Goal: Task Accomplishment & Management: Use online tool/utility

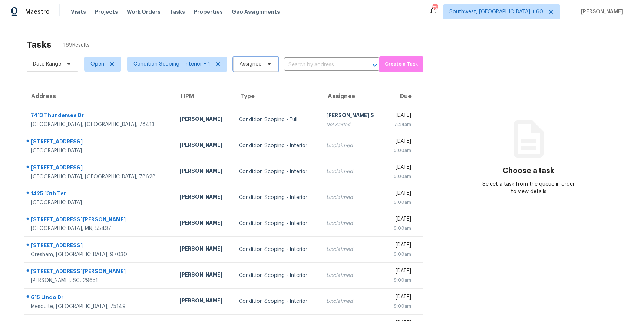
click at [268, 66] on icon at bounding box center [269, 64] width 6 height 6
type input "r"
click at [236, 31] on div "Tasks 169 Results Date Range Open Condition Scoping - Interior + 1 Assignee ​ C…" at bounding box center [317, 204] width 634 height 363
click at [181, 71] on span "Condition Scoping - Interior + 1" at bounding box center [177, 64] width 100 height 15
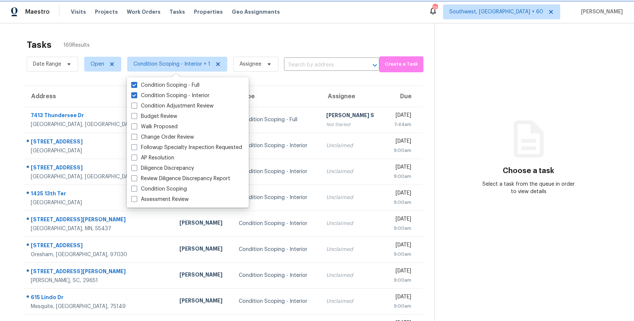
click at [185, 71] on span "Condition Scoping - Interior + 1" at bounding box center [177, 64] width 100 height 15
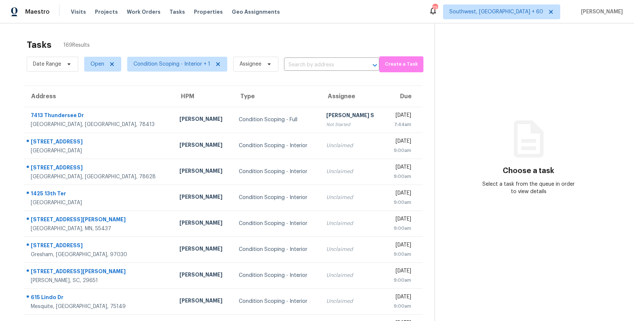
click at [170, 72] on span "Condition Scoping - Interior + 1" at bounding box center [174, 64] width 106 height 19
click at [191, 63] on span "Condition Scoping - Interior + 1" at bounding box center [172, 63] width 77 height 7
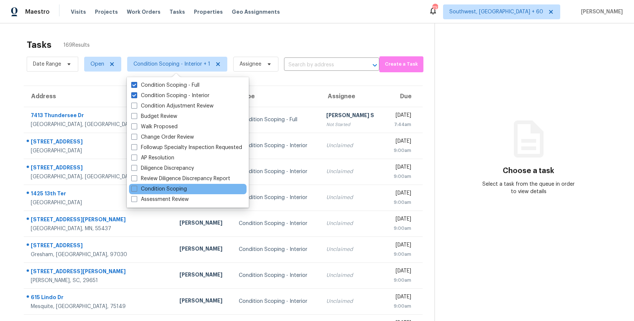
click at [189, 190] on div "Condition Scoping" at bounding box center [188, 189] width 118 height 10
click at [140, 190] on label "Condition Scoping" at bounding box center [159, 188] width 56 height 7
click at [136, 190] on input "Condition Scoping" at bounding box center [133, 187] width 5 height 5
checkbox input "true"
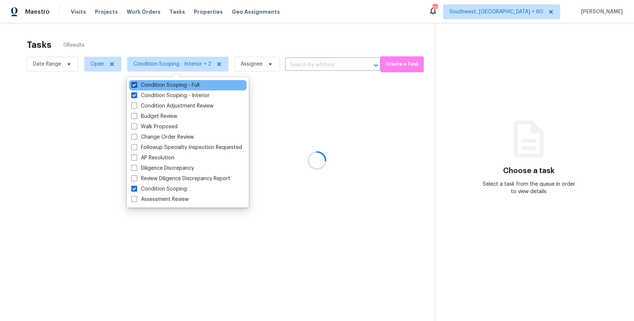
click at [138, 85] on label "Condition Scoping - Full" at bounding box center [165, 85] width 68 height 7
click at [136, 85] on input "Condition Scoping - Full" at bounding box center [133, 84] width 5 height 5
checkbox input "false"
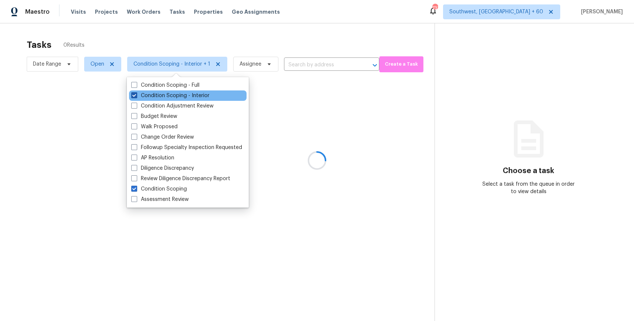
click at [139, 98] on label "Condition Scoping - Interior" at bounding box center [170, 95] width 78 height 7
click at [136, 97] on input "Condition Scoping - Interior" at bounding box center [133, 94] width 5 height 5
checkbox input "false"
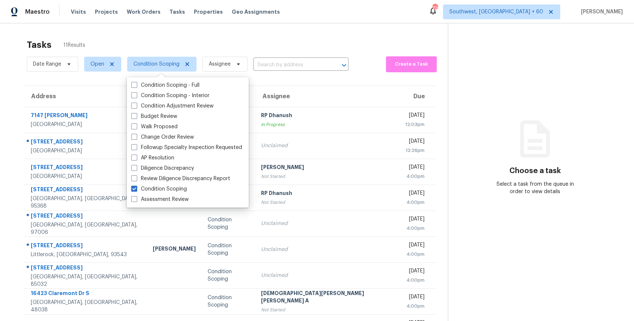
click at [211, 35] on div "Tasks 11 Results Date Range Open Condition Scoping Assignee ​ Create a Task Add…" at bounding box center [317, 204] width 634 height 363
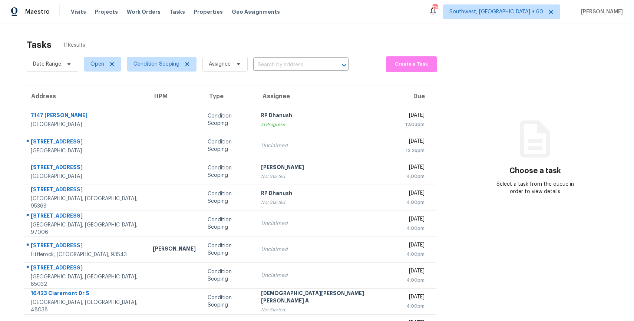
click at [211, 35] on div "Tasks 11 Results Date Range Open Condition Scoping Assignee ​ Create a Task Add…" at bounding box center [317, 204] width 634 height 363
click at [210, 34] on div "Tasks 11 Results Date Range Open Condition Scoping Assignee ​ Create a Task Add…" at bounding box center [317, 204] width 634 height 363
click at [142, 40] on div "Tasks 11 Results" at bounding box center [237, 44] width 421 height 19
click at [300, 60] on input "text" at bounding box center [290, 64] width 75 height 11
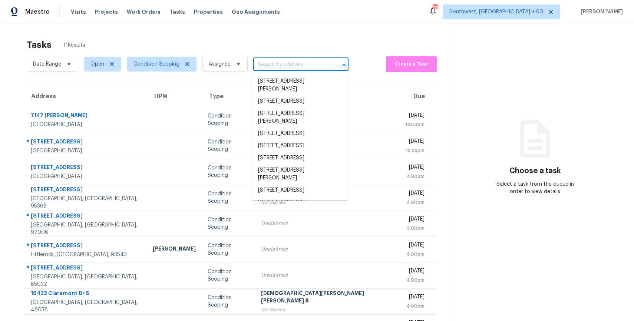
paste input "14043 N 41st St, Phoenix, AZ 85032"
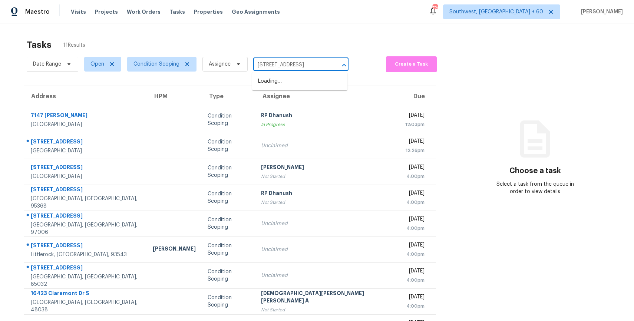
scroll to position [0, 16]
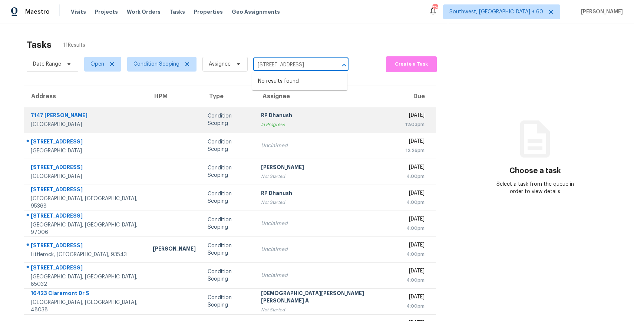
type input "14043 N 41st St, Phoenix, AZ 85032"
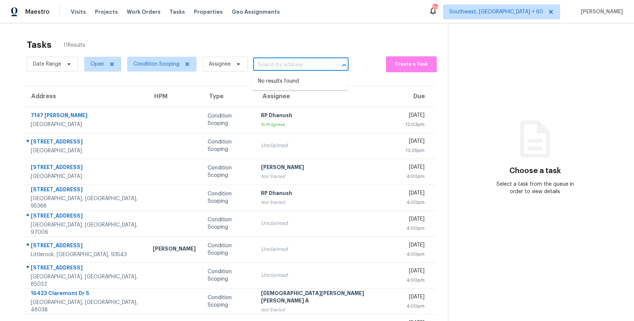
click at [218, 43] on div "Tasks 11 Results" at bounding box center [237, 44] width 421 height 19
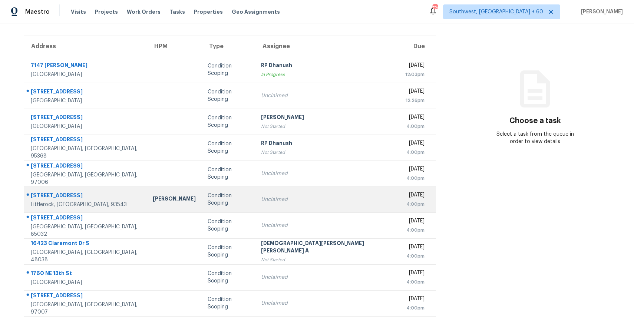
scroll to position [65, 0]
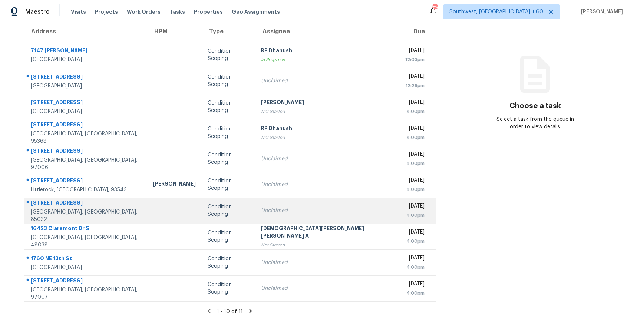
click at [223, 202] on td "Condition Scoping" at bounding box center [228, 211] width 53 height 26
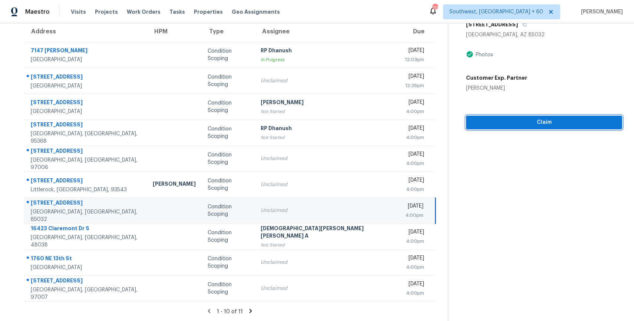
click at [536, 119] on span "Claim" at bounding box center [544, 122] width 144 height 9
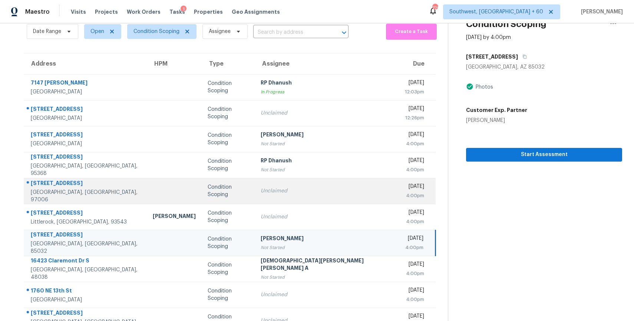
scroll to position [0, 0]
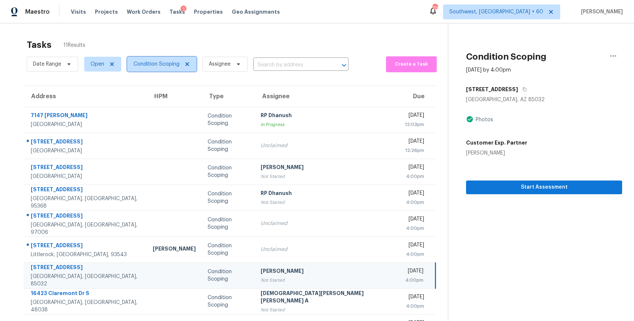
click at [172, 67] on span "Condition Scoping" at bounding box center [157, 63] width 46 height 7
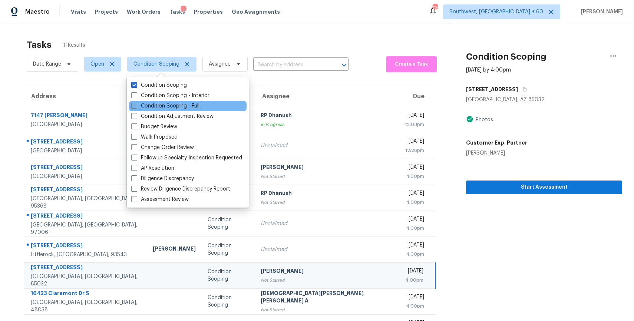
click at [185, 105] on label "Condition Scoping - Full" at bounding box center [165, 105] width 68 height 7
click at [136, 105] on input "Condition Scoping - Full" at bounding box center [133, 104] width 5 height 5
checkbox input "true"
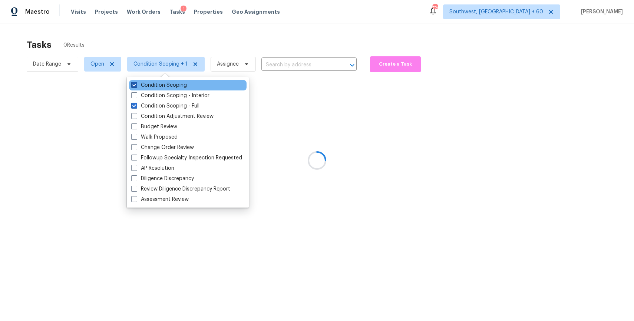
click at [165, 88] on label "Condition Scoping" at bounding box center [159, 85] width 56 height 7
click at [136, 86] on input "Condition Scoping" at bounding box center [133, 84] width 5 height 5
checkbox input "false"
click at [192, 18] on div at bounding box center [317, 160] width 634 height 321
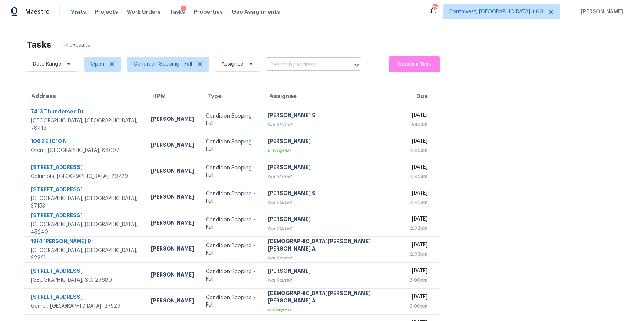
click at [303, 66] on input "text" at bounding box center [303, 64] width 75 height 11
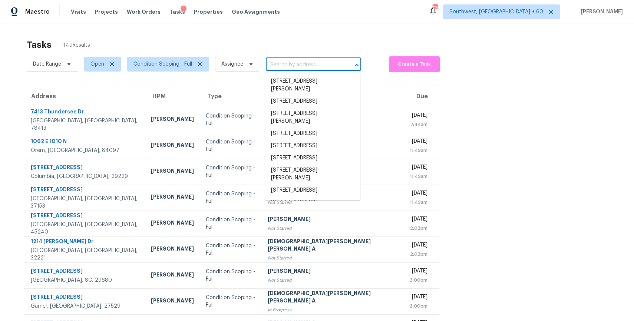
paste input "320 McKenzie Dr Stockbridge, GA, 30281"
type input "320 McKenzie Dr Stockbridge, GA, 30281"
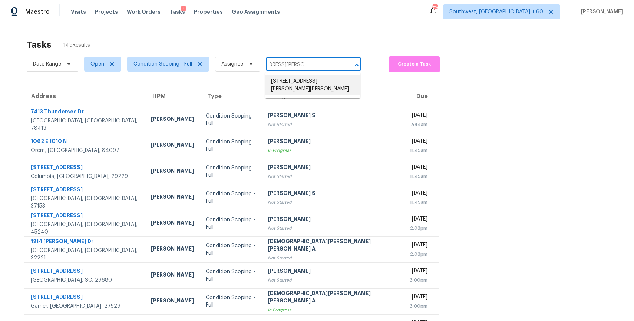
click at [337, 80] on li "320 McKenzie Dr, Stockbridge, GA 30281" at bounding box center [312, 85] width 95 height 20
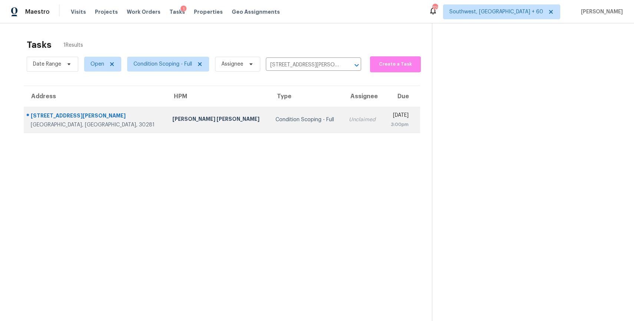
click at [287, 126] on td "Condition Scoping - Full" at bounding box center [306, 120] width 73 height 26
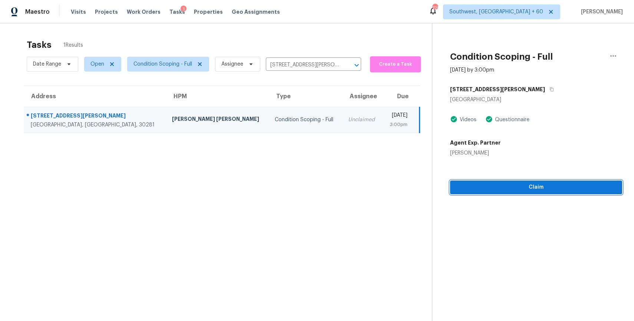
click at [550, 183] on span "Claim" at bounding box center [536, 187] width 160 height 9
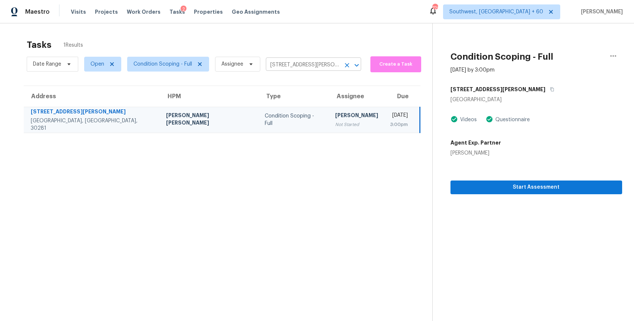
click at [330, 70] on body "Maestro Visits Projects Work Orders Tasks 2 Properties Geo Assignments 729 Sout…" at bounding box center [317, 160] width 634 height 321
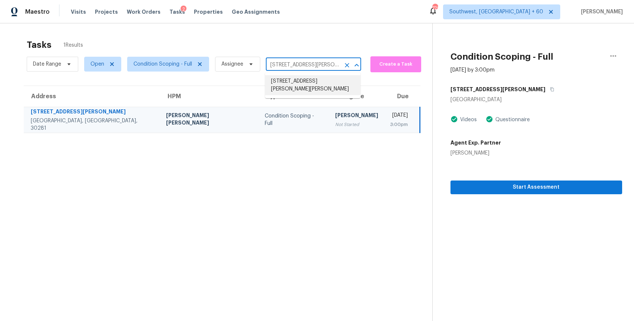
click at [315, 60] on input "320 McKenzie Dr, Stockbridge, GA 30281" at bounding box center [303, 64] width 75 height 11
paste input "4705 Ledan Ext Gainesville, GA, 30506"
type input "320 McKenzie Dr, Stockbridge, GA 30281"
click at [256, 37] on div "Tasks 1 Results" at bounding box center [230, 44] width 406 height 19
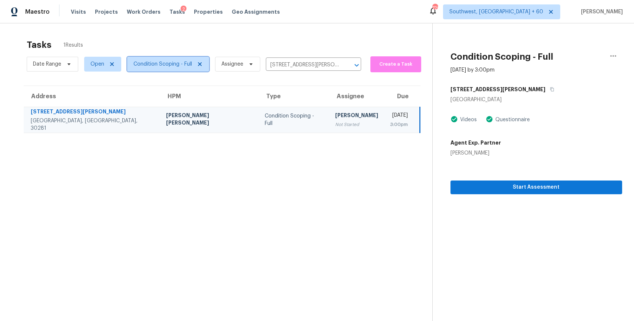
click at [183, 61] on span "Condition Scoping - Full" at bounding box center [163, 63] width 59 height 7
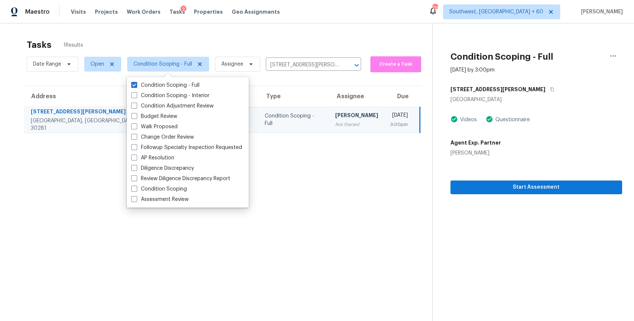
click at [188, 35] on div "Tasks 1 Results" at bounding box center [230, 44] width 406 height 19
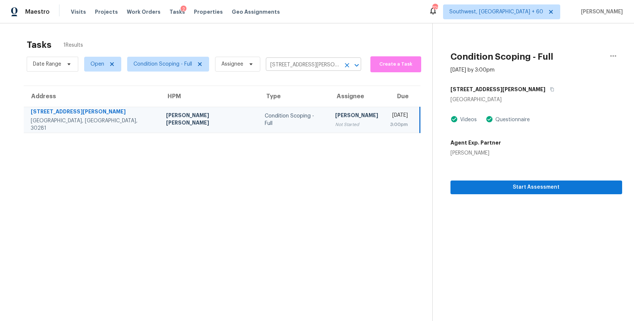
click at [343, 68] on icon "Clear" at bounding box center [346, 65] width 7 height 7
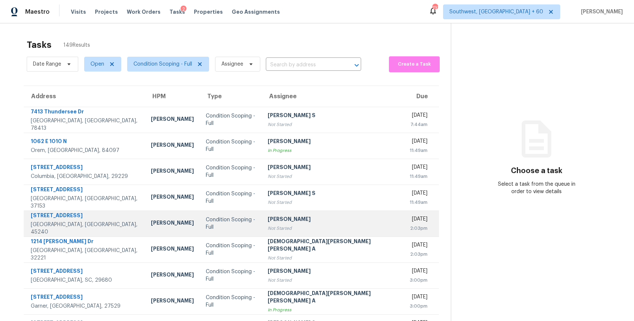
scroll to position [65, 0]
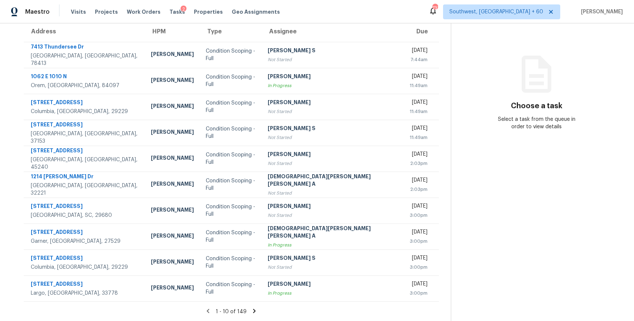
click at [253, 309] on icon at bounding box center [254, 311] width 3 height 4
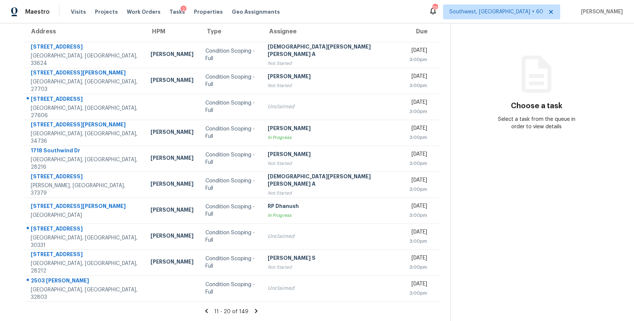
click at [253, 312] on icon at bounding box center [256, 311] width 7 height 7
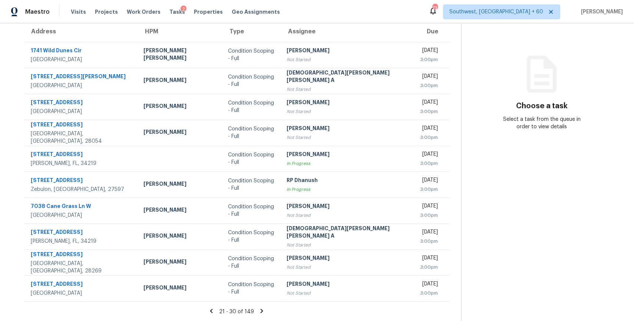
click at [258, 309] on icon at bounding box center [261, 311] width 7 height 7
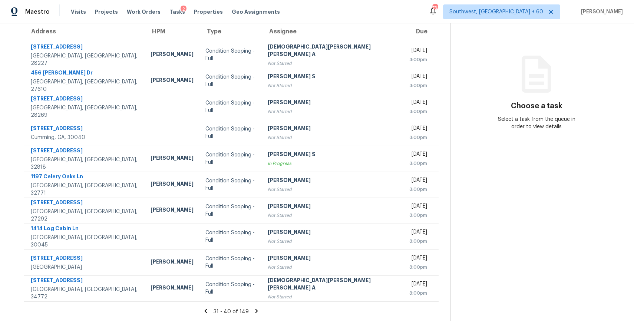
click at [256, 311] on icon at bounding box center [257, 311] width 3 height 4
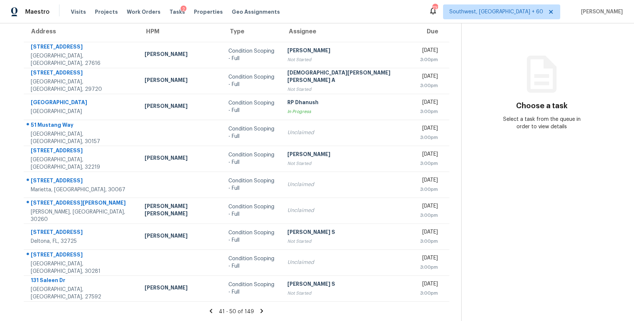
click at [258, 312] on icon at bounding box center [261, 311] width 7 height 7
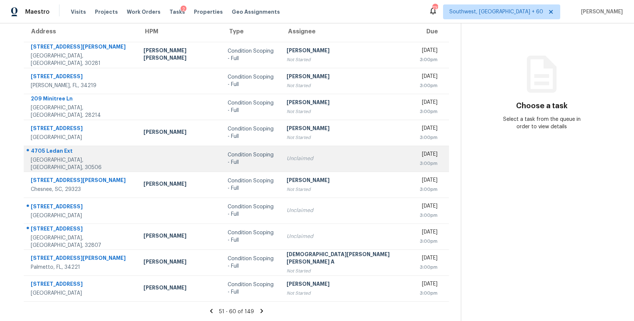
click at [281, 161] on td "Unclaimed" at bounding box center [347, 159] width 133 height 26
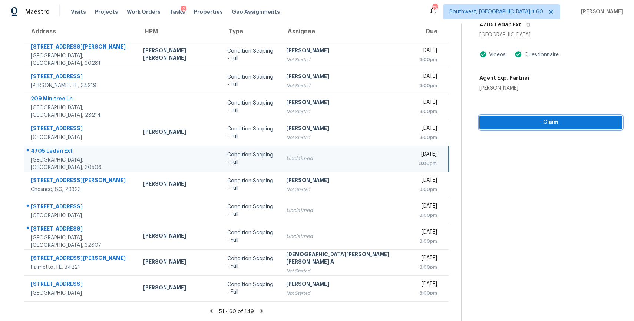
click at [527, 122] on span "Claim" at bounding box center [550, 122] width 131 height 9
click at [258, 312] on icon at bounding box center [261, 311] width 7 height 7
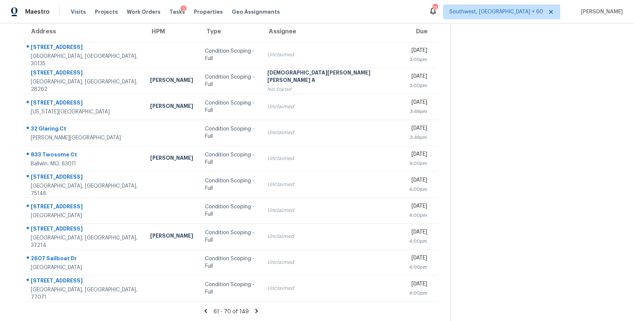
click at [253, 309] on icon at bounding box center [256, 311] width 7 height 7
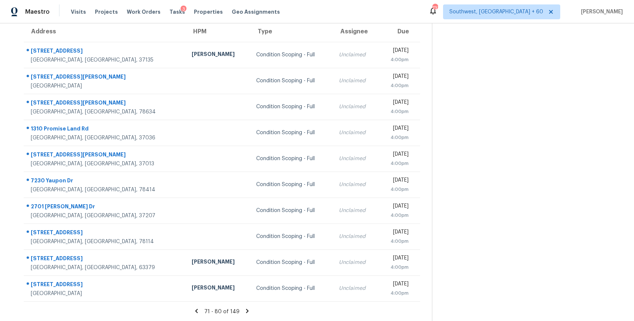
click at [244, 312] on icon at bounding box center [247, 311] width 7 height 7
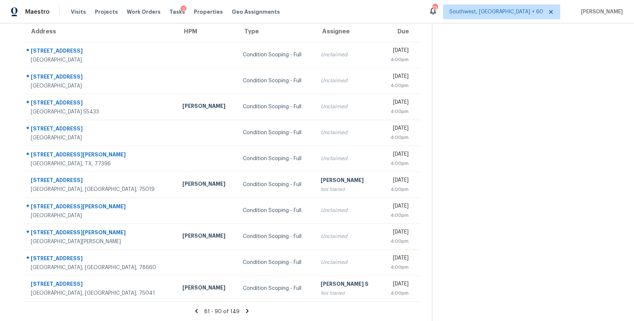
click at [247, 313] on icon at bounding box center [247, 311] width 7 height 7
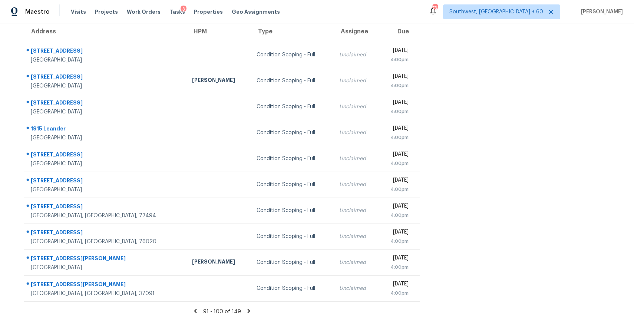
click at [246, 313] on icon at bounding box center [249, 311] width 7 height 7
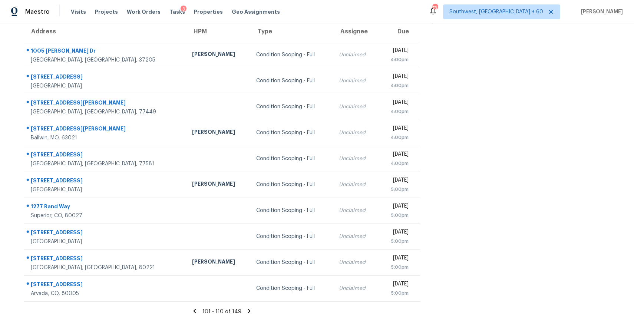
click at [248, 312] on icon at bounding box center [249, 311] width 3 height 4
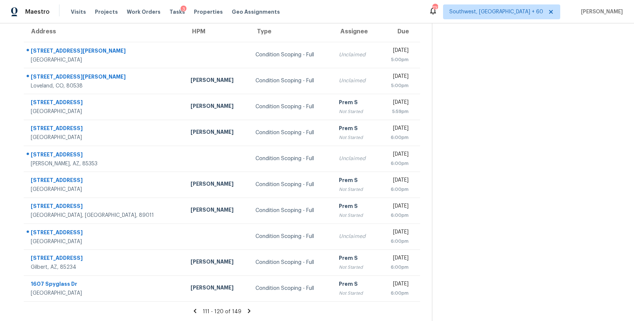
click at [246, 309] on icon at bounding box center [249, 311] width 7 height 7
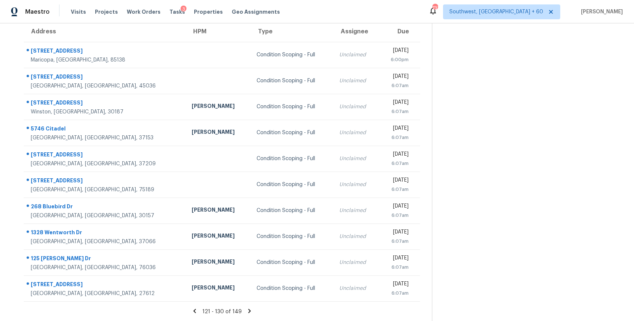
click at [247, 308] on icon at bounding box center [249, 311] width 7 height 7
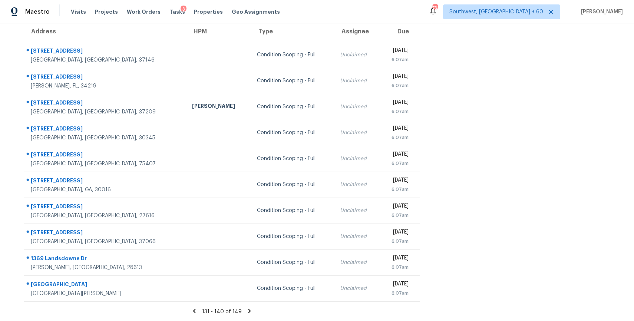
click at [247, 311] on icon at bounding box center [249, 311] width 7 height 7
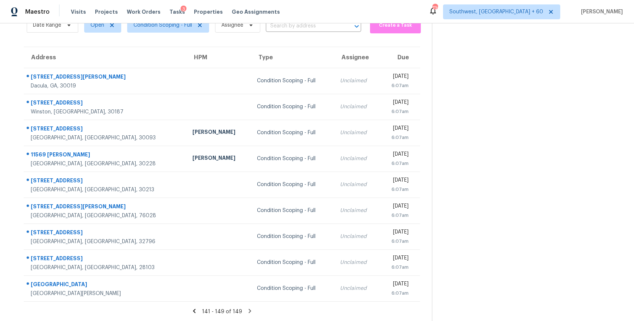
scroll to position [0, 0]
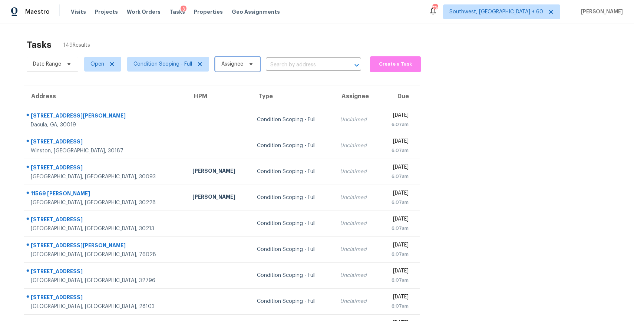
click at [231, 66] on span "Assignee" at bounding box center [232, 63] width 22 height 7
type input "afran"
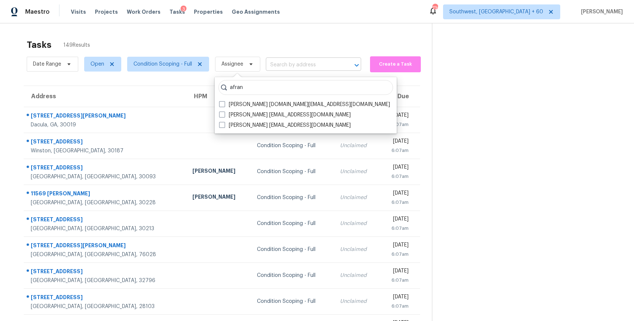
click at [300, 70] on input "text" at bounding box center [303, 64] width 75 height 11
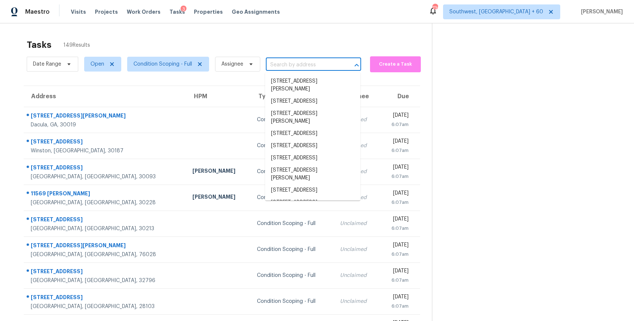
paste input "6337 Armadillo Ct Fort Worth, TX, 76179"
type input "6337 Armadillo Ct Fort Worth, TX, 76179"
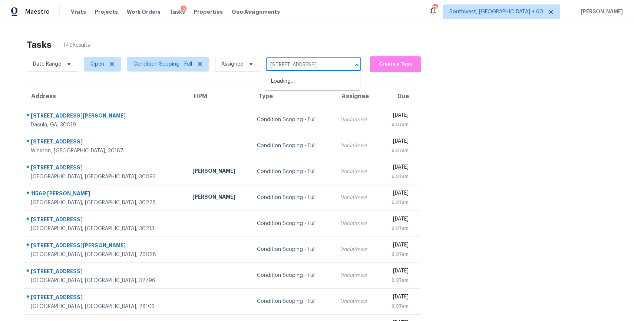
scroll to position [0, 27]
click at [307, 82] on li "6337 Armadillo Ct, Fort Worth, TX 76179" at bounding box center [312, 81] width 95 height 12
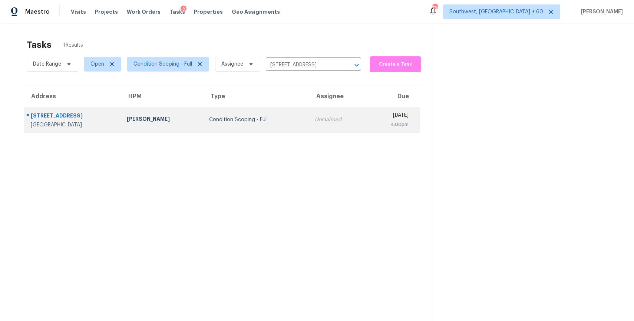
click at [317, 117] on div "Unclaimed" at bounding box center [338, 119] width 46 height 7
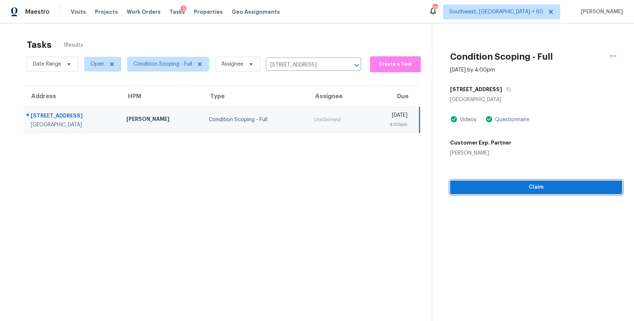
click at [533, 185] on span "Claim" at bounding box center [536, 187] width 160 height 9
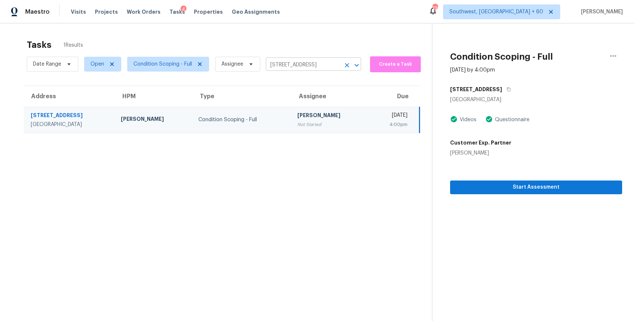
click at [316, 65] on input "6337 Armadillo Ct, Fort Worth, TX 76179" at bounding box center [303, 64] width 75 height 11
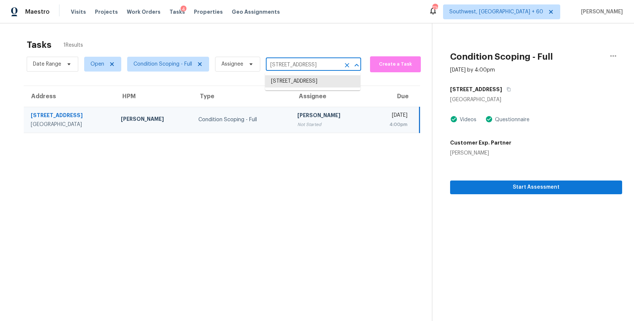
paste input "036 Dogwood Dr Orlando, FL, 32807"
type input "6036 Dogwood Dr Orlando, FL, 32807"
click at [319, 88] on li "6036 Dogwood Dr, Orlando, FL 32807" at bounding box center [312, 81] width 95 height 12
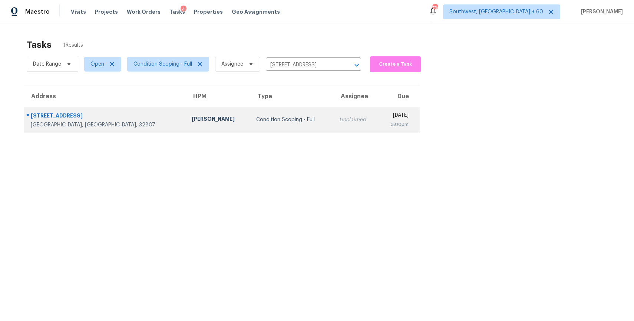
click at [339, 117] on div "Unclaimed" at bounding box center [355, 119] width 33 height 7
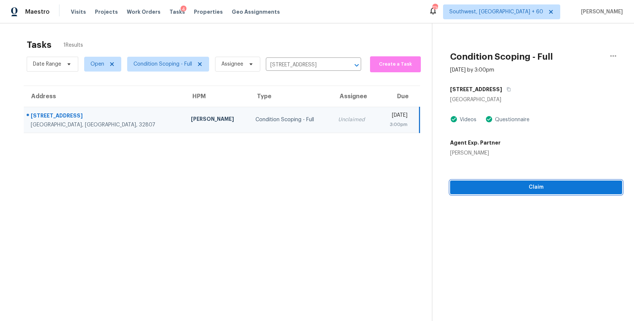
click at [566, 190] on span "Claim" at bounding box center [536, 187] width 160 height 9
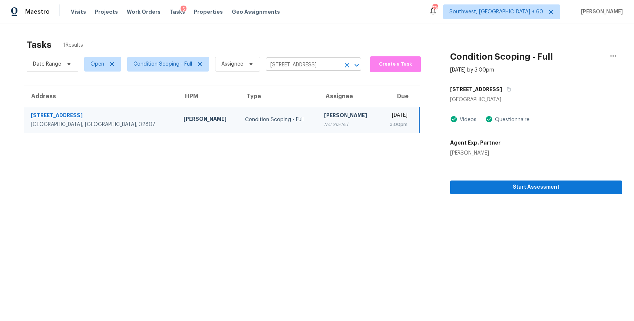
click at [319, 60] on input "6036 Dogwood Dr, Orlando, FL 32807" at bounding box center [303, 64] width 75 height 11
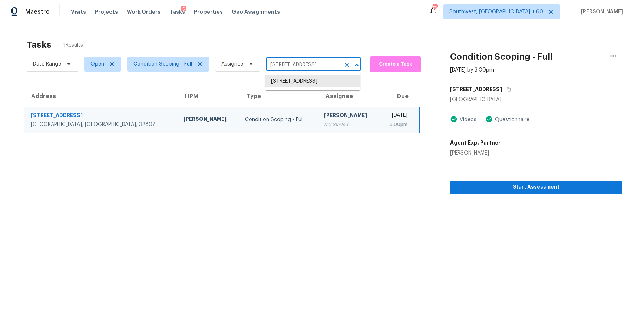
paste input "3124 Lumberjack Rd Nashville, TN, 37214"
type input "3124 Lumberjack Rd Nashville, TN, 37214"
click at [308, 88] on li "3124 Lumberjack Rd, Nashville, TN 37214" at bounding box center [312, 81] width 95 height 12
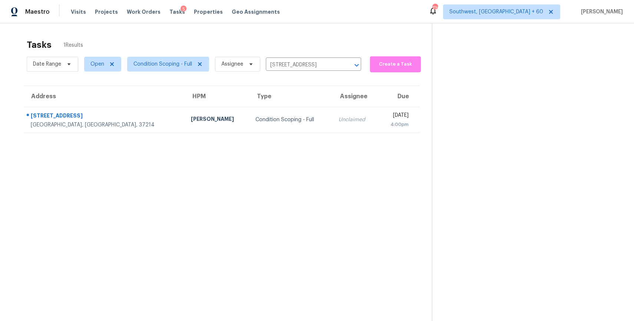
click at [333, 107] on td "Unclaimed" at bounding box center [356, 120] width 46 height 26
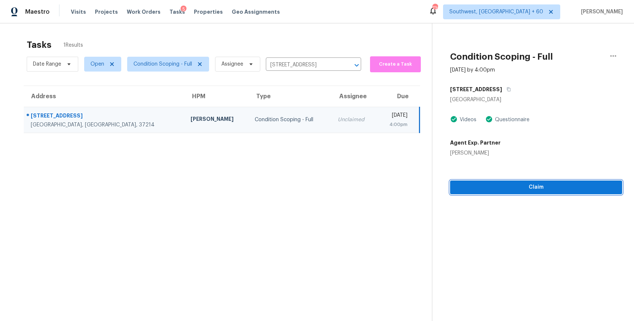
click at [559, 182] on button "Claim" at bounding box center [536, 188] width 172 height 14
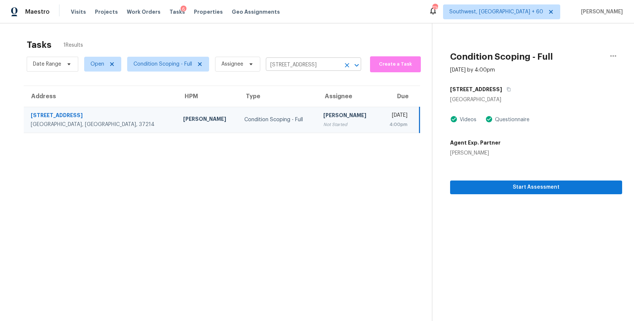
click at [289, 65] on input "3124 Lumberjack Rd, Nashville, TN 37214" at bounding box center [303, 64] width 75 height 11
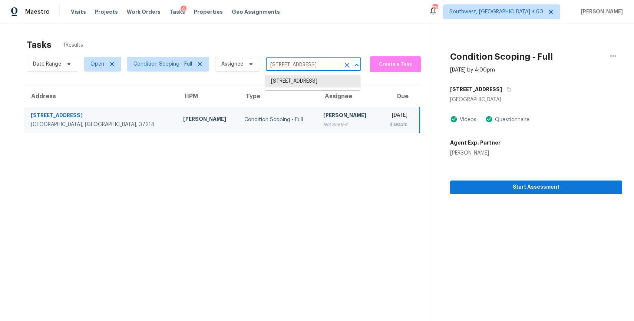
paste input "109 Wilson Ct Hutto, TX, 7863"
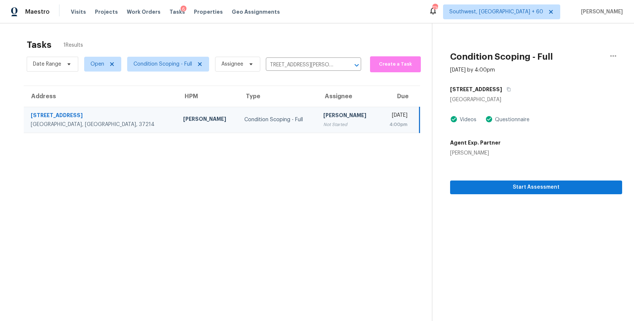
type input "3124 Lumberjack Rd, Nashville, TN 37214"
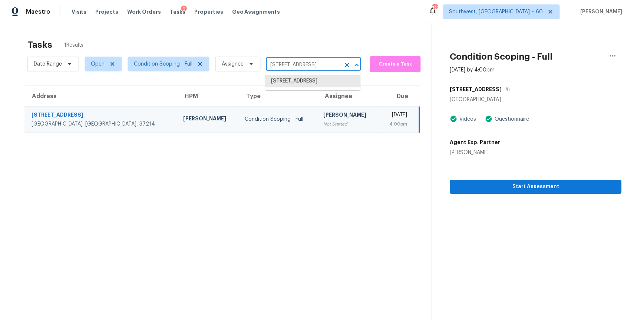
scroll to position [0, 0]
click at [344, 68] on icon "Clear" at bounding box center [346, 65] width 7 height 7
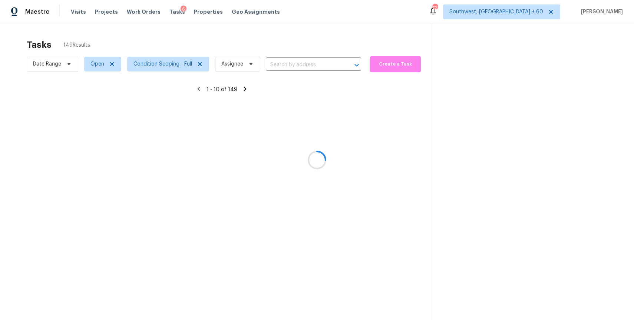
click at [259, 23] on div at bounding box center [317, 160] width 634 height 320
click at [139, 64] on div at bounding box center [317, 160] width 634 height 320
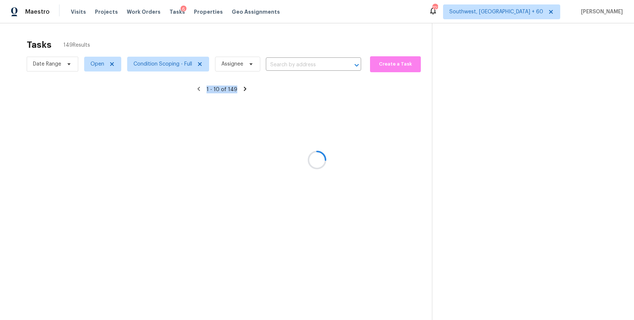
click at [164, 64] on div at bounding box center [317, 160] width 634 height 320
click at [223, 36] on div at bounding box center [317, 160] width 634 height 320
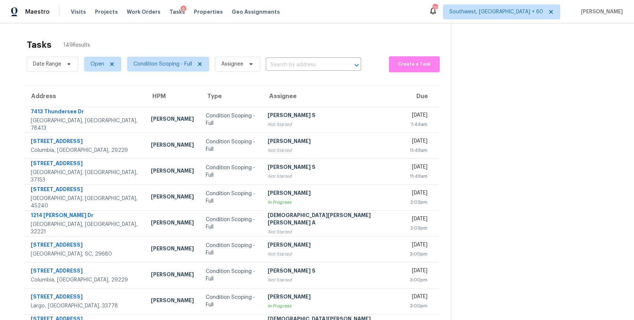
click at [182, 76] on section "Tasks 149 Results Date Range Open Condition Scoping - Full Assignee ​ Create a …" at bounding box center [231, 210] width 439 height 351
click at [184, 67] on span "Condition Scoping - Full" at bounding box center [163, 63] width 59 height 7
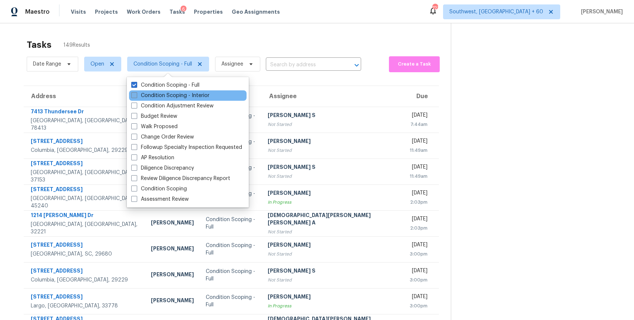
click at [193, 96] on label "Condition Scoping - Interior" at bounding box center [170, 95] width 78 height 7
click at [136, 96] on input "Condition Scoping - Interior" at bounding box center [133, 94] width 5 height 5
checkbox input "true"
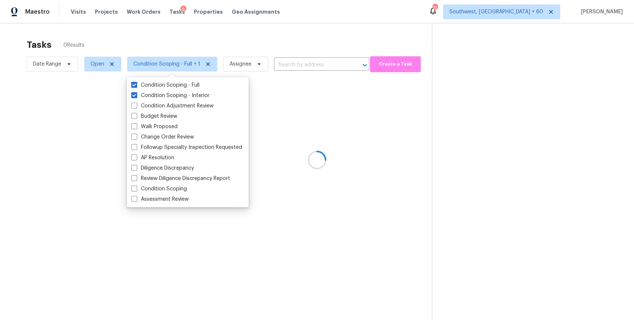
click at [204, 30] on div at bounding box center [317, 160] width 634 height 320
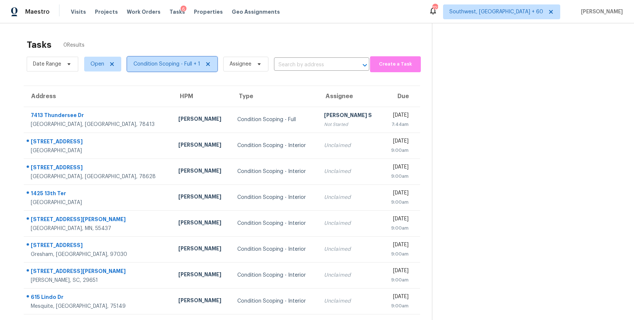
click at [170, 71] on span "Condition Scoping - Full + 1" at bounding box center [172, 64] width 90 height 15
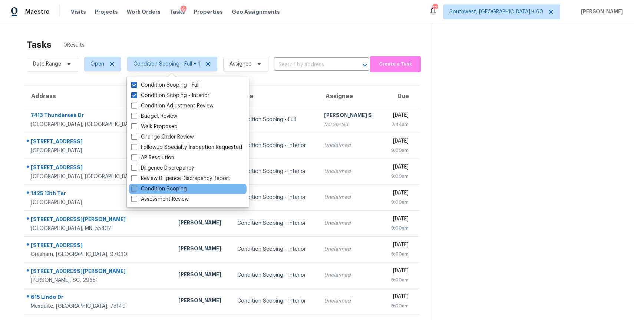
click at [180, 191] on label "Condition Scoping" at bounding box center [159, 188] width 56 height 7
click at [136, 190] on input "Condition Scoping" at bounding box center [133, 187] width 5 height 5
checkbox input "true"
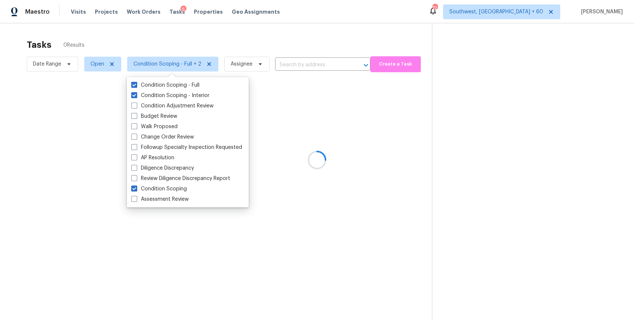
click at [260, 30] on div at bounding box center [317, 160] width 634 height 320
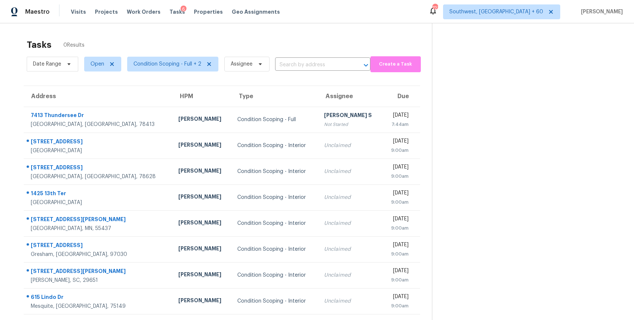
click at [220, 38] on div "Tasks 0 Results" at bounding box center [229, 44] width 405 height 19
click at [47, 65] on span "Date Range" at bounding box center [47, 63] width 28 height 7
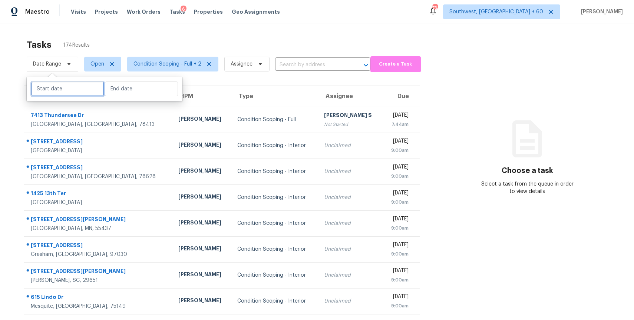
click at [62, 85] on input "text" at bounding box center [67, 89] width 73 height 15
select select "8"
select select "2025"
select select "9"
select select "2025"
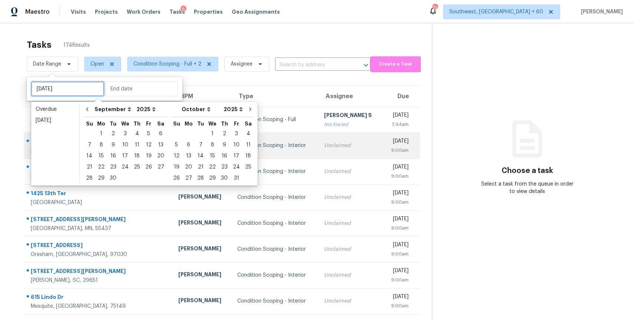
type input "Fri, Oct 03"
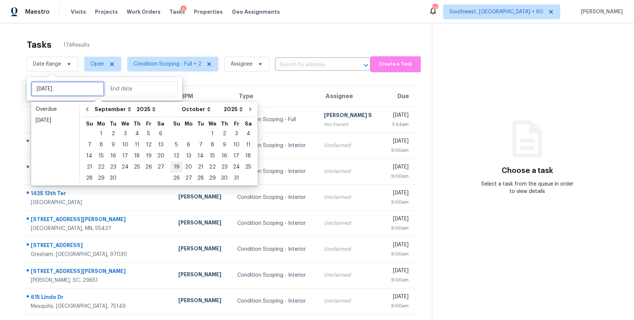
type input "Sun, Oct 19"
type input "Thu, Sep 25"
click at [98, 179] on div "29" at bounding box center [101, 178] width 12 height 10
type input "Mon, Sep 29"
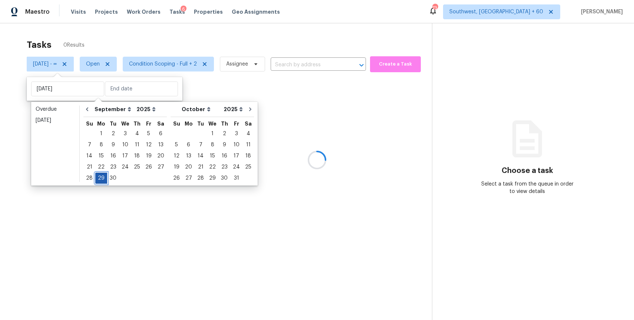
click at [98, 179] on div "29" at bounding box center [101, 178] width 12 height 10
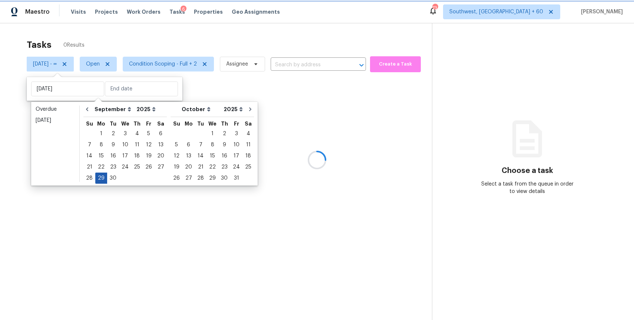
type input "Mon, Sep 29"
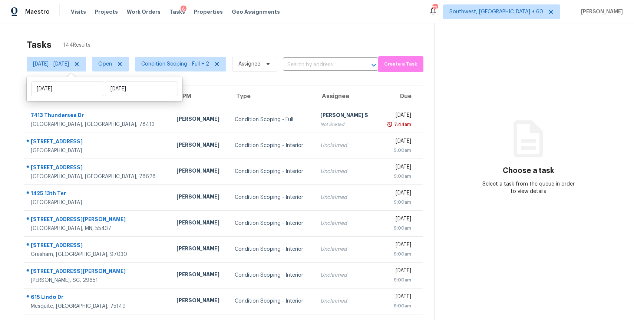
click at [238, 38] on div "Tasks 144 Results" at bounding box center [231, 44] width 408 height 19
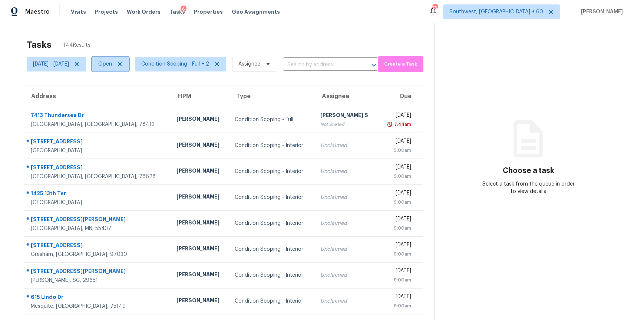
click at [112, 66] on span "Open" at bounding box center [105, 63] width 14 height 7
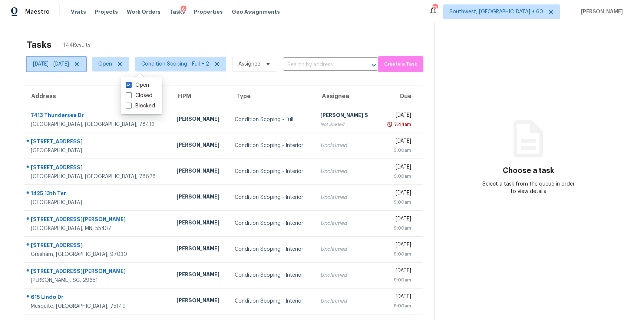
click at [79, 63] on icon at bounding box center [77, 64] width 4 height 4
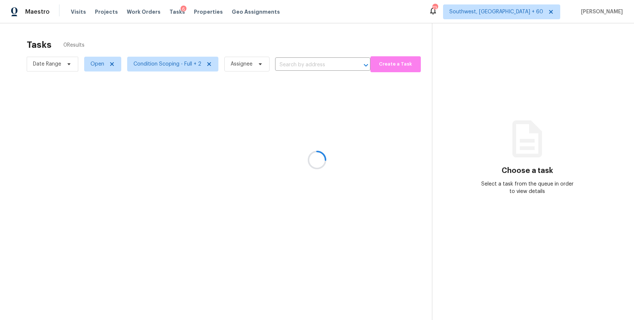
click at [161, 38] on div at bounding box center [317, 160] width 634 height 320
click at [99, 67] on div at bounding box center [317, 160] width 634 height 320
click at [98, 60] on div at bounding box center [317, 160] width 634 height 320
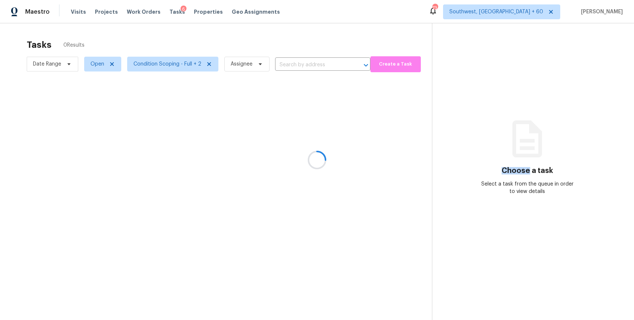
click at [100, 62] on div at bounding box center [317, 160] width 634 height 320
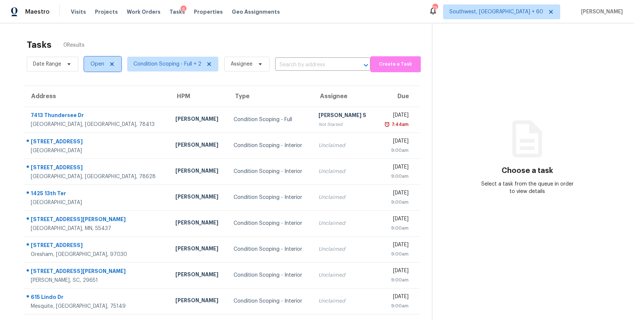
click at [100, 62] on span "Open" at bounding box center [97, 63] width 14 height 7
click at [102, 107] on label "Blocked" at bounding box center [102, 105] width 29 height 7
click at [93, 107] on input "Blocked" at bounding box center [90, 104] width 5 height 5
checkbox input "true"
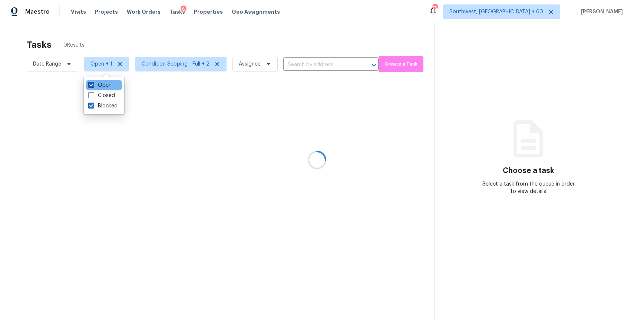
click at [103, 83] on label "Open" at bounding box center [99, 85] width 23 height 7
click at [93, 83] on input "Open" at bounding box center [90, 84] width 5 height 5
checkbox input "false"
click at [132, 33] on div at bounding box center [317, 160] width 634 height 320
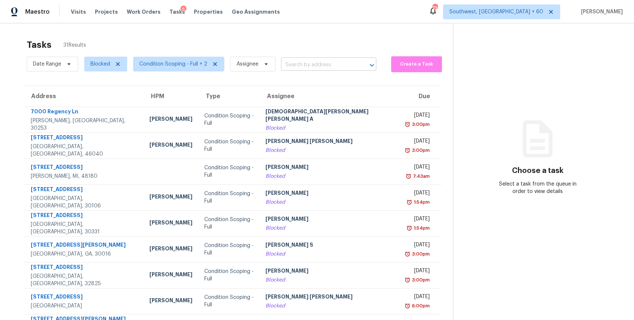
click at [307, 61] on input "text" at bounding box center [318, 64] width 75 height 11
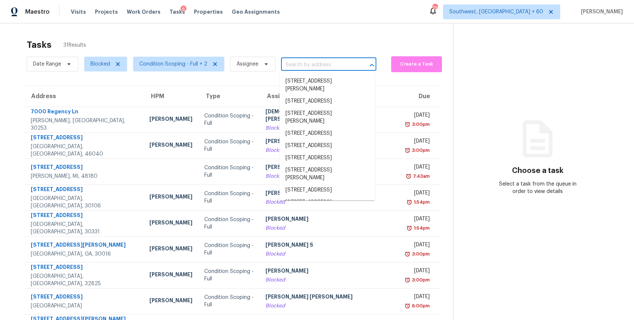
paste input "109 Wilson Ct, Hutto, TX 78634"
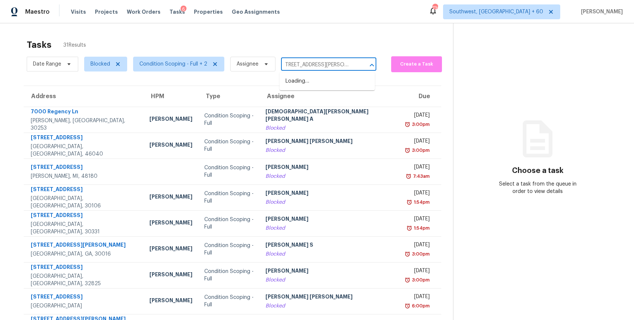
type input "109 Wilson Ct, Hutto, TX 78634"
click at [151, 53] on div "Tasks 31 Results" at bounding box center [240, 44] width 426 height 19
click at [96, 72] on span "Blocked" at bounding box center [102, 64] width 49 height 19
click at [103, 64] on span "Blocked" at bounding box center [100, 63] width 20 height 7
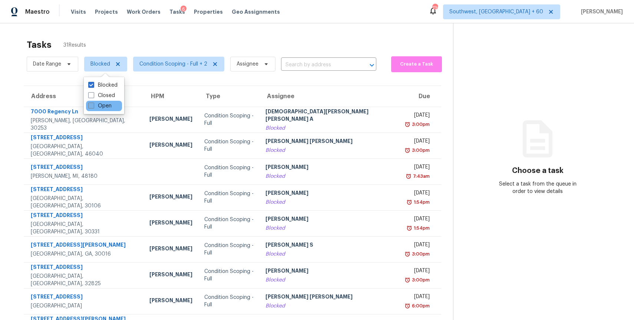
click at [101, 105] on label "Open" at bounding box center [99, 105] width 23 height 7
click at [93, 105] on input "Open" at bounding box center [90, 104] width 5 height 5
checkbox input "true"
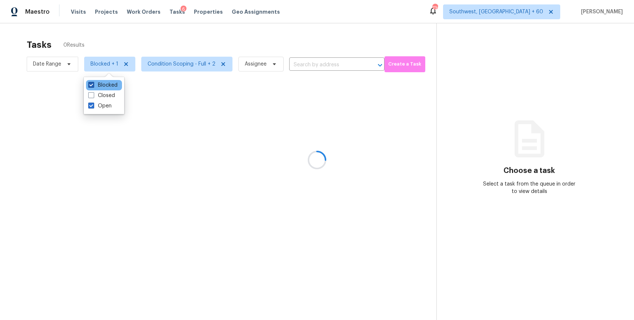
click at [105, 88] on label "Blocked" at bounding box center [102, 85] width 29 height 7
click at [93, 86] on input "Blocked" at bounding box center [90, 84] width 5 height 5
checkbox input "false"
click at [158, 40] on div at bounding box center [317, 160] width 634 height 320
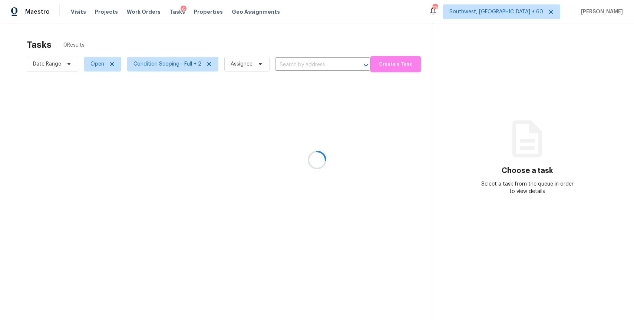
click at [288, 37] on div at bounding box center [317, 160] width 634 height 320
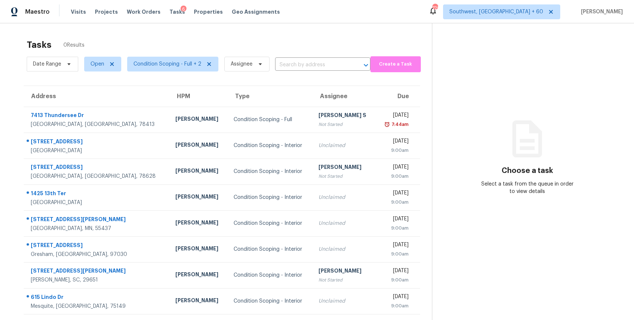
click at [314, 38] on div "Tasks 0 Results" at bounding box center [229, 44] width 405 height 19
click at [313, 63] on input "text" at bounding box center [312, 64] width 75 height 11
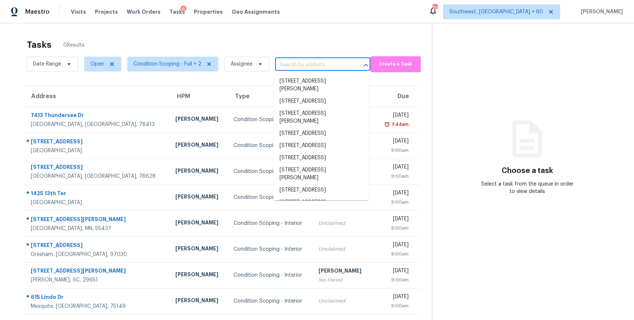
paste input "109 Wilson Ct, Hutto, TX 78634"
type input "109 Wilson Ct, Hutto, TX 78634"
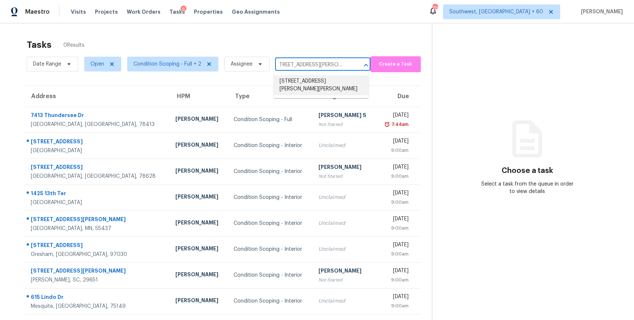
click at [328, 85] on li "109 Wilson Ct, Hutto, TX 78634" at bounding box center [321, 85] width 95 height 20
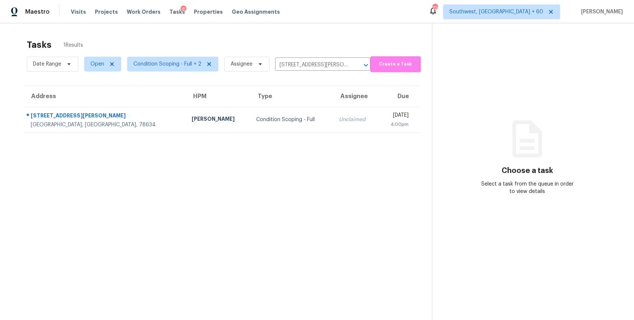
click at [298, 133] on section "Tasks 1 Results Date Range Open Condition Scoping - Full + 2 Assignee 109 Wilso…" at bounding box center [222, 189] width 420 height 309
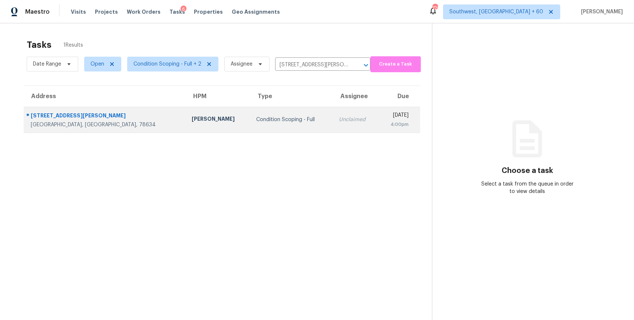
click at [333, 116] on td "Unclaimed" at bounding box center [355, 120] width 45 height 26
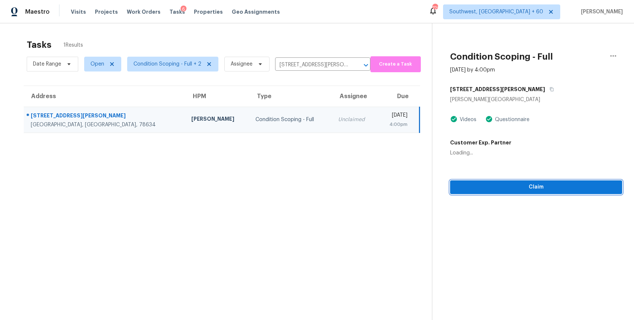
click at [536, 189] on span "Claim" at bounding box center [536, 187] width 160 height 9
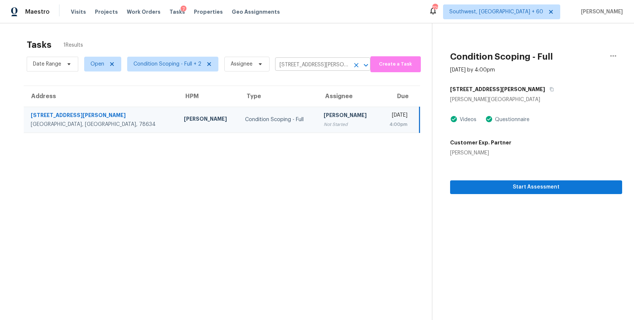
click at [308, 61] on input "109 Wilson Ct, Hutto, TX 78634" at bounding box center [312, 64] width 75 height 11
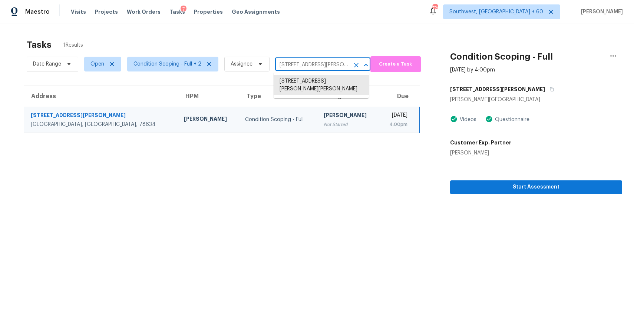
paste input "[STREET_ADDRESS][PERSON_NAME]"
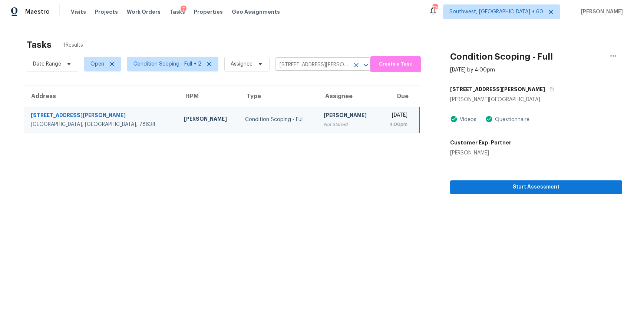
click at [330, 65] on input "109 Wilson Ct, Hutto, TX 78634" at bounding box center [312, 64] width 75 height 11
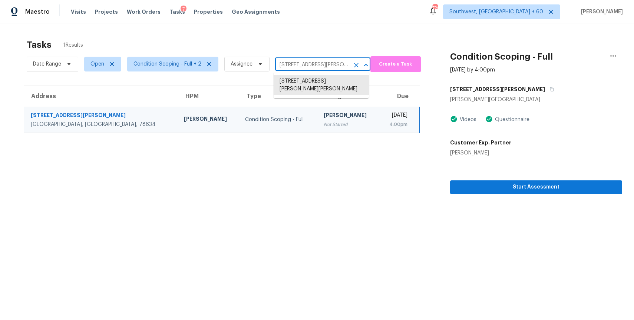
click at [330, 65] on input "109 Wilson Ct, Hutto, TX 78634" at bounding box center [312, 64] width 75 height 11
paste input "[STREET_ADDRESS][PERSON_NAME]"
click at [323, 68] on input "109 Wilson Ct, Hutto, TX 78634" at bounding box center [312, 64] width 75 height 11
paste input "[STREET_ADDRESS][PERSON_NAME]"
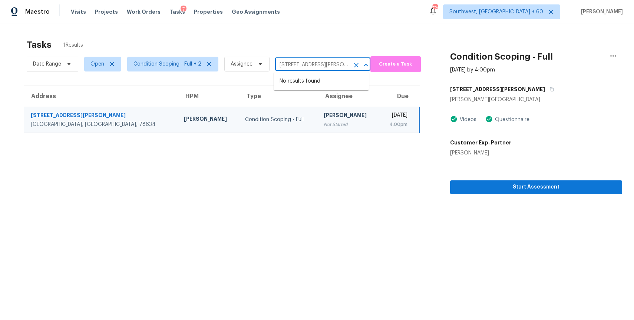
scroll to position [0, 17]
click at [208, 43] on div "Tasks 1 Results" at bounding box center [229, 44] width 405 height 19
type input "109 Wilson Ct, Hutto, TX 78634"
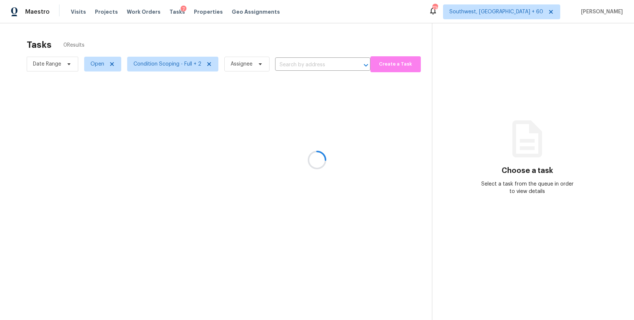
click at [295, 57] on div at bounding box center [317, 160] width 634 height 320
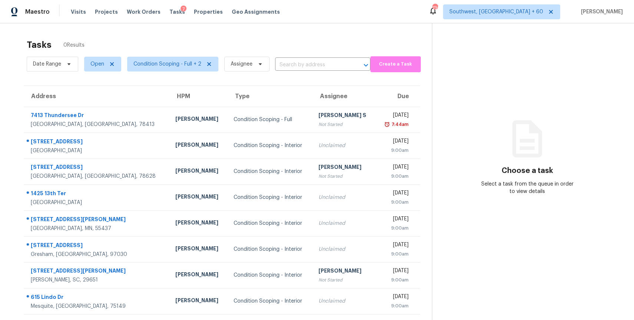
click at [300, 65] on input "text" at bounding box center [312, 64] width 75 height 11
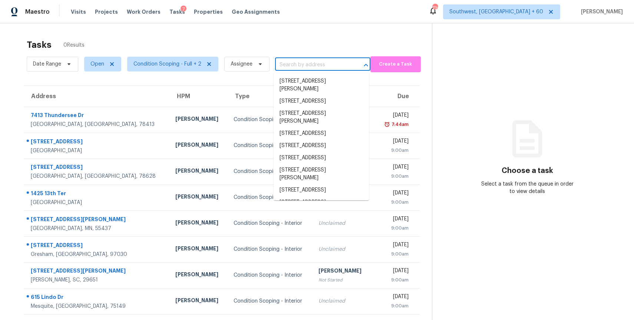
click at [300, 65] on input "text" at bounding box center [312, 64] width 75 height 11
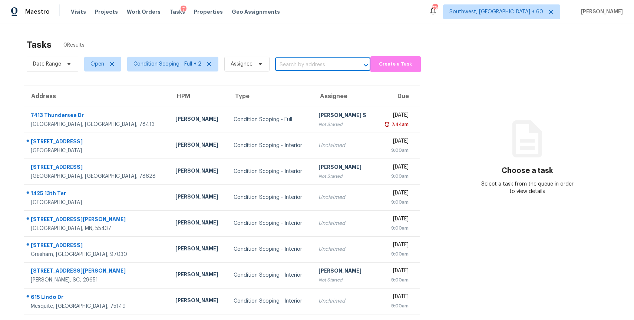
click at [300, 65] on input "text" at bounding box center [312, 64] width 75 height 11
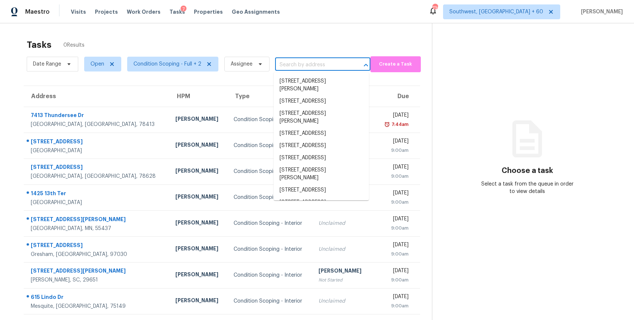
paste input "[STREET_ADDRESS][PERSON_NAME]"
type input "[STREET_ADDRESS][PERSON_NAME]"
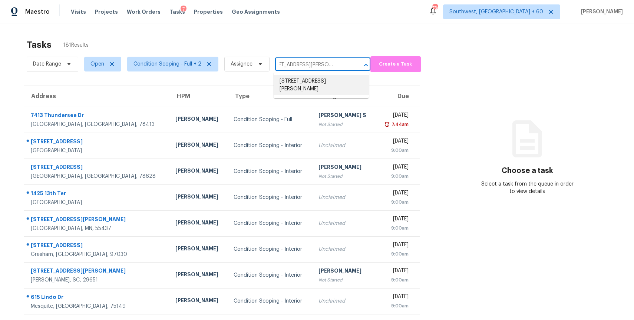
click at [319, 85] on li "[STREET_ADDRESS][PERSON_NAME]" at bounding box center [321, 85] width 95 height 20
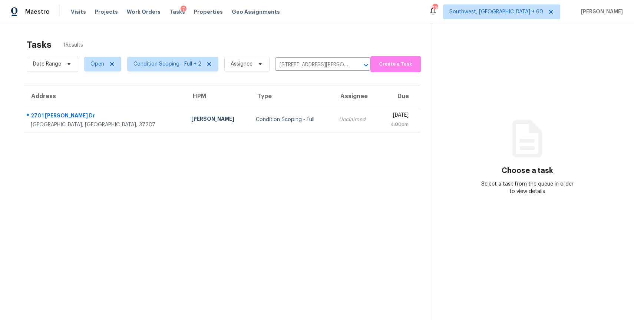
click at [378, 119] on td "[DATE] 4:00pm" at bounding box center [399, 120] width 42 height 26
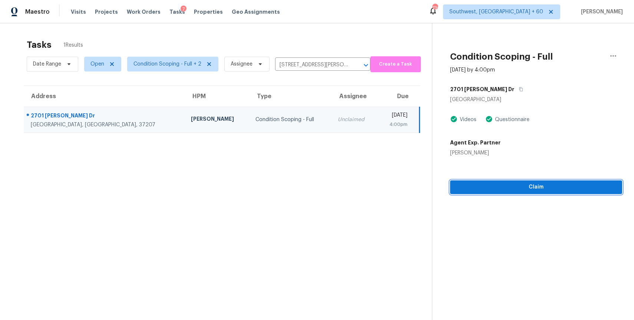
click at [560, 185] on span "Claim" at bounding box center [536, 187] width 160 height 9
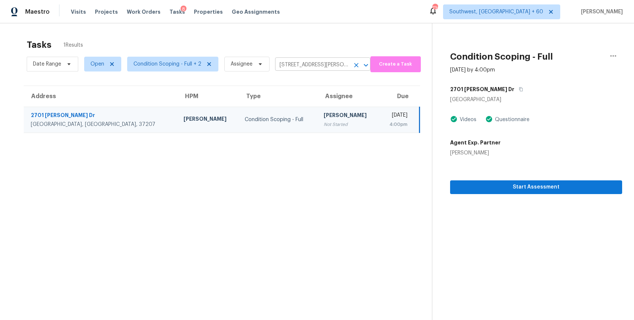
click at [289, 63] on input "[STREET_ADDRESS][PERSON_NAME]" at bounding box center [312, 64] width 75 height 11
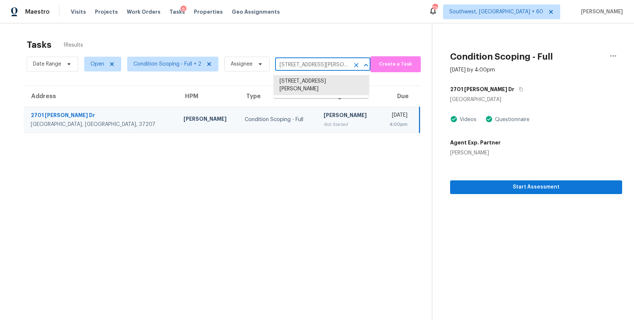
paste input "[STREET_ADDRESS]"
type input "[STREET_ADDRESS]"
click at [333, 80] on li "[STREET_ADDRESS]" at bounding box center [321, 81] width 95 height 12
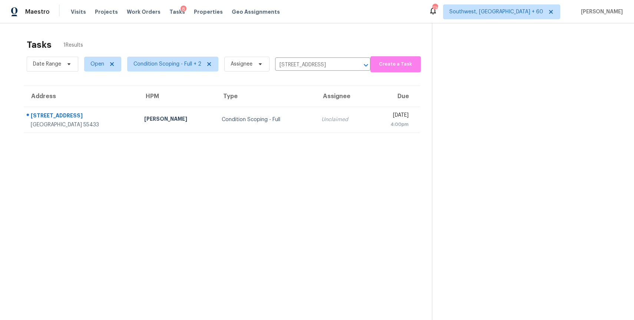
click at [270, 118] on div "Condition Scoping - Full" at bounding box center [266, 119] width 88 height 7
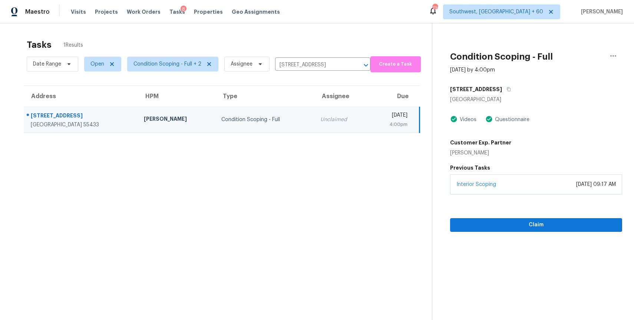
click at [548, 192] on div "Interior Scoping [DATE] 09:17 AM" at bounding box center [536, 185] width 172 height 20
click at [551, 230] on span "Claim" at bounding box center [536, 225] width 160 height 9
click at [322, 63] on input "[STREET_ADDRESS]" at bounding box center [312, 64] width 75 height 11
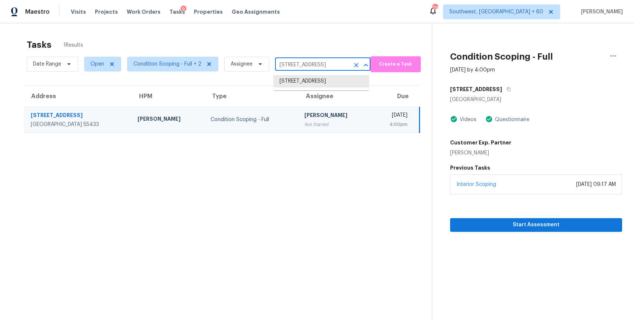
paste input "[STREET_ADDRESS][PERSON_NAME]"
click at [331, 60] on input "[STREET_ADDRESS]" at bounding box center [312, 64] width 75 height 11
paste input "[STREET_ADDRESS][PERSON_NAME]"
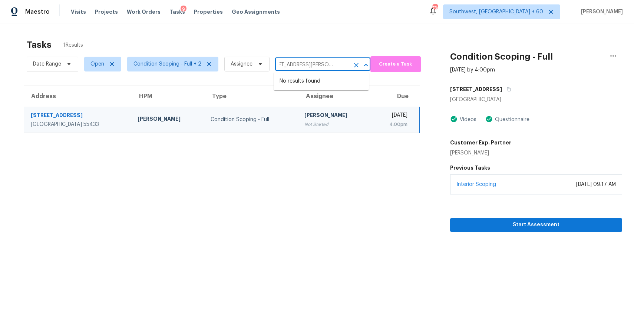
type input "[STREET_ADDRESS][PERSON_NAME]"
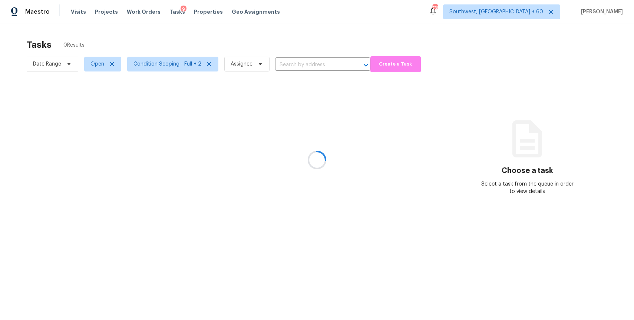
click at [317, 62] on div at bounding box center [317, 160] width 634 height 320
click at [308, 62] on div at bounding box center [317, 160] width 634 height 320
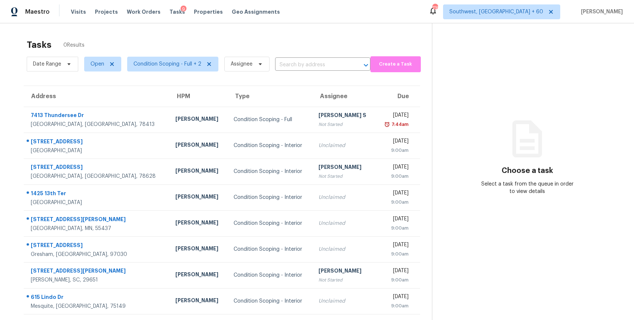
click at [308, 62] on input "text" at bounding box center [312, 64] width 75 height 11
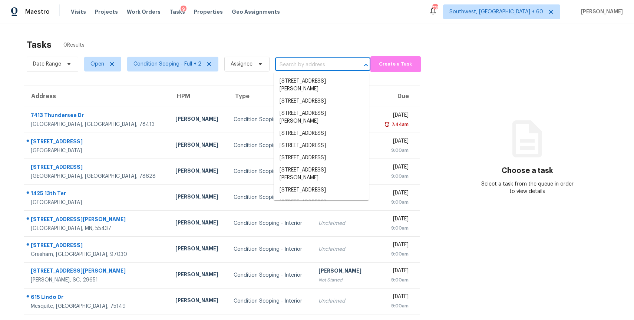
paste input "3613 Bach Dr Pflugerville, TX, 78660"
type input "3613 Bach Dr Pflugerville, TX, 78660"
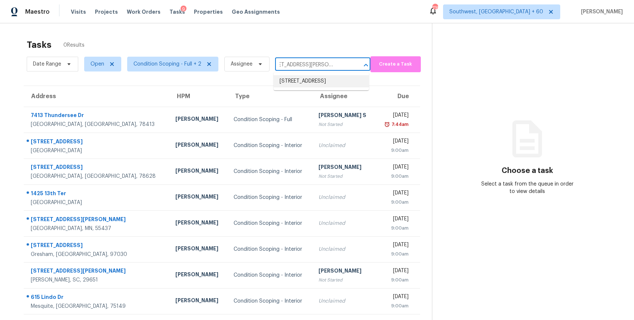
click at [314, 83] on li "3613 Bach Dr, Pflugerville, TX 78660" at bounding box center [321, 81] width 95 height 12
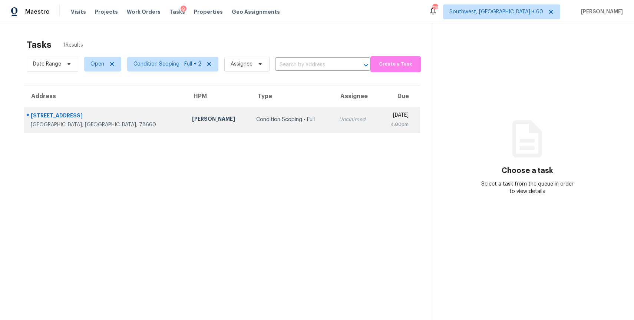
click at [333, 123] on td "Unclaimed" at bounding box center [355, 120] width 45 height 26
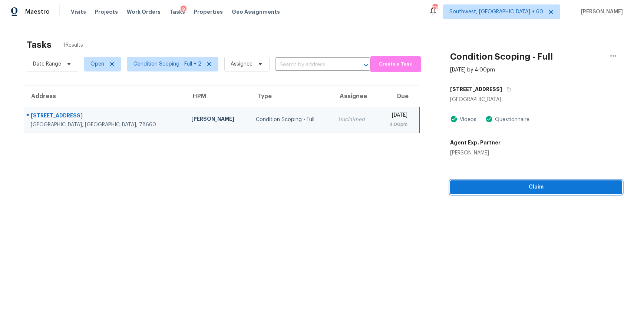
click at [556, 187] on span "Claim" at bounding box center [536, 187] width 160 height 9
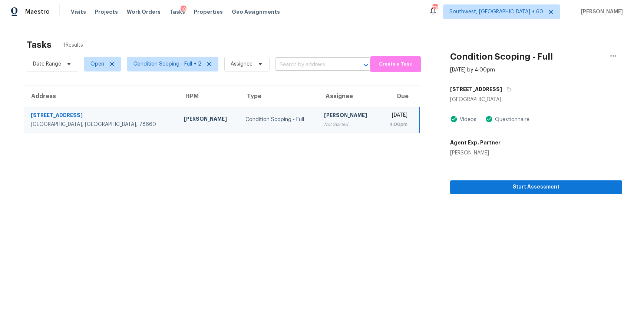
click at [330, 64] on input "text" at bounding box center [312, 64] width 75 height 11
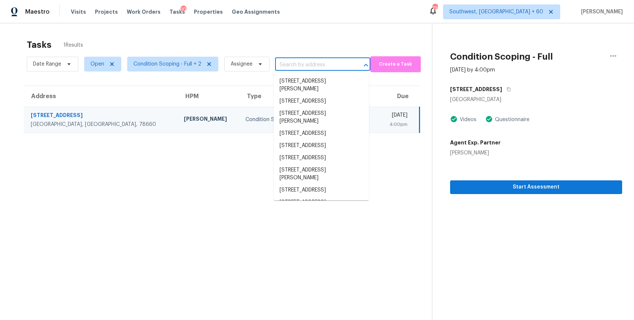
paste input "11612 Heather Dale Dr Saint Louis, MO, 63146"
type input "11612 Heather Dale Dr Saint Louis, MO, 63146"
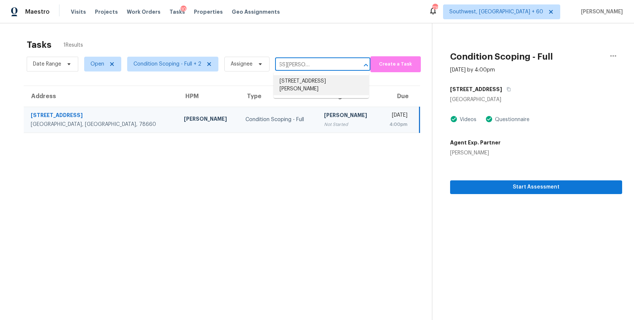
click at [324, 84] on li "11612 Heather Dale Dr, Saint Louis, MO 63146" at bounding box center [321, 85] width 95 height 20
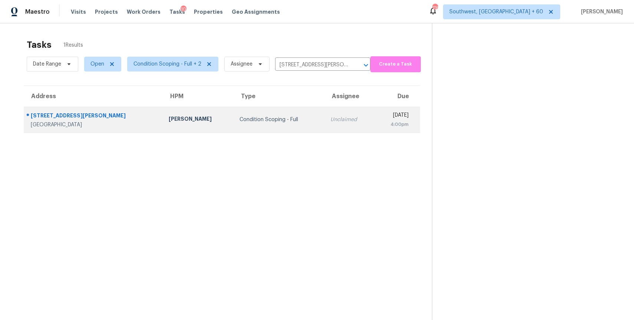
click at [326, 116] on td "Unclaimed" at bounding box center [350, 120] width 50 height 26
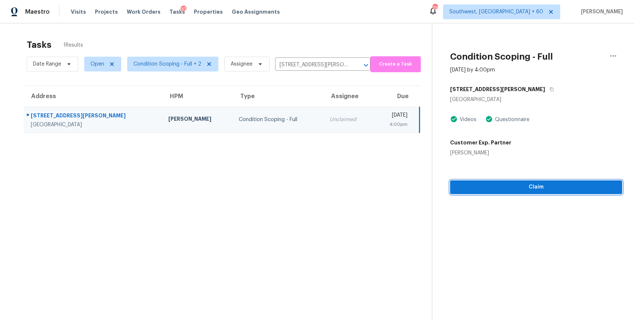
click at [549, 189] on span "Claim" at bounding box center [536, 187] width 160 height 9
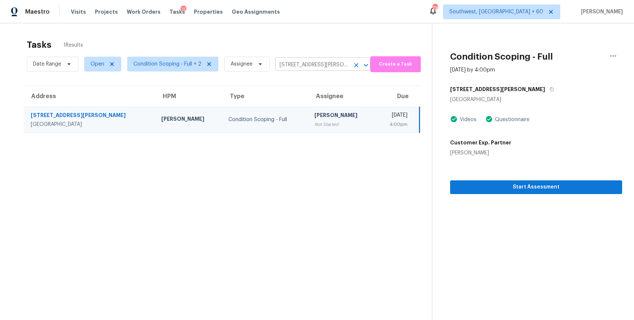
click at [333, 62] on input "11612 Heather Dale Dr, Saint Louis, MO 63146" at bounding box center [312, 64] width 75 height 11
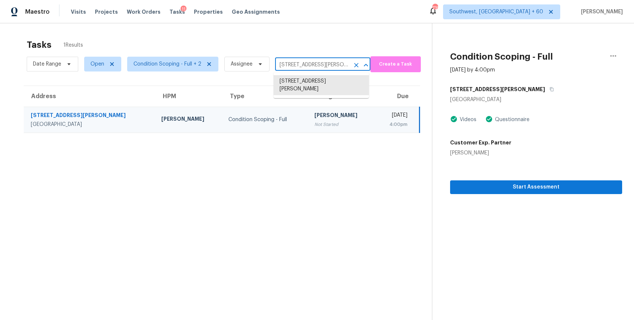
paste input "5018 Mabry Stream Ct Katy, TX, 77449"
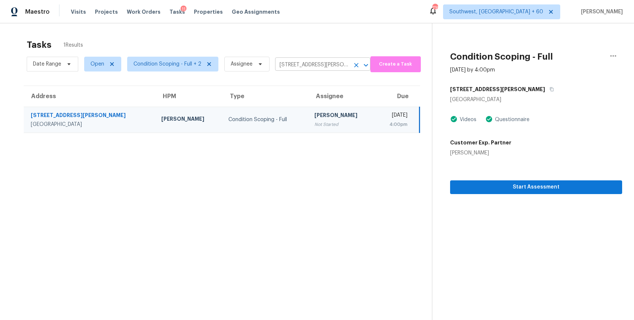
click at [309, 65] on input "11612 Heather Dale Dr, Saint Louis, MO 63146" at bounding box center [312, 64] width 75 height 11
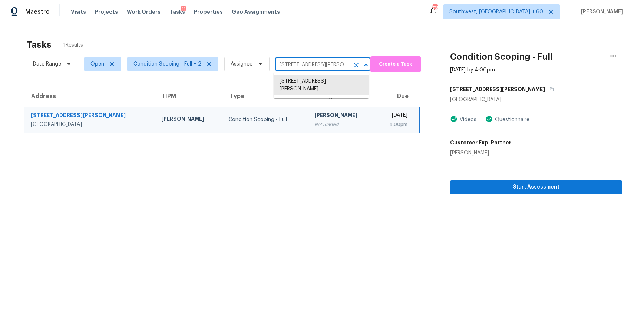
paste input "5018 Mabry Stream Ct Katy, TX, 77449"
type input "5018 Mabry Stream Ct Katy, TX, 77449"
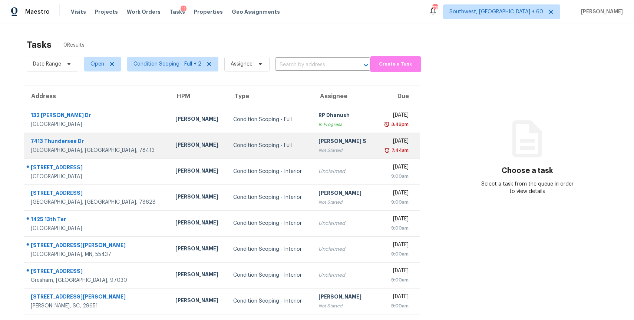
scroll to position [14, 0]
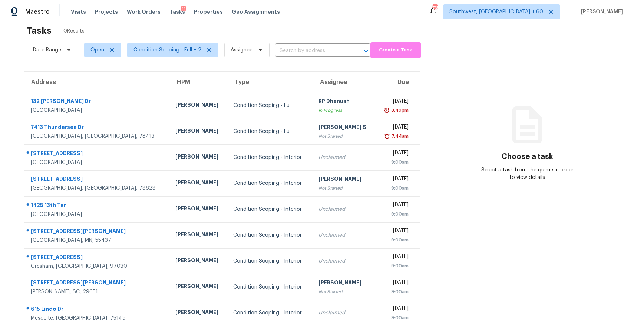
click at [313, 60] on section "Tasks 0 Results Date Range Open Condition Scoping - Full + 2 Assignee ​ Create …" at bounding box center [222, 189] width 420 height 337
click at [317, 49] on input "text" at bounding box center [312, 50] width 75 height 11
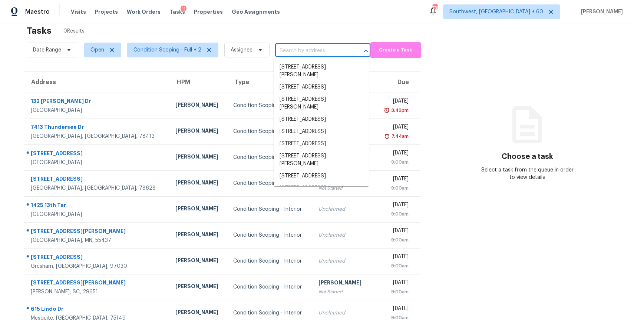
paste input "[STREET_ADDRESS][PERSON_NAME]"
type input "[STREET_ADDRESS][PERSON_NAME]"
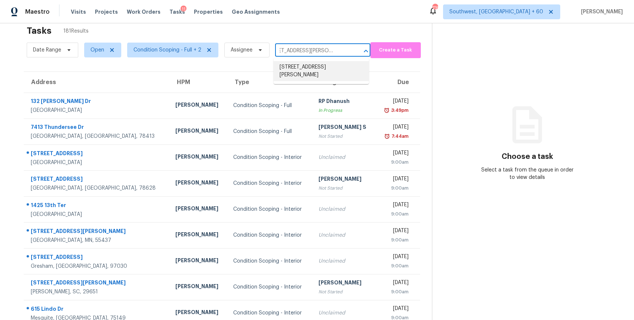
click at [331, 72] on li "[STREET_ADDRESS][PERSON_NAME]" at bounding box center [321, 71] width 95 height 20
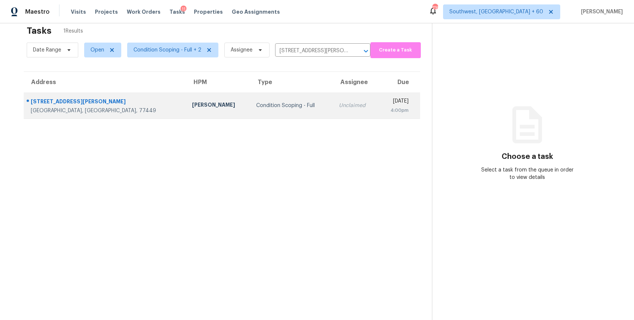
click at [339, 103] on div "Unclaimed" at bounding box center [355, 105] width 33 height 7
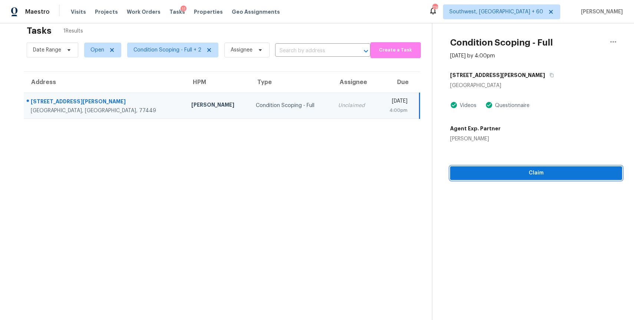
click at [555, 178] on span "Claim" at bounding box center [536, 173] width 160 height 9
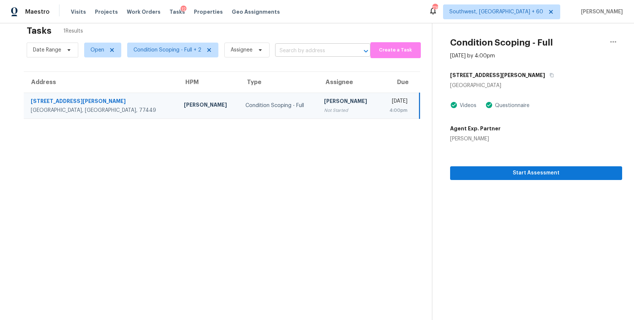
click at [302, 52] on input "text" at bounding box center [312, 50] width 75 height 11
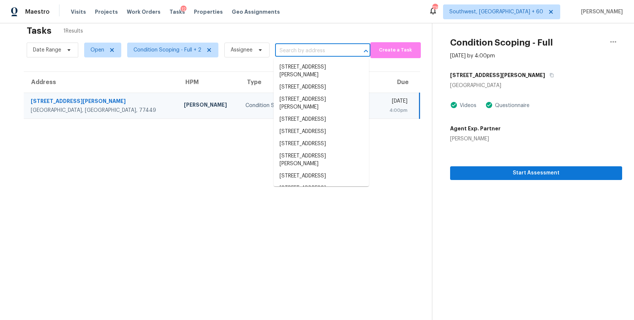
paste input "[STREET_ADDRESS]"
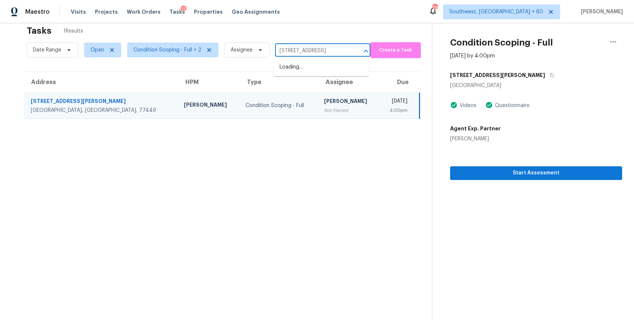
scroll to position [0, 34]
type input "[STREET_ADDRESS]"
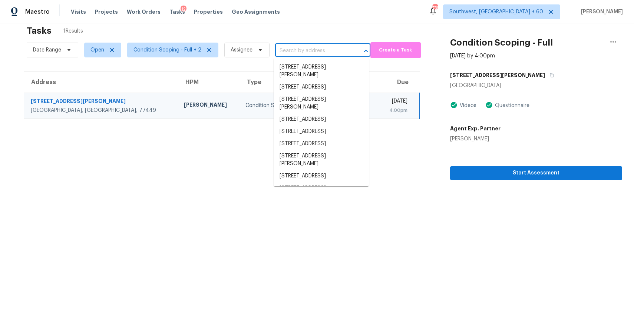
click at [316, 50] on input "text" at bounding box center [312, 50] width 75 height 11
paste input "[STREET_ADDRESS]"
type input "[STREET_ADDRESS]"
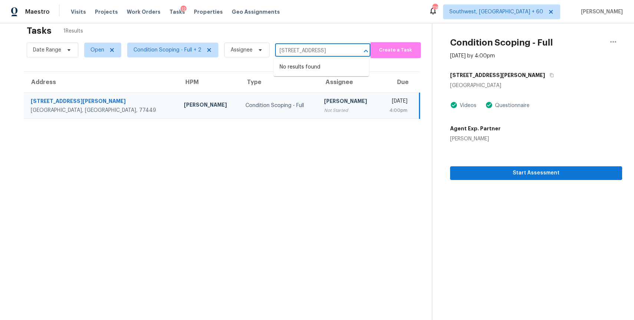
scroll to position [0, 34]
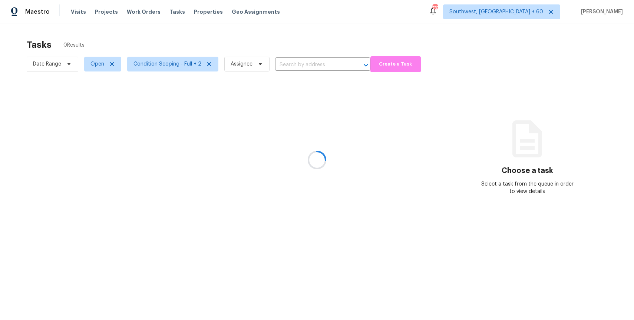
click at [305, 64] on div at bounding box center [317, 160] width 634 height 320
click at [303, 59] on div at bounding box center [317, 160] width 634 height 320
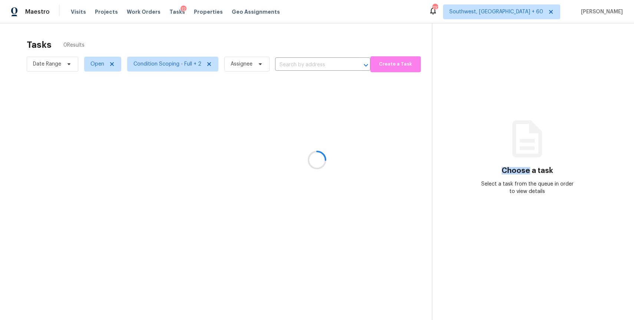
click at [309, 65] on div at bounding box center [317, 160] width 634 height 320
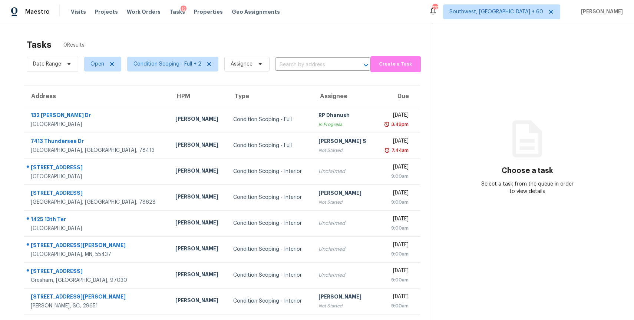
click at [309, 65] on input "text" at bounding box center [312, 64] width 75 height 11
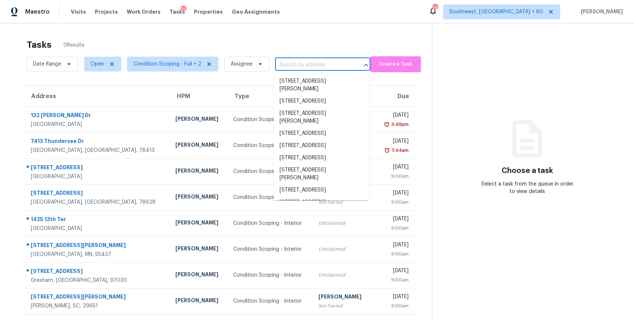
paste input "7571 Leyden St Commerce City, CO, 80022"
type input "7571 Leyden St Commerce City, CO, 80022"
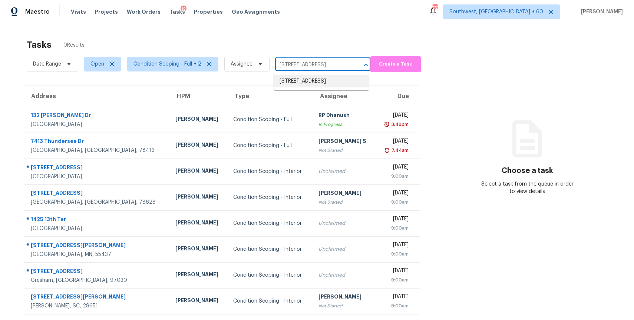
click at [312, 83] on li "7571 Leyden St, Commerce City, CO 80022" at bounding box center [321, 81] width 95 height 12
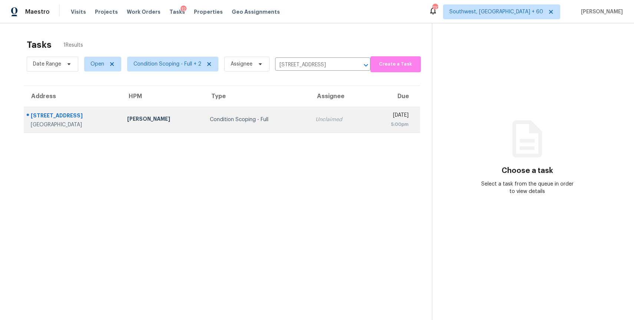
click at [310, 108] on td "Unclaimed" at bounding box center [339, 120] width 58 height 26
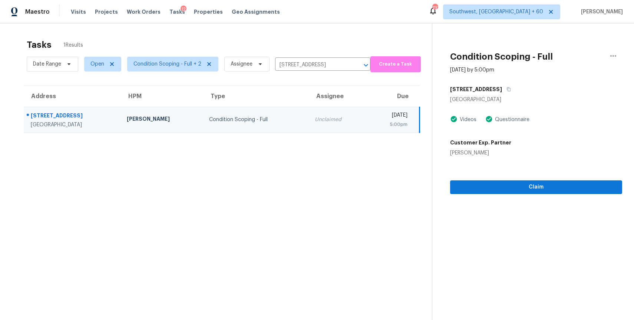
click at [588, 196] on section "Condition Scoping - Full Sep 29th 2025 by 5:00pm 7571 Leyden St Commerce City, …" at bounding box center [527, 183] width 190 height 320
click at [576, 190] on span "Claim" at bounding box center [536, 187] width 160 height 9
click at [328, 66] on input "7571 Leyden St, Commerce City, CO 80022" at bounding box center [312, 64] width 75 height 11
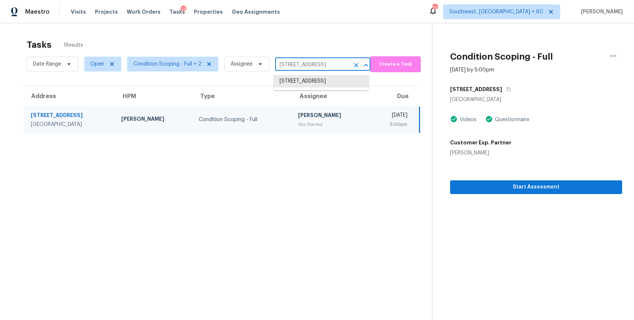
paste input "2370 Fleming Dr Loveland, CO, 80538"
type input "2370 Fleming Dr Loveland, CO, 80538"
click at [330, 84] on li "2370 Fleming Dr, Loveland, CO 80538" at bounding box center [321, 85] width 95 height 20
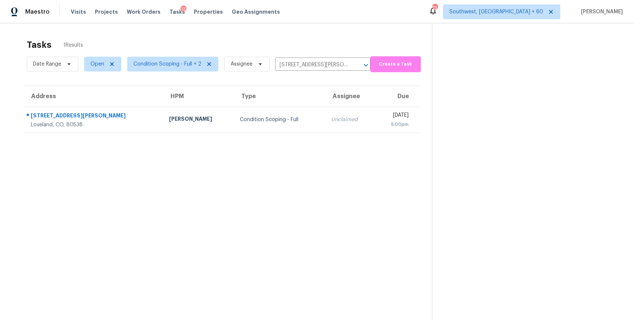
click at [327, 127] on td "Unclaimed" at bounding box center [350, 120] width 50 height 26
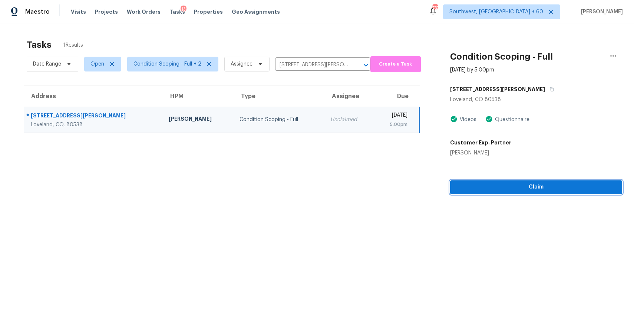
click at [559, 188] on span "Claim" at bounding box center [536, 187] width 160 height 9
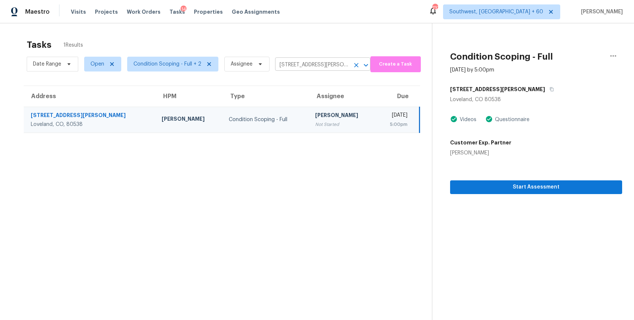
click at [353, 67] on icon "Clear" at bounding box center [356, 65] width 7 height 7
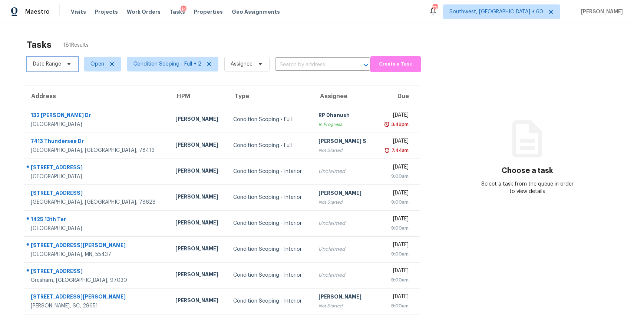
click at [55, 58] on span "Date Range" at bounding box center [53, 64] width 52 height 15
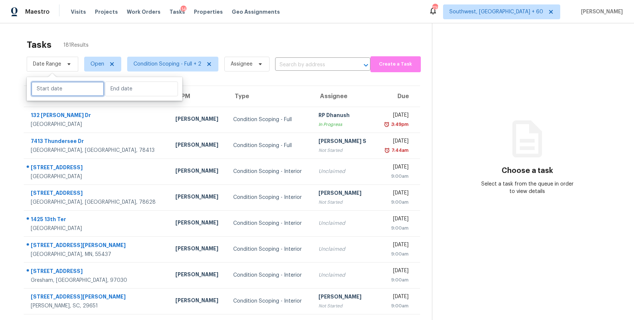
click at [66, 91] on input "text" at bounding box center [67, 89] width 73 height 15
select select "8"
select select "2025"
select select "9"
select select "2025"
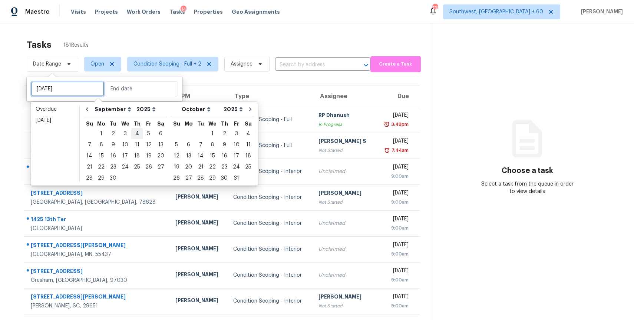
type input "Wed, Oct 01"
type input "Thu, Sep 04"
click at [102, 178] on div "29" at bounding box center [101, 178] width 12 height 10
type input "Mon, Sep 29"
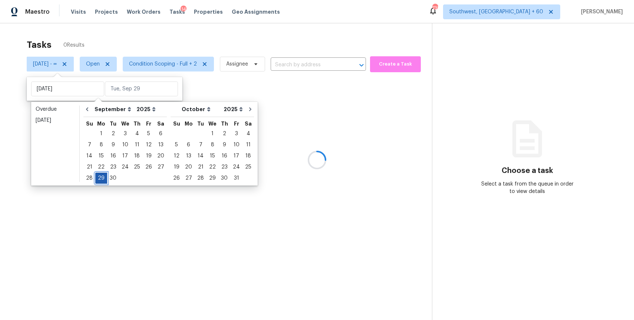
click at [102, 178] on div "29" at bounding box center [101, 178] width 12 height 10
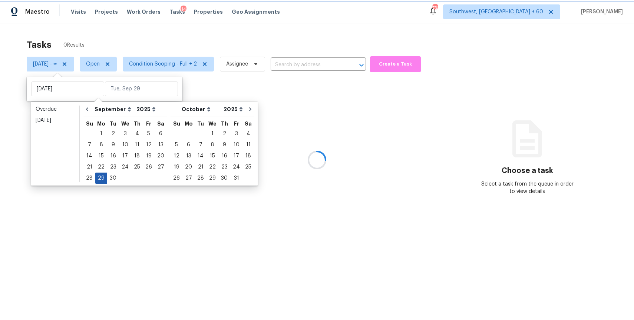
type input "Mon, Sep 29"
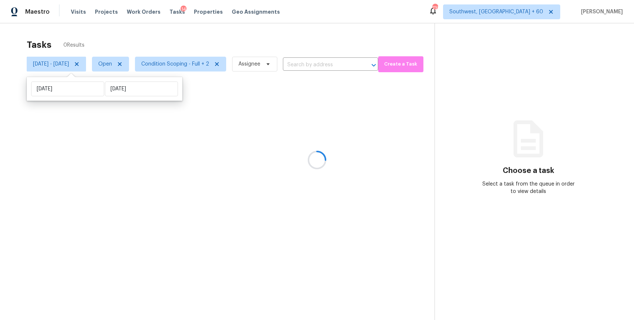
click at [295, 30] on div at bounding box center [317, 160] width 634 height 320
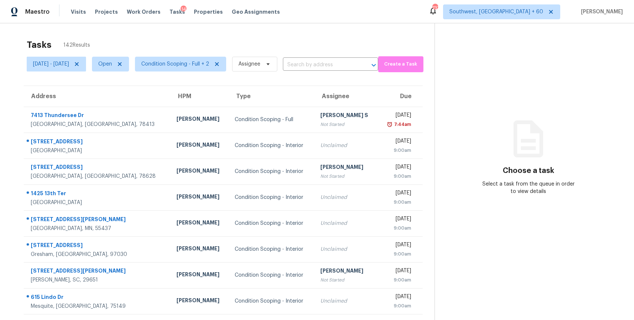
click at [321, 54] on div "Tasks 142 Results" at bounding box center [231, 44] width 408 height 19
click at [329, 62] on input "text" at bounding box center [320, 64] width 75 height 11
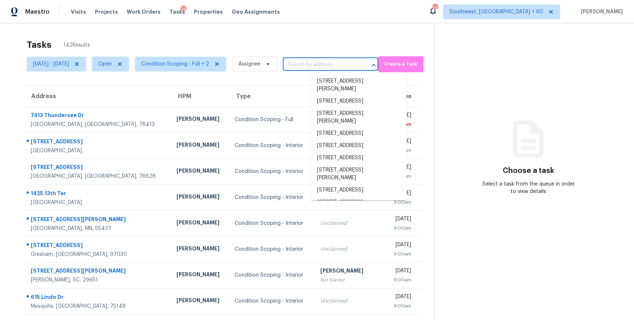
paste input "[STREET_ADDRESS][PERSON_NAME]"
type input "[STREET_ADDRESS][PERSON_NAME]"
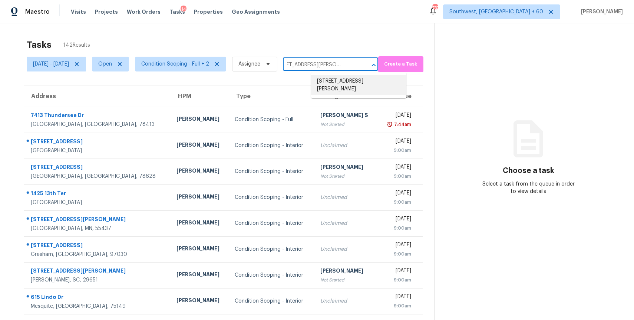
click at [374, 82] on li "[STREET_ADDRESS][PERSON_NAME]" at bounding box center [358, 85] width 95 height 20
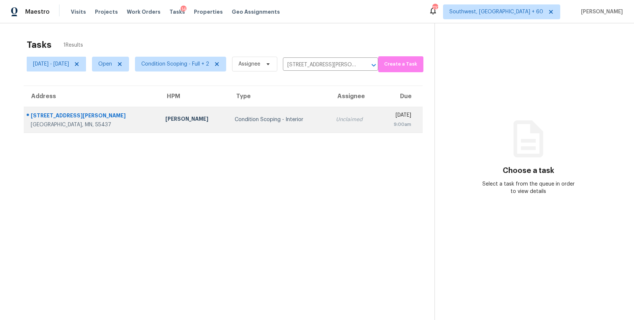
click at [385, 119] on div "[DATE]" at bounding box center [398, 116] width 26 height 9
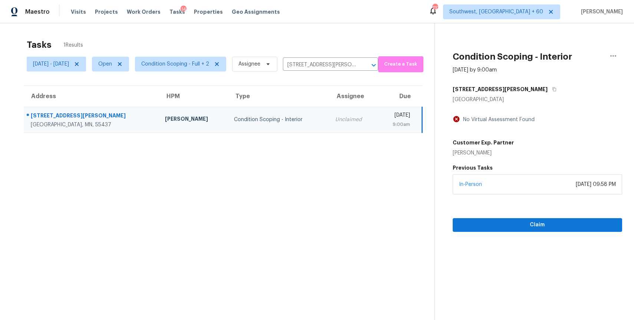
click at [555, 215] on div "Claim" at bounding box center [537, 213] width 169 height 37
click at [571, 224] on span "Claim" at bounding box center [538, 225] width 158 height 9
click at [341, 56] on div "[DATE] - [DATE] Open Condition Scoping - Full + 2 Assignee [STREET_ADDRESS][PER…" at bounding box center [203, 64] width 352 height 19
click at [349, 66] on input "[STREET_ADDRESS][PERSON_NAME]" at bounding box center [320, 64] width 75 height 11
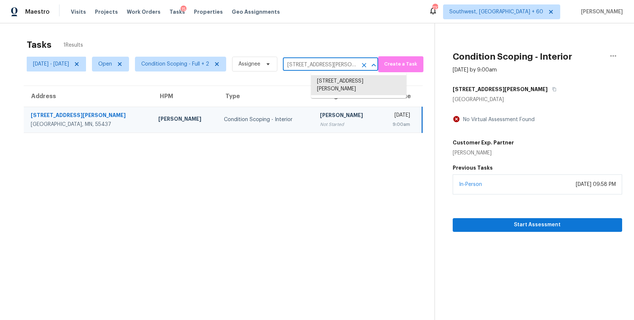
paste input "[STREET_ADDRESS]"
type input "[STREET_ADDRESS]"
click at [367, 88] on li "[STREET_ADDRESS]" at bounding box center [358, 81] width 95 height 12
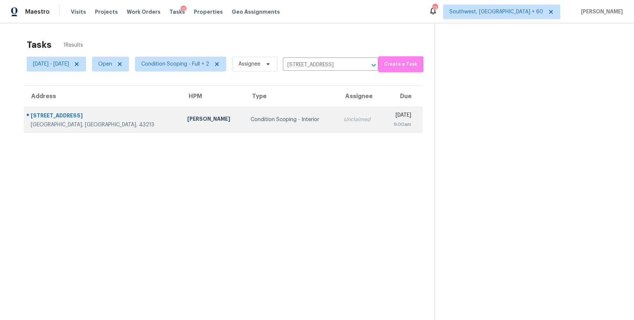
click at [344, 120] on div "Unclaimed" at bounding box center [360, 119] width 33 height 7
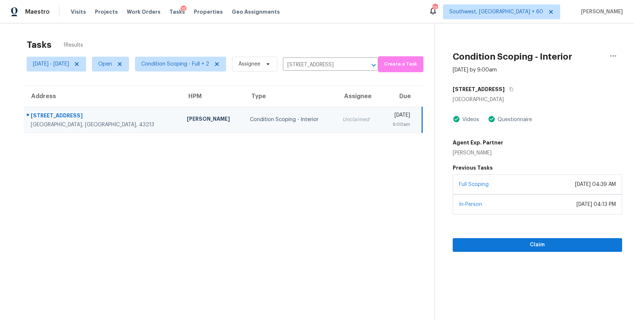
click at [530, 238] on div "Claim" at bounding box center [537, 233] width 169 height 37
click at [551, 244] on span "Claim" at bounding box center [538, 245] width 158 height 9
click at [352, 65] on input "[STREET_ADDRESS]" at bounding box center [320, 64] width 75 height 11
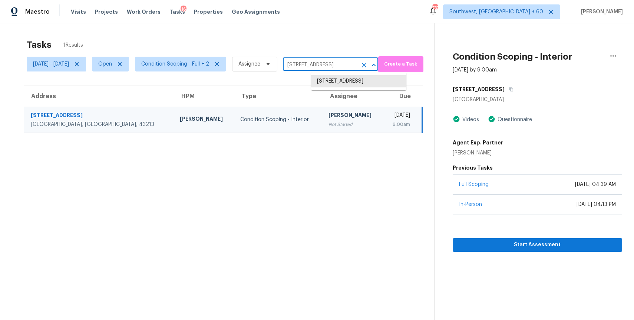
paste input "[STREET_ADDRESS][PERSON_NAME]"
type input "[STREET_ADDRESS][PERSON_NAME]"
click at [384, 80] on li "[STREET_ADDRESS][PERSON_NAME]" at bounding box center [358, 85] width 95 height 20
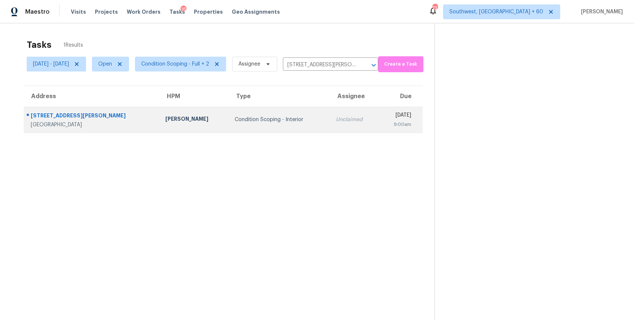
click at [330, 113] on td "Unclaimed" at bounding box center [354, 120] width 49 height 26
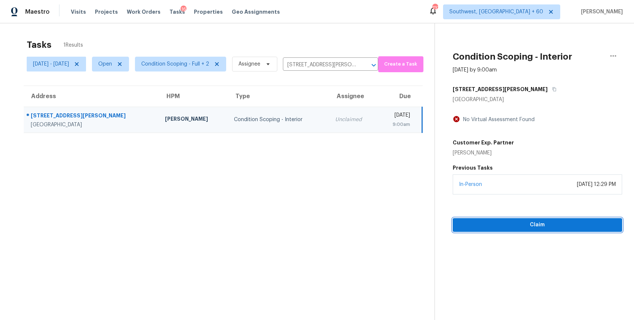
click at [527, 224] on span "Claim" at bounding box center [538, 225] width 158 height 9
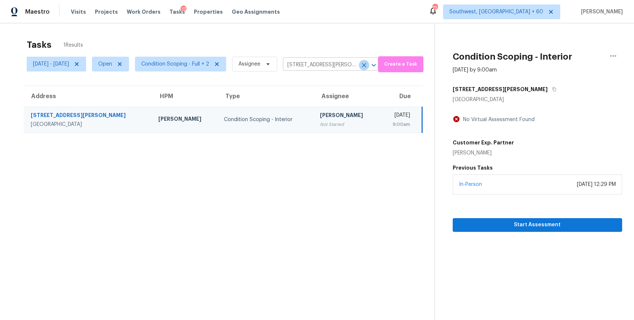
click at [368, 65] on icon "Clear" at bounding box center [363, 65] width 7 height 7
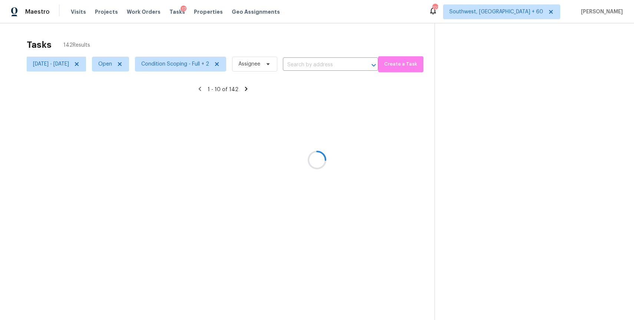
click at [368, 44] on div at bounding box center [317, 160] width 634 height 320
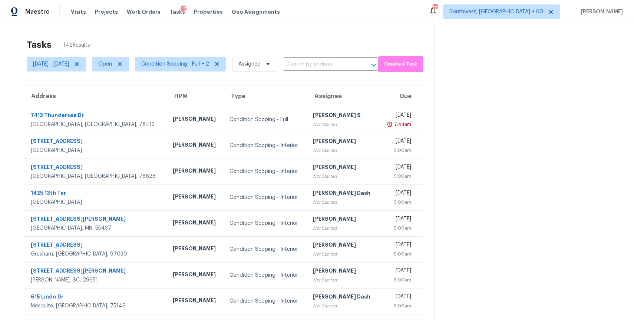
click at [270, 44] on div "Tasks 142 Results" at bounding box center [231, 44] width 408 height 19
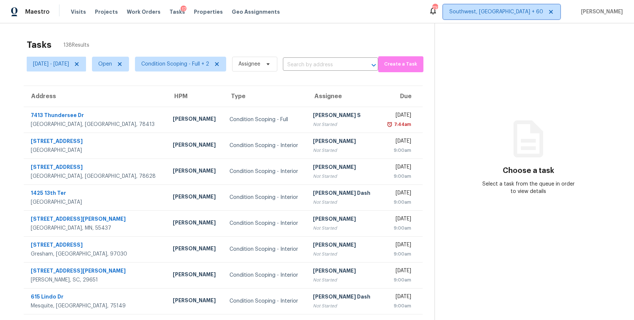
click at [532, 13] on span "Southwest, [GEOGRAPHIC_DATA] + 60" at bounding box center [496, 11] width 94 height 7
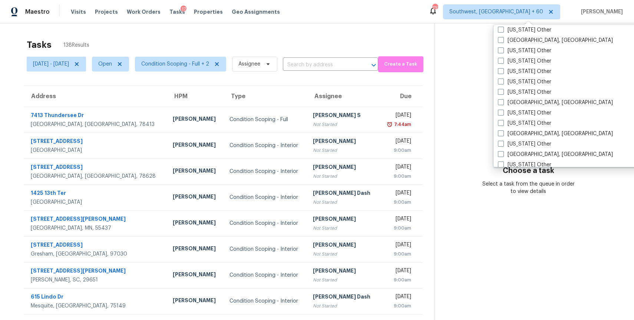
scroll to position [1120, 0]
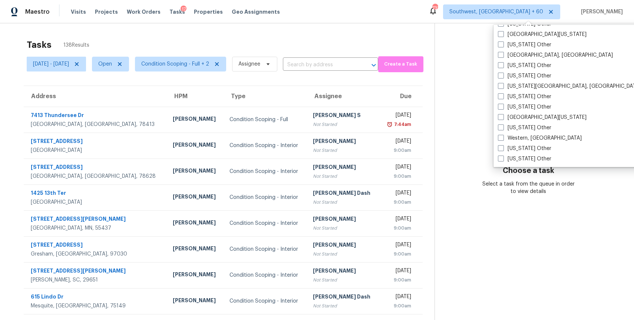
click at [461, 55] on section "Choose a task Select a task from the queue in order to view details" at bounding box center [529, 204] width 188 height 363
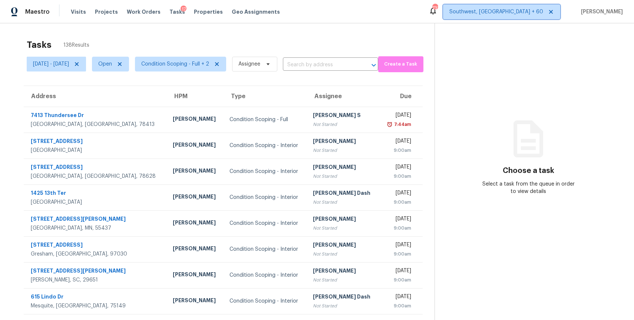
click at [540, 13] on span "Southwest, [GEOGRAPHIC_DATA] + 60" at bounding box center [496, 11] width 94 height 7
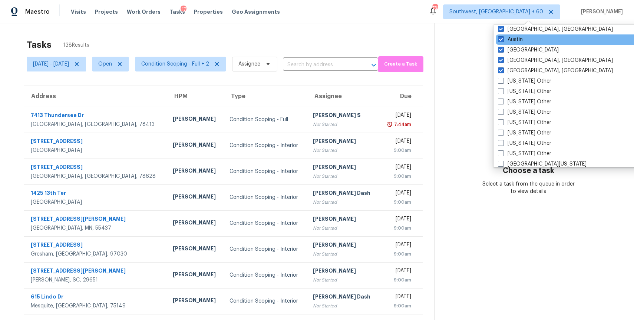
scroll to position [596, 0]
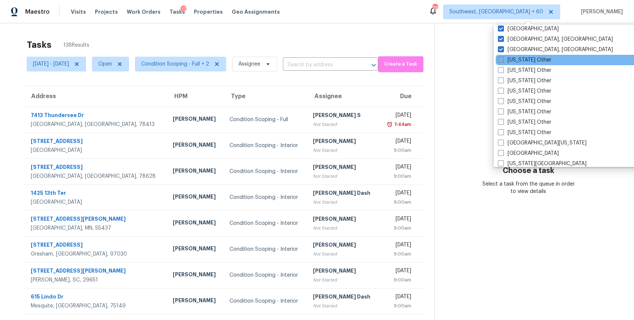
click at [501, 60] on span at bounding box center [501, 60] width 6 height 6
click at [501, 60] on input "[US_STATE] Other" at bounding box center [500, 58] width 5 height 5
checkbox input "true"
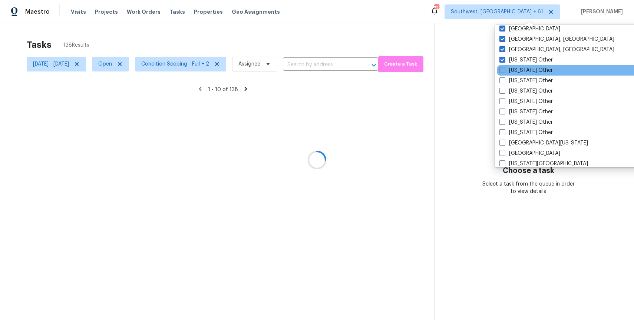
click at [503, 71] on span at bounding box center [503, 70] width 6 height 6
click at [503, 71] on input "[US_STATE] Other" at bounding box center [502, 69] width 5 height 5
checkbox input "true"
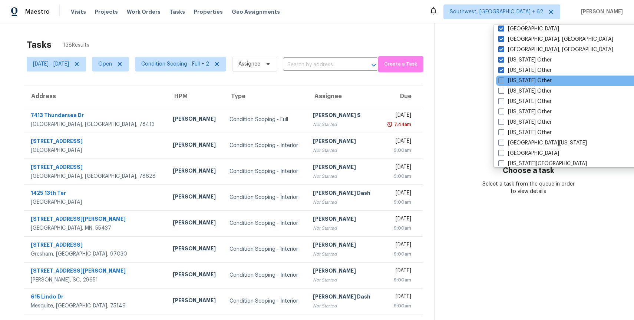
click at [502, 83] on span at bounding box center [501, 81] width 6 height 6
click at [502, 82] on input "[US_STATE] Other" at bounding box center [500, 79] width 5 height 5
checkbox input "true"
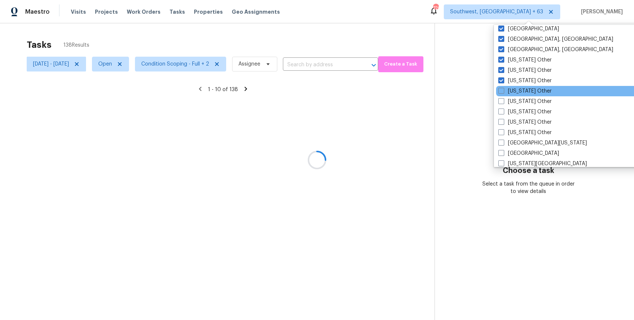
click at [501, 95] on div "[US_STATE] Other" at bounding box center [570, 91] width 149 height 10
click at [500, 90] on span at bounding box center [501, 91] width 6 height 6
click at [500, 90] on input "[US_STATE] Other" at bounding box center [500, 90] width 5 height 5
checkbox input "true"
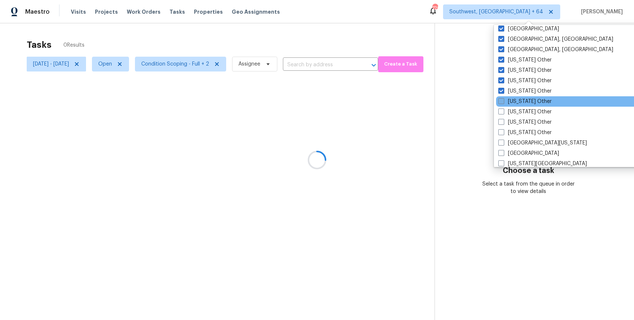
click at [503, 101] on span at bounding box center [501, 101] width 6 height 6
click at [503, 101] on input "[US_STATE] Other" at bounding box center [500, 100] width 5 height 5
checkbox input "true"
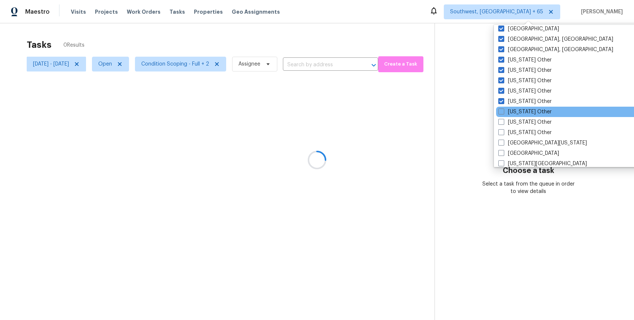
click at [501, 117] on div "[US_STATE] Other" at bounding box center [570, 112] width 149 height 10
click at [501, 114] on span at bounding box center [501, 112] width 6 height 6
click at [501, 113] on input "[US_STATE] Other" at bounding box center [500, 110] width 5 height 5
checkbox input "true"
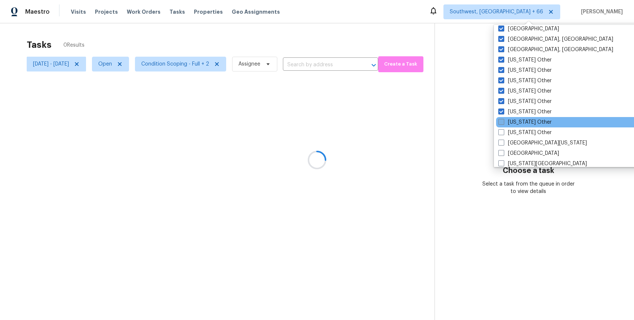
click at [501, 123] on span at bounding box center [501, 122] width 6 height 6
click at [501, 123] on input "[US_STATE] Other" at bounding box center [500, 121] width 5 height 5
checkbox input "true"
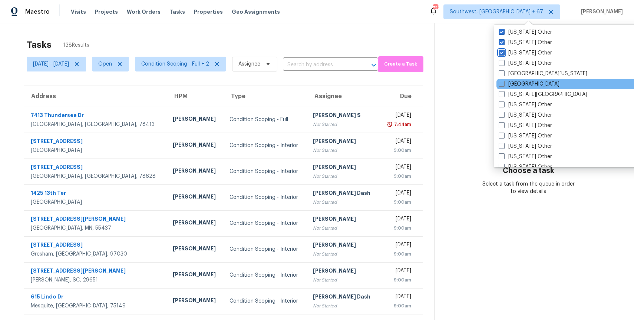
scroll to position [684, 0]
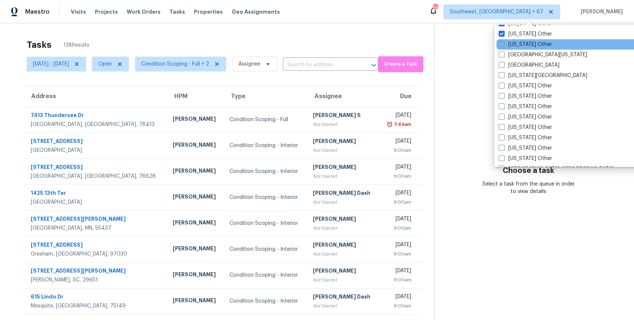
click at [498, 45] on div "[US_STATE] Other" at bounding box center [571, 44] width 149 height 10
click at [503, 48] on div "[US_STATE] Other" at bounding box center [571, 44] width 149 height 10
click at [503, 46] on span at bounding box center [502, 44] width 6 height 6
click at [503, 46] on input "[US_STATE] Other" at bounding box center [501, 43] width 5 height 5
checkbox input "true"
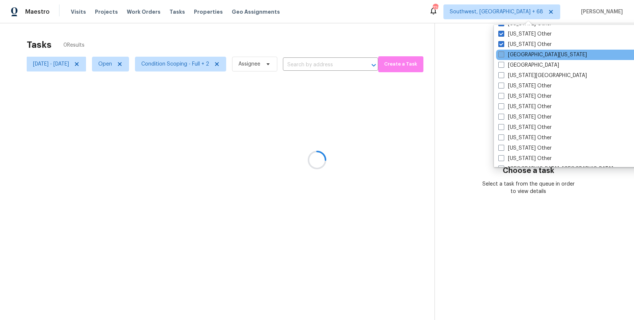
click at [501, 56] on span at bounding box center [501, 55] width 6 height 6
click at [501, 56] on input "[GEOGRAPHIC_DATA][US_STATE]" at bounding box center [500, 53] width 5 height 5
checkbox input "true"
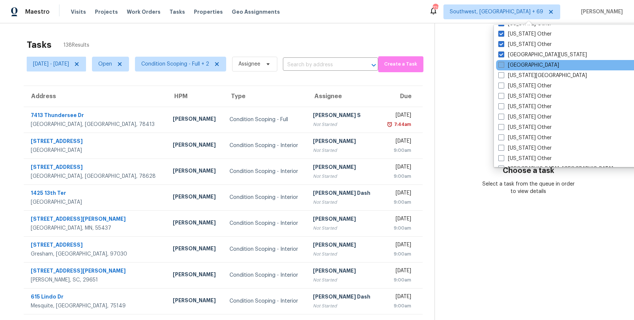
click at [500, 66] on span at bounding box center [501, 65] width 6 height 6
click at [500, 66] on input "[GEOGRAPHIC_DATA]" at bounding box center [500, 64] width 5 height 5
checkbox input "true"
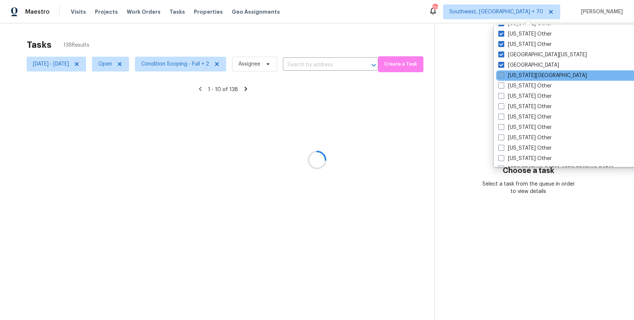
click at [501, 79] on label "[US_STATE][GEOGRAPHIC_DATA]" at bounding box center [542, 75] width 89 height 7
click at [501, 77] on input "[US_STATE][GEOGRAPHIC_DATA]" at bounding box center [500, 74] width 5 height 5
checkbox input "true"
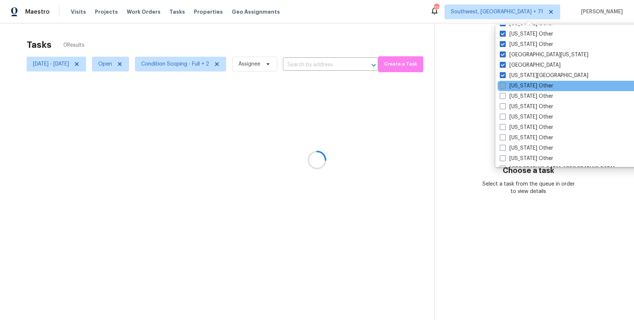
click at [503, 87] on span at bounding box center [503, 86] width 6 height 6
click at [503, 87] on input "[US_STATE] Other" at bounding box center [502, 84] width 5 height 5
checkbox input "true"
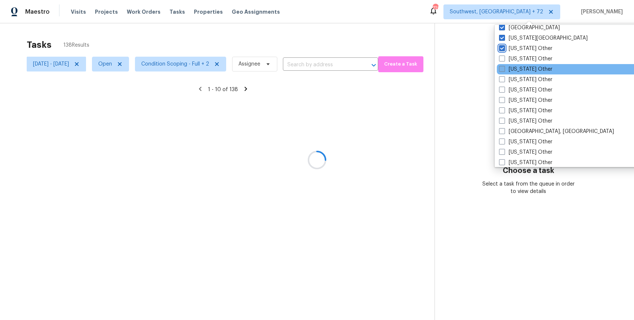
scroll to position [734, 0]
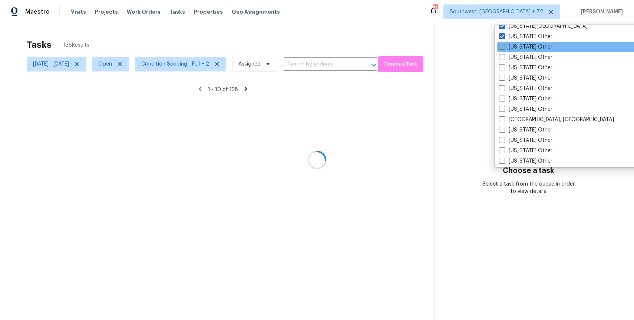
click at [503, 47] on span at bounding box center [502, 47] width 6 height 6
click at [503, 47] on input "[US_STATE] Other" at bounding box center [501, 45] width 5 height 5
checkbox input "true"
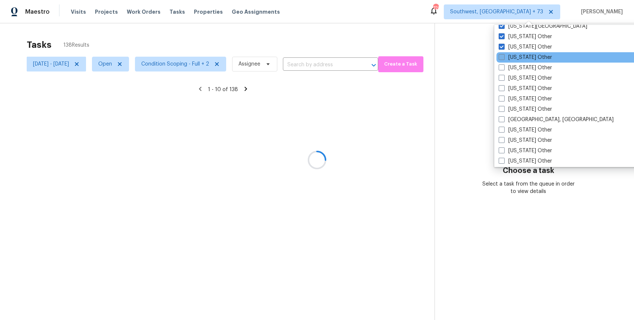
click at [503, 56] on span at bounding box center [502, 57] width 6 height 6
click at [503, 56] on input "[US_STATE] Other" at bounding box center [501, 56] width 5 height 5
checkbox input "true"
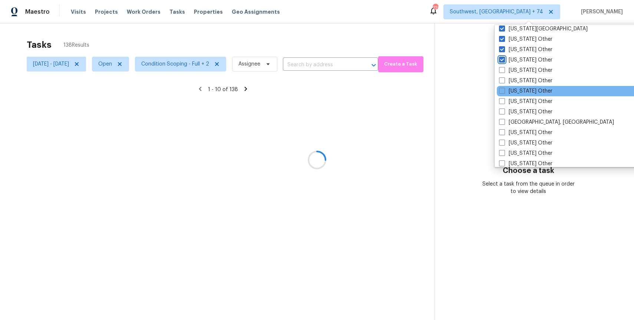
scroll to position [728, 0]
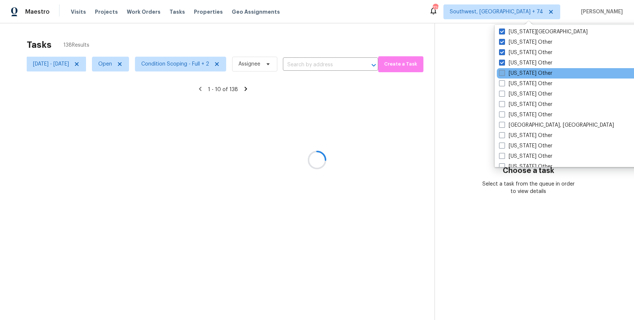
click at [499, 73] on span at bounding box center [502, 73] width 6 height 6
click at [499, 73] on input "[US_STATE] Other" at bounding box center [501, 72] width 5 height 5
checkbox input "true"
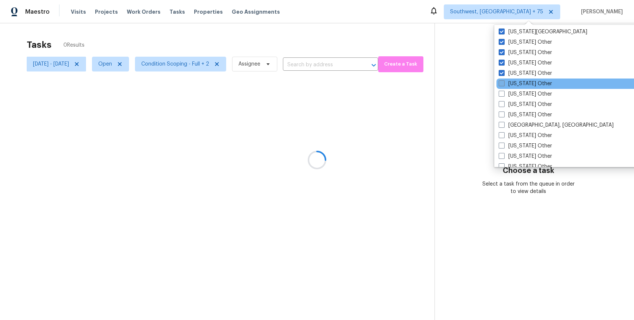
click at [502, 83] on span at bounding box center [502, 83] width 6 height 6
click at [502, 83] on input "[US_STATE] Other" at bounding box center [501, 82] width 5 height 5
checkbox input "true"
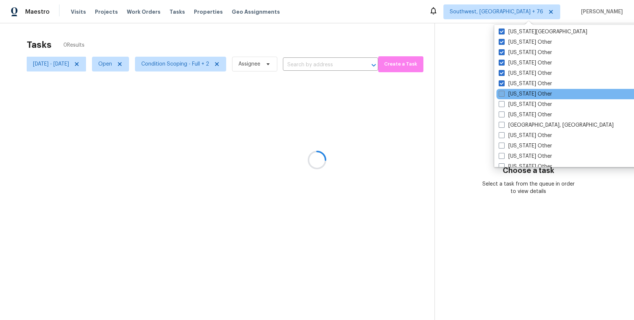
click at [501, 97] on span at bounding box center [502, 94] width 6 height 6
click at [501, 95] on input "[US_STATE] Other" at bounding box center [501, 92] width 5 height 5
checkbox input "true"
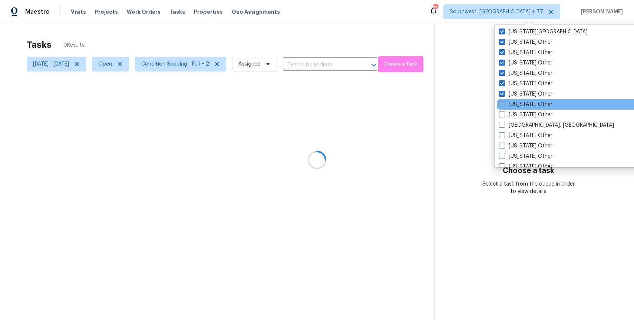
click at [502, 109] on div "[US_STATE] Other" at bounding box center [571, 104] width 149 height 10
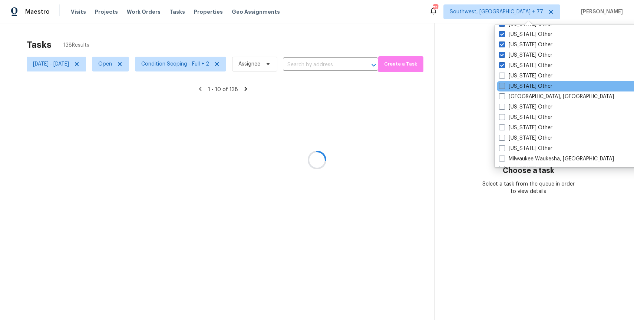
scroll to position [760, 0]
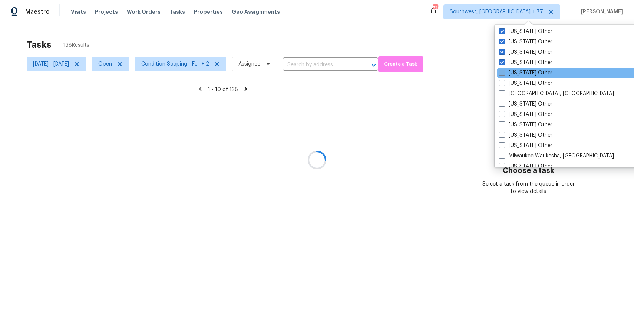
click at [501, 76] on span at bounding box center [502, 73] width 6 height 6
click at [501, 74] on input "[US_STATE] Other" at bounding box center [501, 71] width 5 height 5
checkbox input "true"
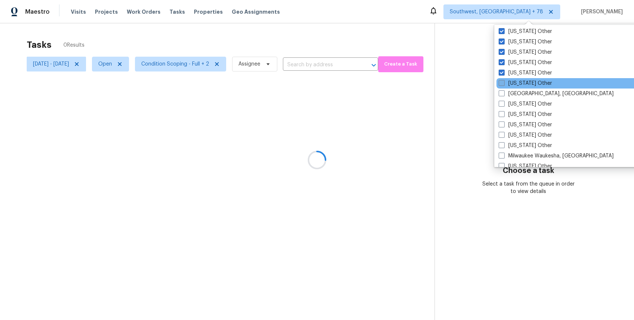
click at [502, 85] on span at bounding box center [502, 83] width 6 height 6
click at [502, 85] on input "[US_STATE] Other" at bounding box center [501, 82] width 5 height 5
checkbox input "true"
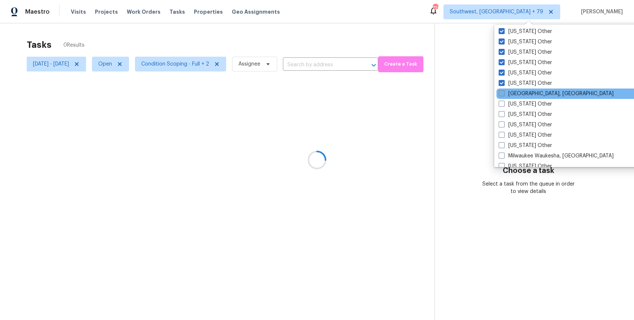
click at [502, 92] on span at bounding box center [502, 93] width 6 height 6
click at [502, 92] on input "[GEOGRAPHIC_DATA], [GEOGRAPHIC_DATA]" at bounding box center [501, 92] width 5 height 5
checkbox input "true"
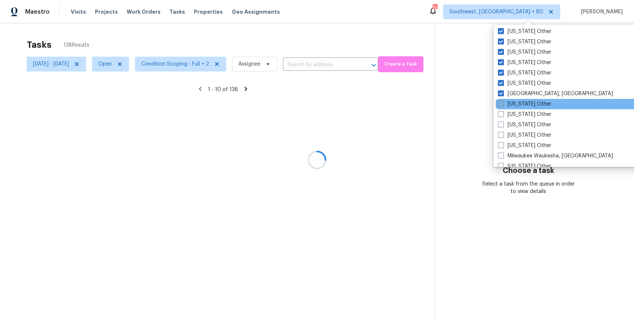
click at [501, 104] on span at bounding box center [501, 104] width 6 height 6
click at [501, 104] on input "[US_STATE] Other" at bounding box center [500, 103] width 5 height 5
checkbox input "true"
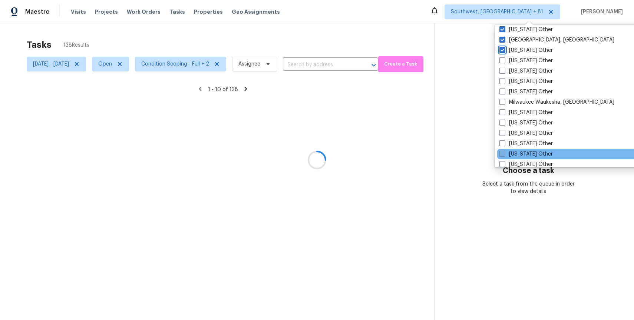
scroll to position [828, 0]
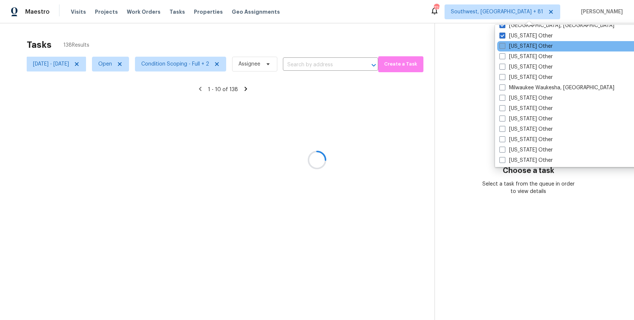
click at [503, 45] on span at bounding box center [503, 46] width 6 height 6
click at [503, 45] on input "[US_STATE] Other" at bounding box center [502, 45] width 5 height 5
checkbox input "true"
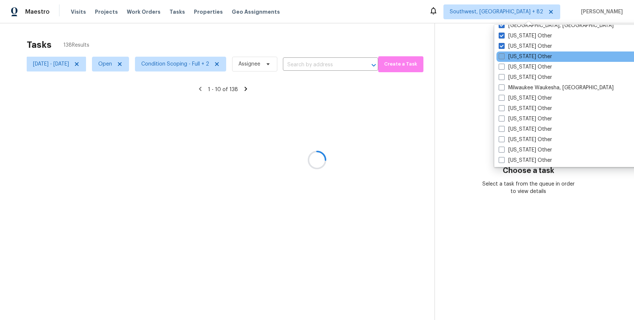
click at [501, 57] on span at bounding box center [502, 56] width 6 height 6
click at [501, 57] on input "[US_STATE] Other" at bounding box center [501, 55] width 5 height 5
checkbox input "true"
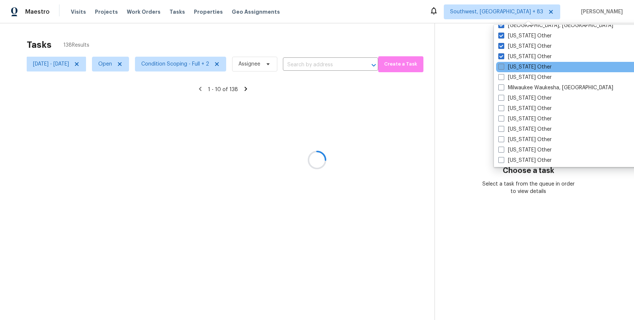
click at [499, 69] on span at bounding box center [501, 67] width 6 height 6
click at [499, 68] on input "[US_STATE] Other" at bounding box center [500, 65] width 5 height 5
checkbox input "true"
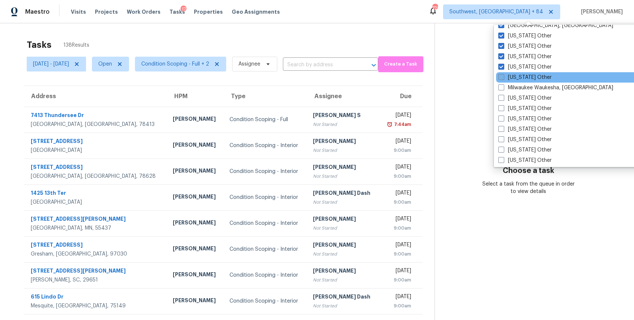
click at [505, 81] on label "[US_STATE] Other" at bounding box center [524, 77] width 53 height 7
click at [503, 79] on input "[US_STATE] Other" at bounding box center [500, 76] width 5 height 5
checkbox input "true"
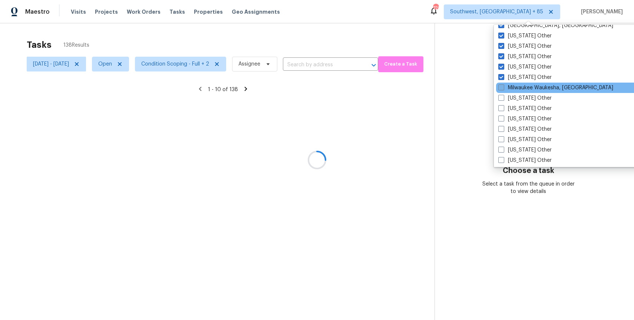
click at [503, 89] on span at bounding box center [501, 88] width 6 height 6
click at [503, 89] on input "Milwaukee Waukesha, [GEOGRAPHIC_DATA]" at bounding box center [500, 86] width 5 height 5
checkbox input "true"
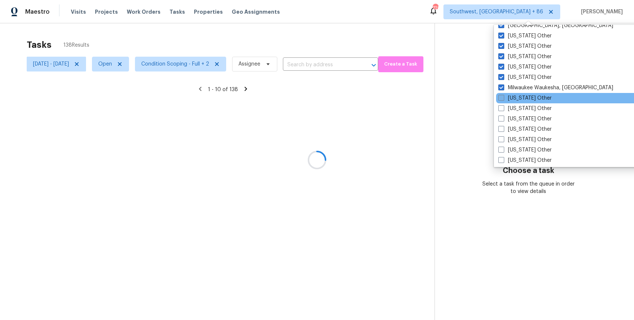
click at [503, 100] on span at bounding box center [501, 98] width 6 height 6
click at [503, 99] on input "[US_STATE] Other" at bounding box center [500, 97] width 5 height 5
checkbox input "true"
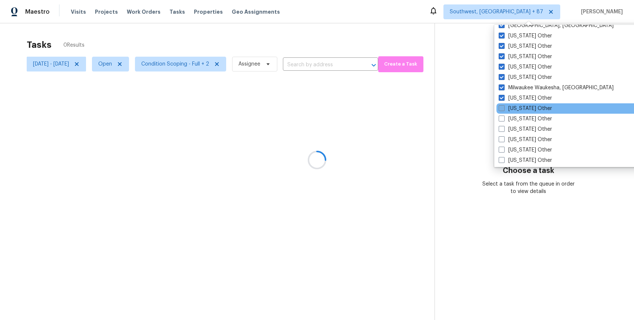
click at [502, 111] on span at bounding box center [502, 108] width 6 height 6
click at [502, 110] on input "[US_STATE] Other" at bounding box center [501, 107] width 5 height 5
checkbox input "true"
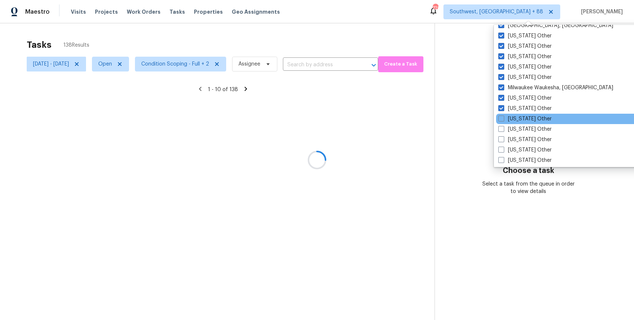
click at [503, 123] on div "[US_STATE] Other" at bounding box center [570, 119] width 149 height 10
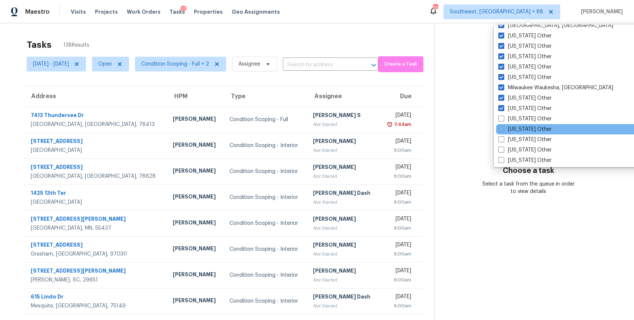
click at [500, 125] on div "[US_STATE] Other" at bounding box center [570, 129] width 149 height 10
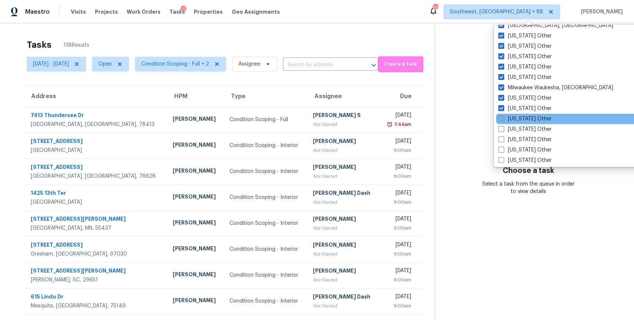
click at [502, 117] on span at bounding box center [501, 119] width 6 height 6
click at [502, 117] on input "[US_STATE] Other" at bounding box center [500, 117] width 5 height 5
checkbox input "true"
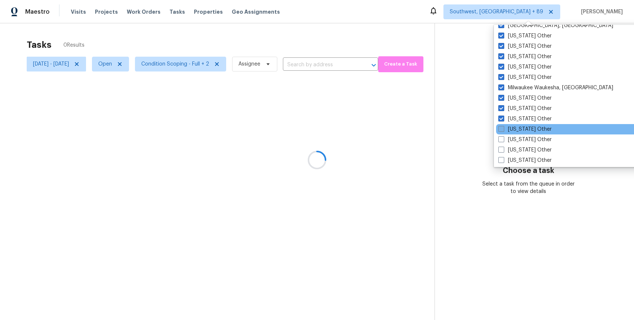
click at [503, 127] on span at bounding box center [501, 129] width 6 height 6
click at [503, 127] on input "[US_STATE] Other" at bounding box center [500, 128] width 5 height 5
checkbox input "true"
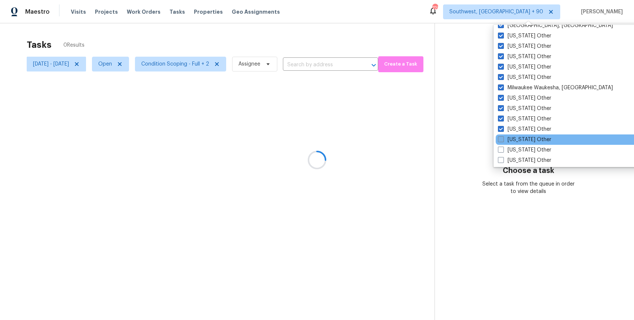
click at [504, 141] on label "[US_STATE] Other" at bounding box center [524, 139] width 53 height 7
click at [503, 141] on input "[US_STATE] Other" at bounding box center [500, 138] width 5 height 5
checkbox input "true"
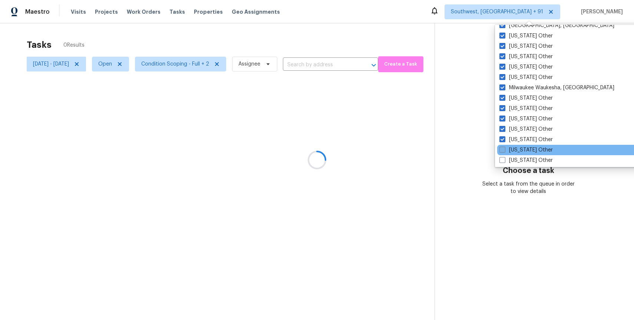
click at [502, 149] on span at bounding box center [503, 150] width 6 height 6
click at [502, 149] on input "[US_STATE] Other" at bounding box center [502, 148] width 5 height 5
checkbox input "true"
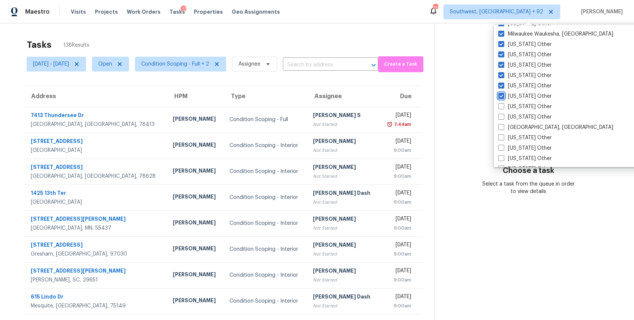
scroll to position [874, 0]
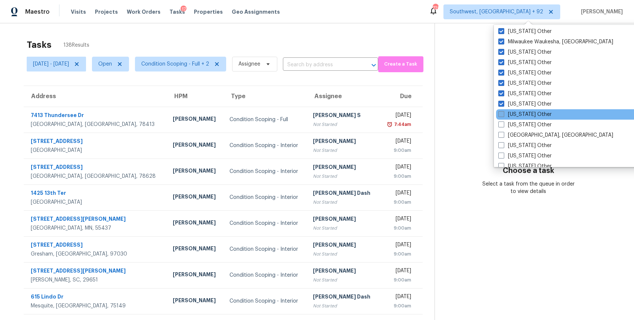
click at [501, 112] on span at bounding box center [501, 114] width 6 height 6
click at [501, 112] on input "[US_STATE] Other" at bounding box center [500, 113] width 5 height 5
checkbox input "true"
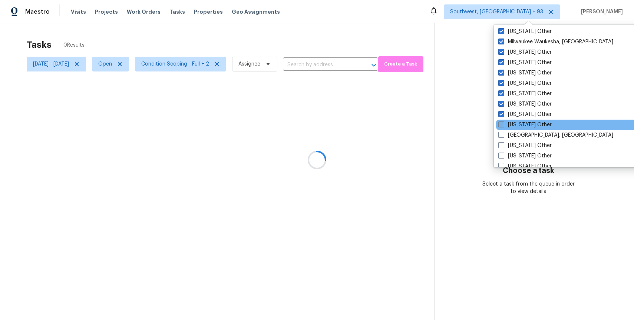
click at [501, 125] on span at bounding box center [501, 125] width 6 height 6
click at [501, 125] on input "[US_STATE] Other" at bounding box center [500, 123] width 5 height 5
checkbox input "true"
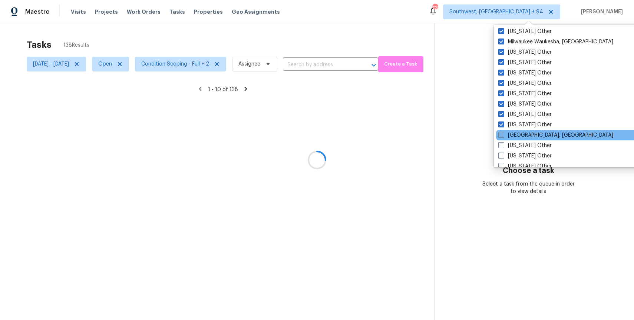
click at [503, 136] on span at bounding box center [501, 135] width 6 height 6
click at [503, 136] on input "[GEOGRAPHIC_DATA], [GEOGRAPHIC_DATA]" at bounding box center [500, 134] width 5 height 5
checkbox input "true"
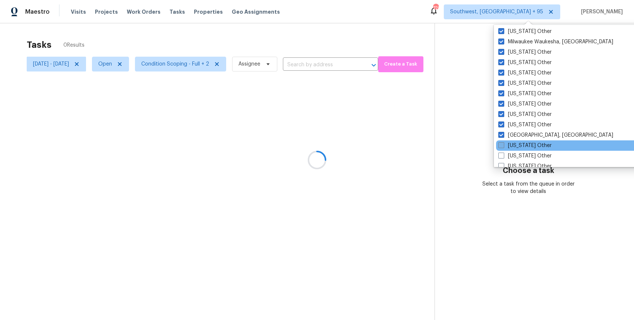
click at [504, 143] on span at bounding box center [501, 145] width 6 height 6
click at [503, 143] on input "[US_STATE] Other" at bounding box center [500, 144] width 5 height 5
checkbox input "true"
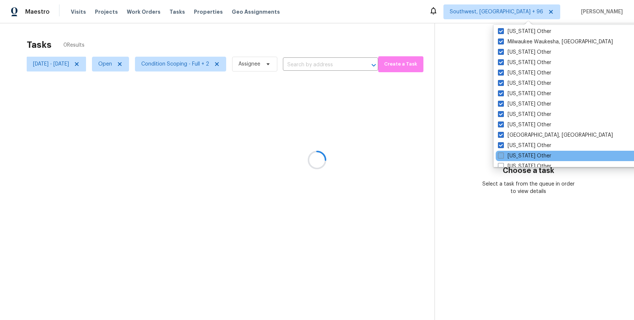
click at [502, 158] on span at bounding box center [501, 156] width 6 height 6
click at [502, 157] on input "[US_STATE] Other" at bounding box center [500, 154] width 5 height 5
checkbox input "true"
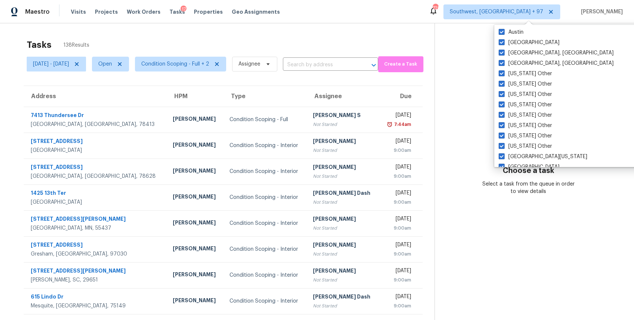
scroll to position [581, 0]
click at [326, 63] on input "text" at bounding box center [320, 64] width 75 height 11
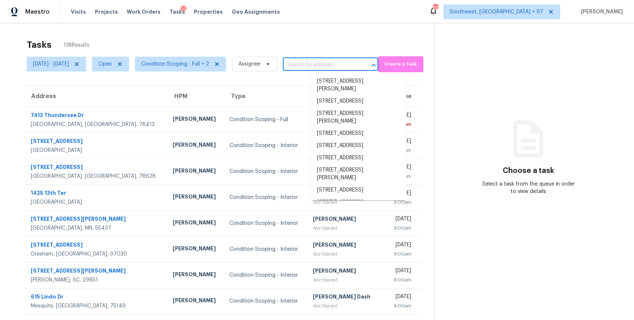
paste input "[STREET_ADDRESS]"
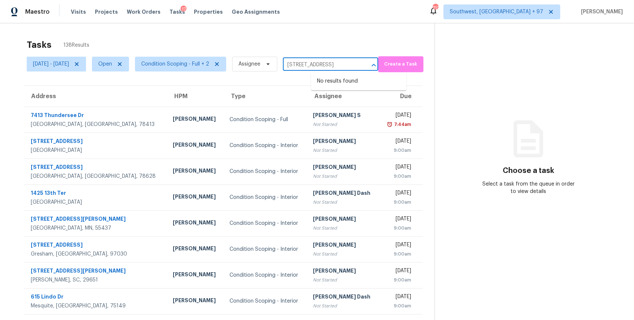
type input "[STREET_ADDRESS]"
click at [358, 63] on input "text" at bounding box center [320, 64] width 75 height 11
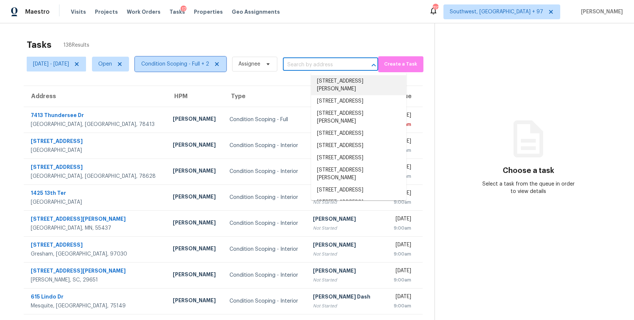
click at [209, 60] on span "Condition Scoping - Full + 2" at bounding box center [175, 63] width 68 height 7
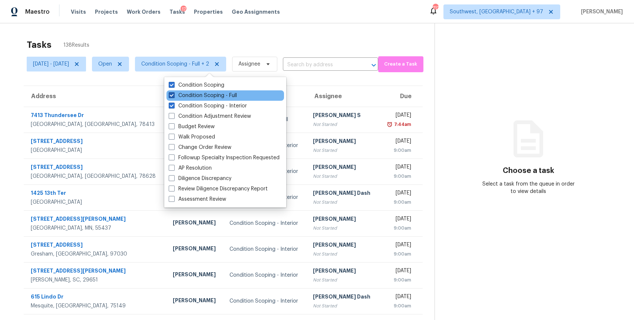
click at [214, 96] on label "Condition Scoping - Full" at bounding box center [203, 95] width 68 height 7
click at [174, 96] on input "Condition Scoping - Full" at bounding box center [171, 94] width 5 height 5
checkbox input "false"
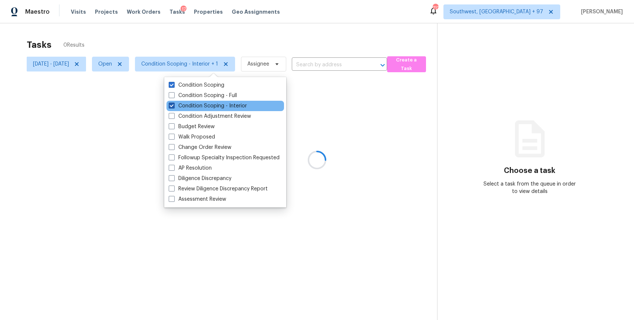
click at [218, 103] on label "Condition Scoping - Interior" at bounding box center [208, 105] width 78 height 7
click at [174, 103] on input "Condition Scoping - Interior" at bounding box center [171, 104] width 5 height 5
checkbox input "false"
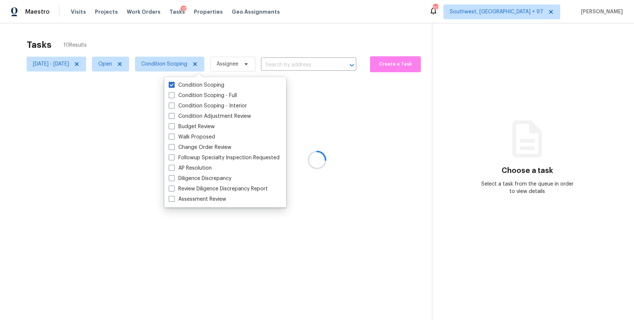
click at [299, 45] on div "Tasks 10 Results" at bounding box center [229, 44] width 405 height 19
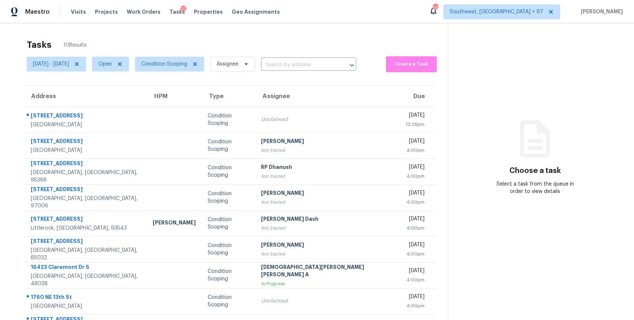
click at [299, 34] on div "Tasks 10 Results [DATE] - [DATE] Open Condition Scoping Assignee ​ Create a Tas…" at bounding box center [317, 197] width 634 height 349
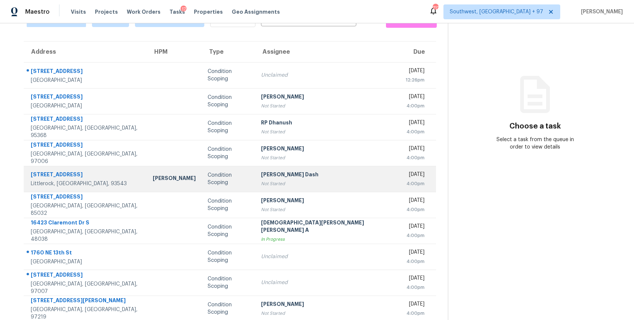
scroll to position [52, 0]
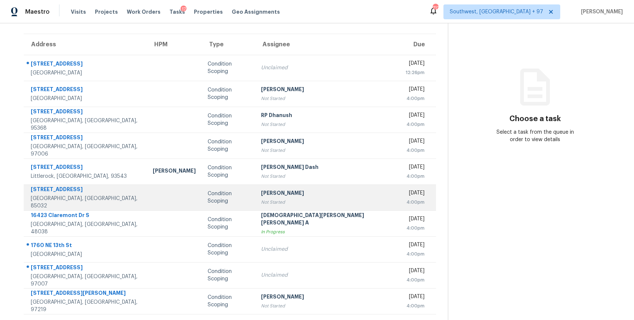
click at [324, 201] on div "Not Started" at bounding box center [327, 202] width 133 height 7
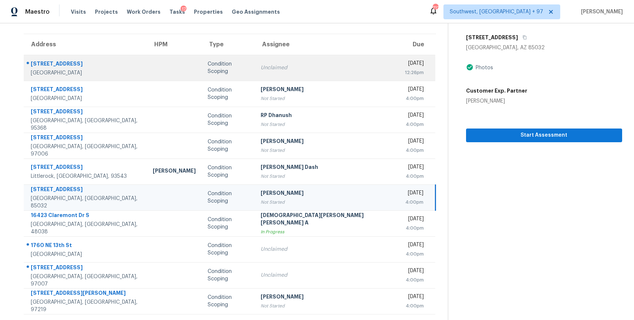
click at [309, 61] on td "Unclaimed" at bounding box center [327, 68] width 144 height 26
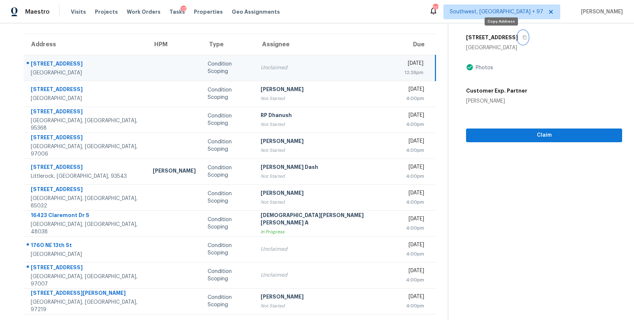
click at [518, 36] on button "button" at bounding box center [523, 37] width 10 height 13
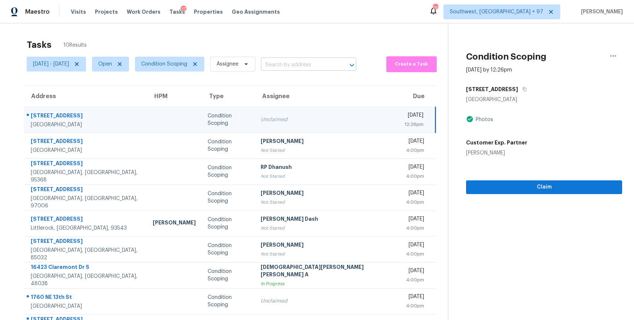
click at [300, 68] on input "text" at bounding box center [298, 64] width 75 height 11
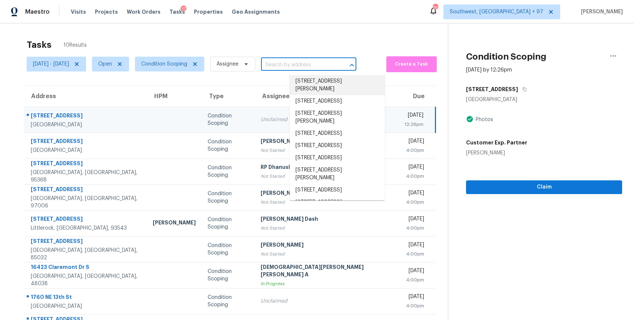
paste input "[STREET_ADDRESS]"
type input "[STREET_ADDRESS]"
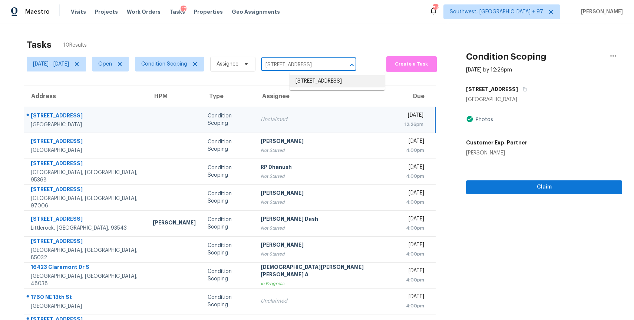
click at [348, 80] on li "[STREET_ADDRESS]" at bounding box center [337, 81] width 95 height 12
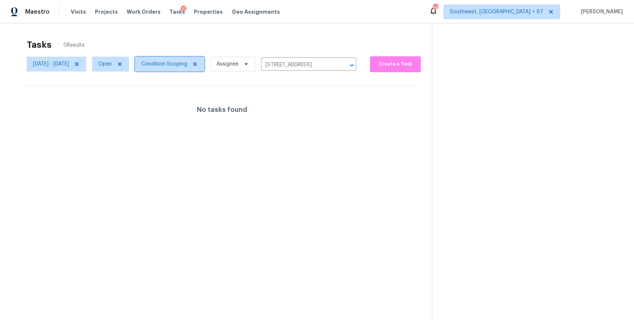
click at [182, 66] on span "Condition Scoping" at bounding box center [164, 63] width 46 height 7
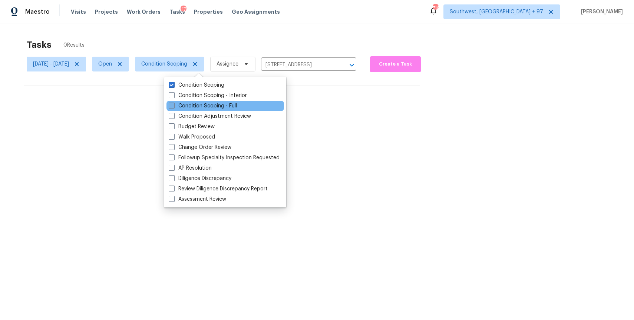
click at [210, 106] on label "Condition Scoping - Full" at bounding box center [203, 105] width 68 height 7
click at [174, 106] on input "Condition Scoping - Full" at bounding box center [171, 104] width 5 height 5
checkbox input "true"
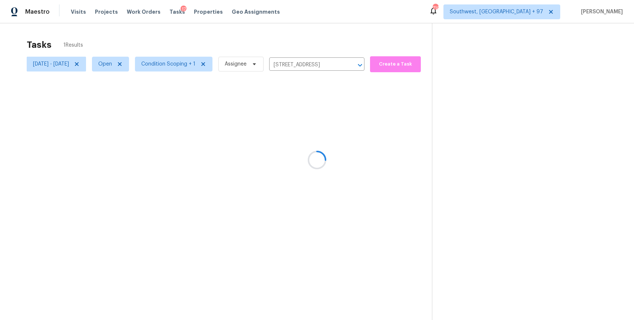
click at [274, 37] on div at bounding box center [317, 160] width 634 height 320
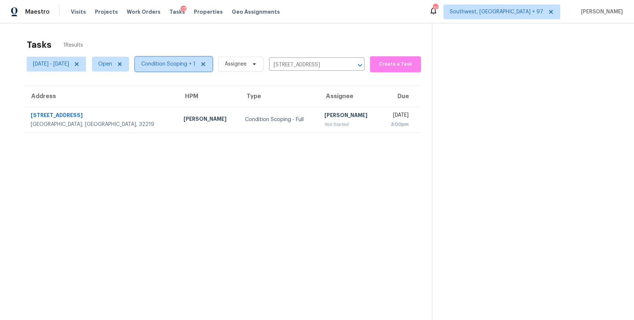
click at [195, 63] on span "Condition Scoping + 1" at bounding box center [168, 63] width 54 height 7
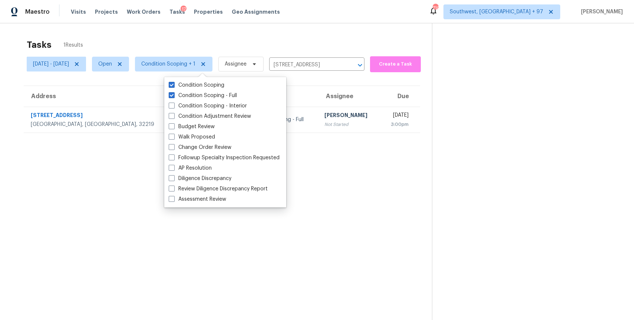
click at [292, 22] on div "Maestro Visits Projects Work Orders Tasks 17 Properties Geo Assignments [GEOGRA…" at bounding box center [317, 11] width 634 height 23
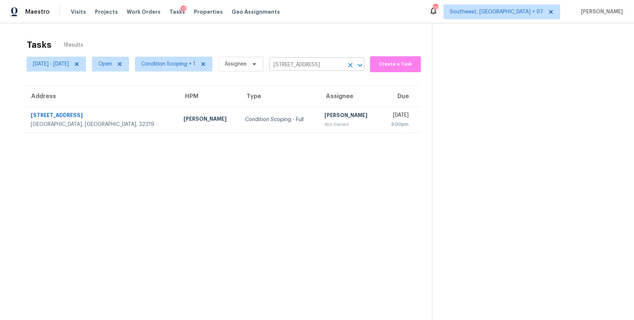
click at [309, 60] on input "[STREET_ADDRESS]" at bounding box center [306, 64] width 75 height 11
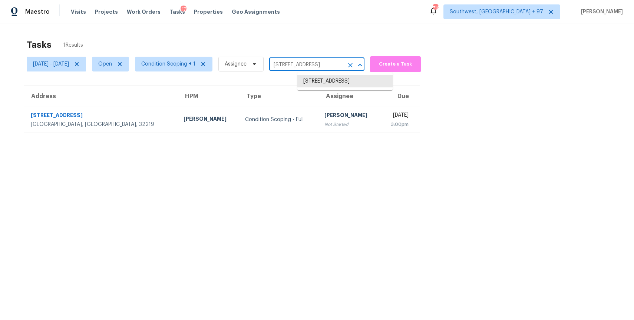
click at [309, 60] on input "[STREET_ADDRESS]" at bounding box center [306, 64] width 75 height 11
paste input "[STREET_ADDRESS]"
type input "[STREET_ADDRESS]"
click at [347, 80] on li "[STREET_ADDRESS]" at bounding box center [344, 81] width 95 height 12
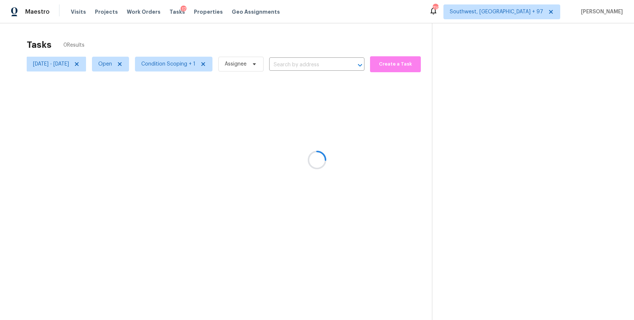
type input "[STREET_ADDRESS]"
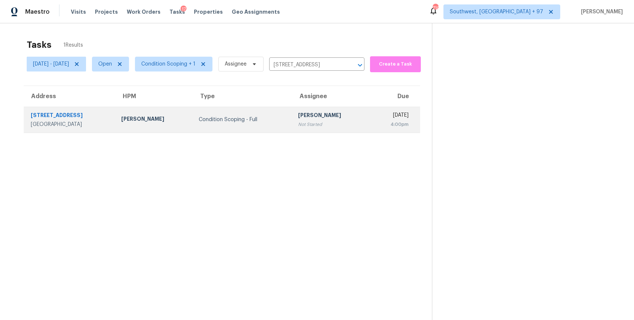
click at [298, 122] on div "Not Started" at bounding box center [331, 124] width 66 height 7
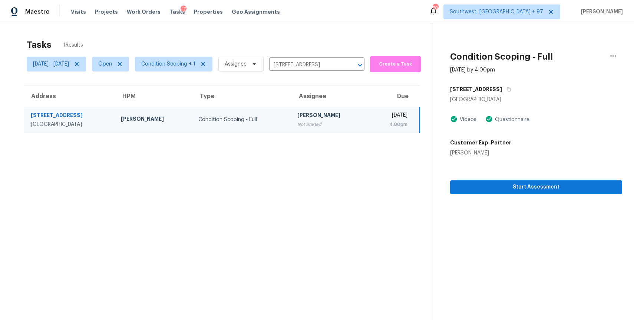
click at [542, 173] on div "Start Assessment" at bounding box center [536, 175] width 172 height 37
click at [548, 184] on span "Start Assessment" at bounding box center [536, 187] width 160 height 9
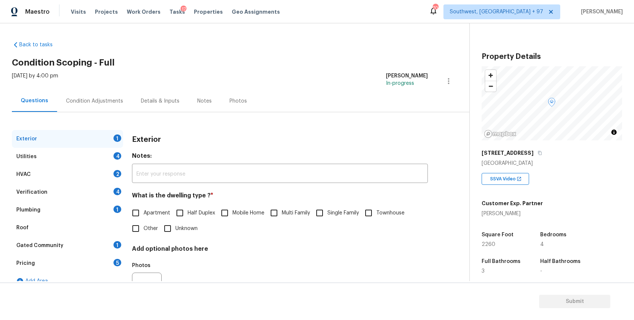
click at [528, 153] on div "[STREET_ADDRESS]" at bounding box center [552, 152] width 141 height 13
click at [538, 152] on icon "button" at bounding box center [540, 153] width 4 height 4
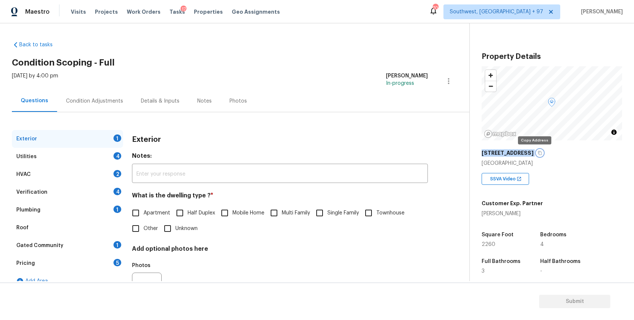
click at [538, 152] on icon "button" at bounding box center [540, 153] width 4 height 4
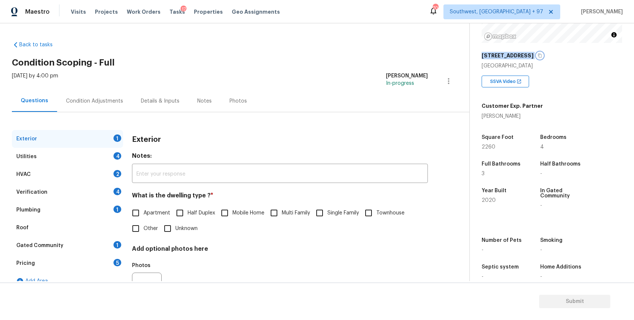
scroll to position [105, 0]
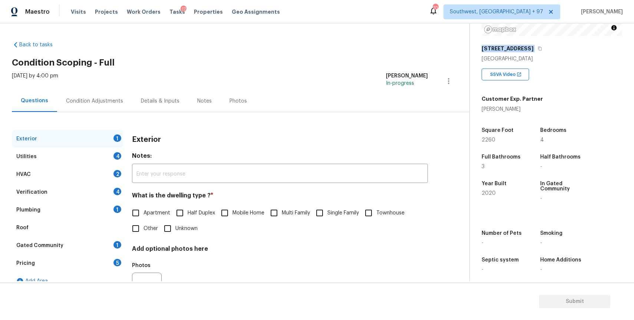
click at [323, 216] on input "Single Family" at bounding box center [320, 213] width 16 height 16
checkbox input "true"
click at [91, 162] on div "Utilities 4" at bounding box center [67, 157] width 111 height 18
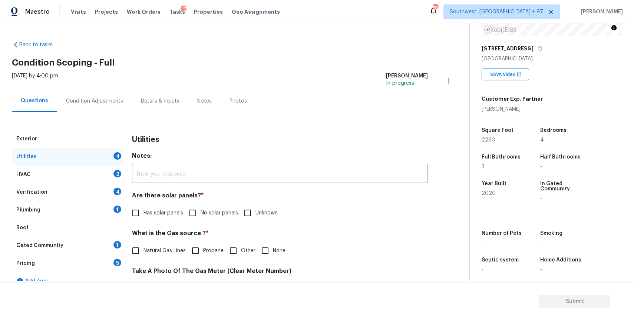
click at [202, 214] on span "No solar panels" at bounding box center [219, 214] width 37 height 8
click at [201, 214] on input "No solar panels" at bounding box center [193, 213] width 16 height 16
checkbox input "true"
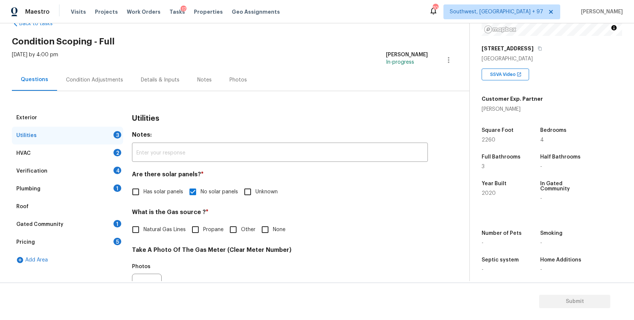
scroll to position [34, 0]
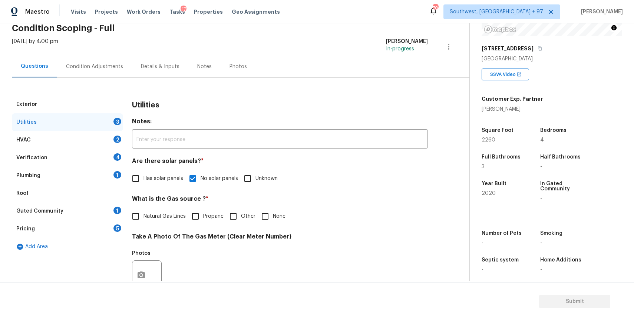
click at [267, 219] on input "None" at bounding box center [265, 217] width 16 height 16
checkbox input "true"
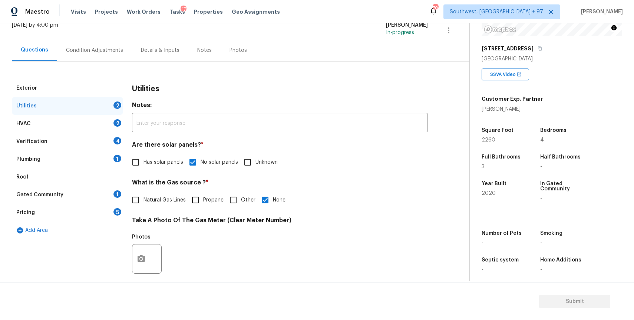
scroll to position [60, 0]
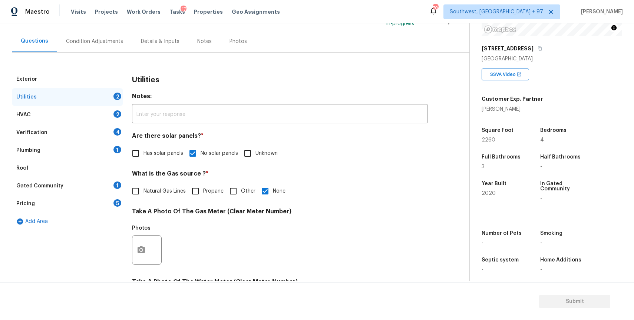
click at [153, 259] on div at bounding box center [147, 250] width 30 height 30
click at [142, 250] on icon "button" at bounding box center [141, 250] width 9 height 9
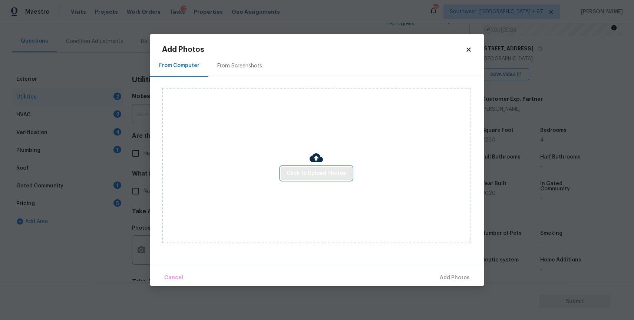
click at [344, 173] on span "Click to Upload Photos" at bounding box center [316, 173] width 59 height 9
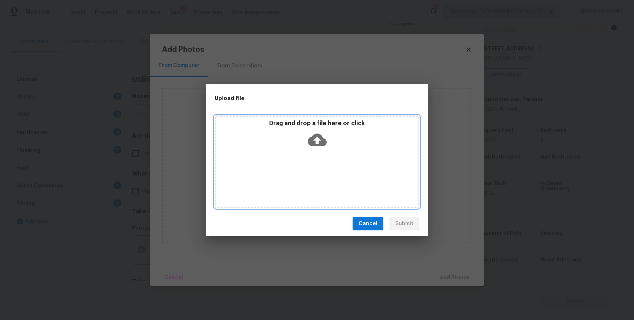
click at [344, 173] on div "Drag and drop a file here or click" at bounding box center [317, 162] width 205 height 93
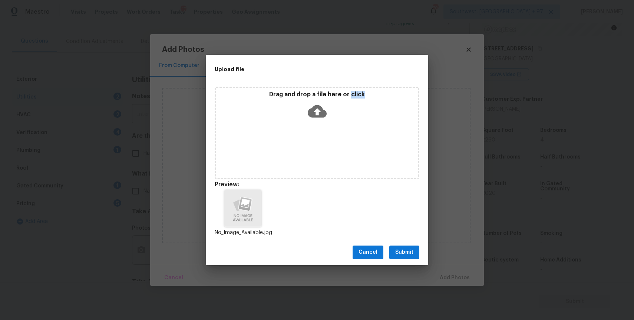
click at [415, 246] on button "Submit" at bounding box center [404, 253] width 30 height 14
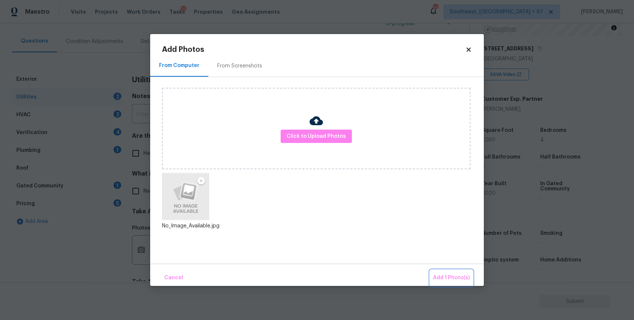
click at [450, 276] on span "Add 1 Photo(s)" at bounding box center [451, 278] width 37 height 9
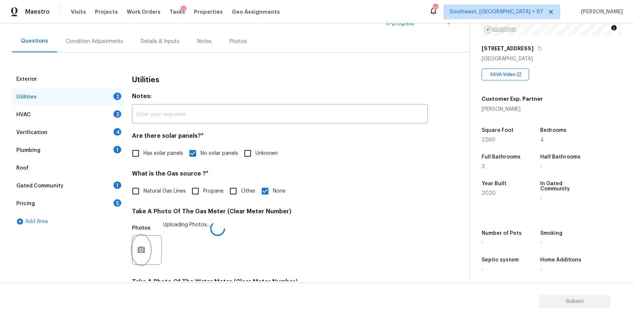
scroll to position [214, 0]
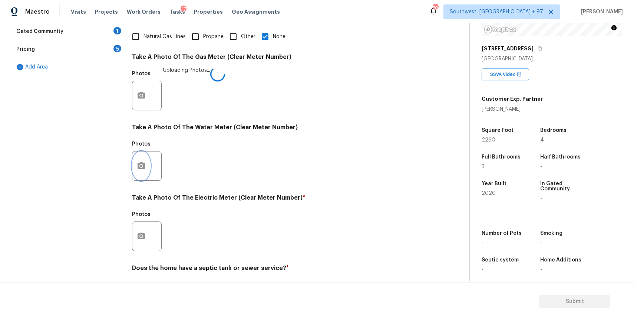
click at [142, 159] on button "button" at bounding box center [141, 166] width 18 height 29
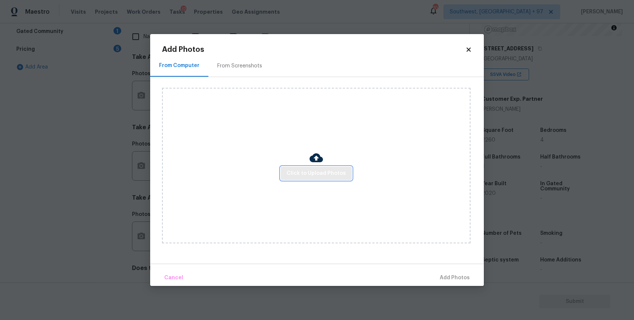
click at [324, 172] on span "Click to Upload Photos" at bounding box center [316, 173] width 59 height 9
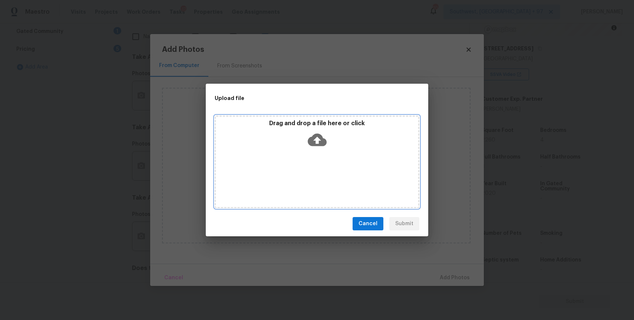
click at [324, 172] on div "Drag and drop a file here or click" at bounding box center [317, 162] width 205 height 93
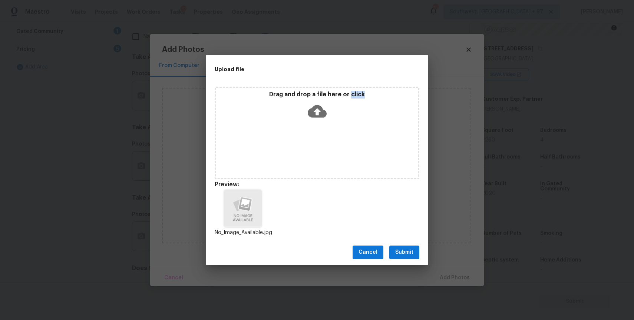
click at [406, 243] on div "Cancel Submit" at bounding box center [317, 253] width 223 height 26
click at [409, 250] on span "Submit" at bounding box center [404, 252] width 18 height 9
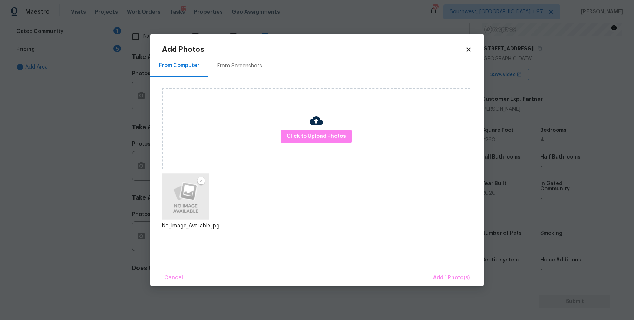
click at [440, 267] on div "Cancel Add 1 Photo(s)" at bounding box center [317, 275] width 334 height 22
click at [442, 277] on span "Add 1 Photo(s)" at bounding box center [451, 278] width 37 height 9
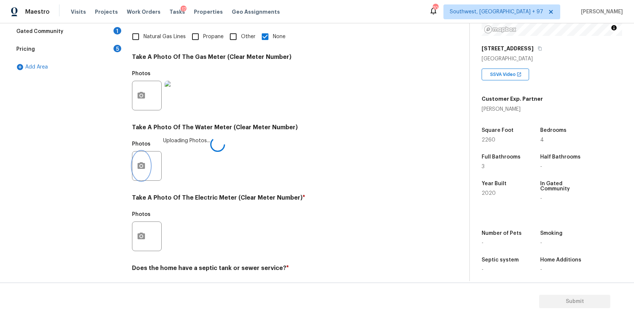
scroll to position [238, 0]
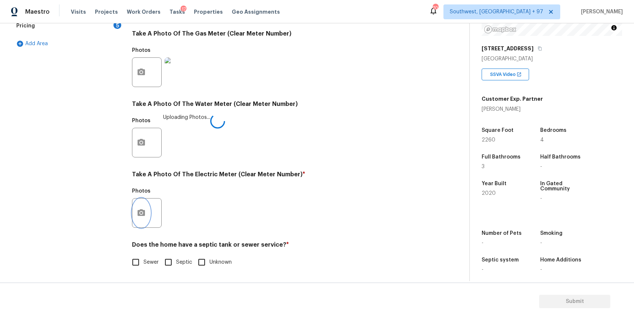
click at [147, 213] on button "button" at bounding box center [141, 213] width 18 height 29
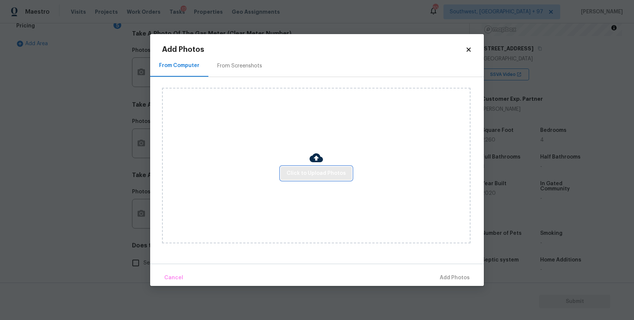
click at [319, 167] on button "Click to Upload Photos" at bounding box center [316, 174] width 71 height 14
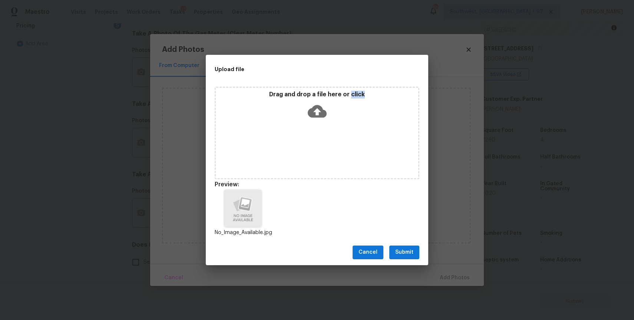
click at [409, 243] on div "Cancel Submit" at bounding box center [317, 253] width 223 height 26
click at [415, 255] on button "Submit" at bounding box center [404, 253] width 30 height 14
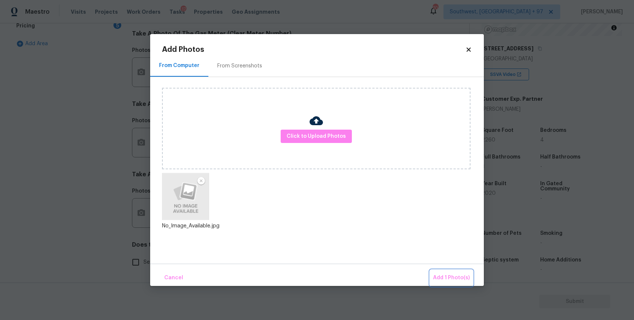
click at [451, 275] on span "Add 1 Photo(s)" at bounding box center [451, 278] width 37 height 9
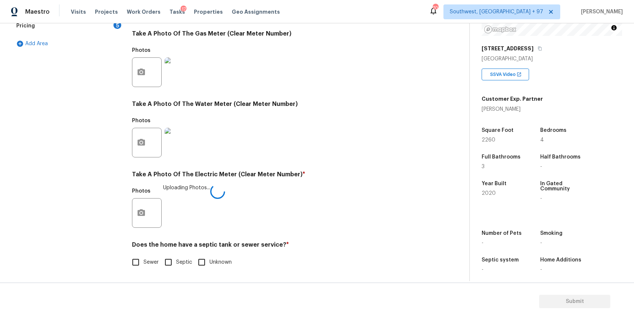
click at [140, 256] on input "Sewer" at bounding box center [136, 263] width 16 height 16
checkbox input "true"
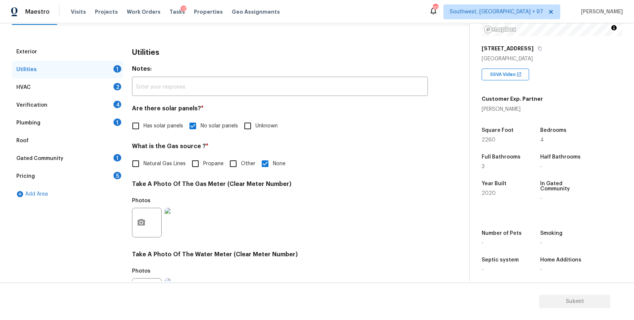
scroll to position [0, 0]
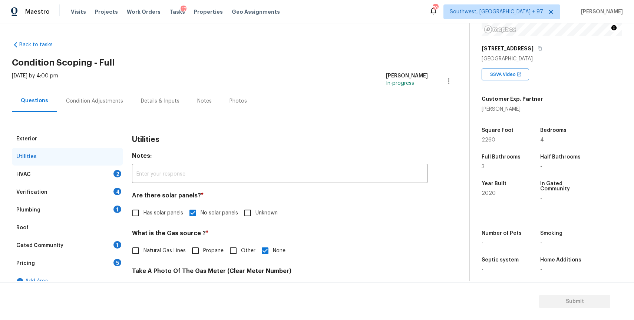
click at [106, 166] on div "HVAC 2" at bounding box center [67, 175] width 111 height 18
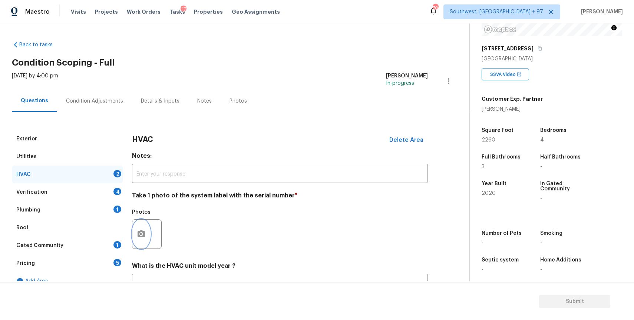
click at [149, 232] on button "button" at bounding box center [141, 234] width 18 height 29
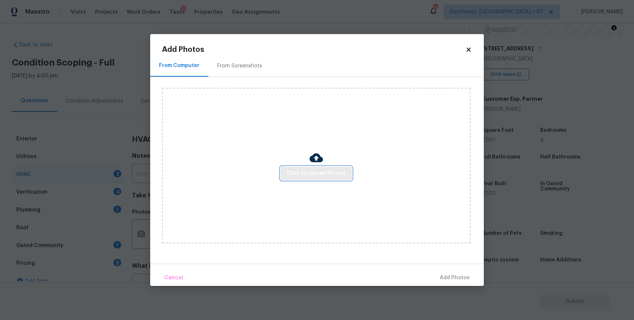
click at [298, 178] on span "Click to Upload Photos" at bounding box center [316, 173] width 59 height 9
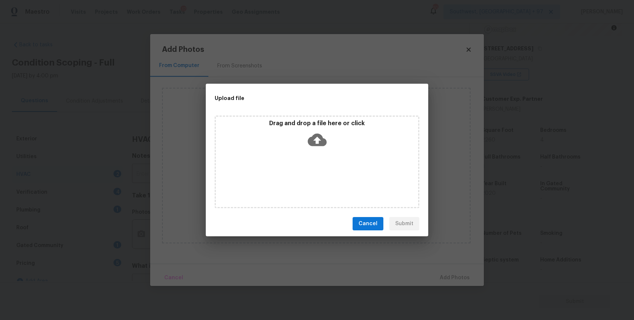
click at [298, 178] on div "Drag and drop a file here or click" at bounding box center [317, 162] width 205 height 93
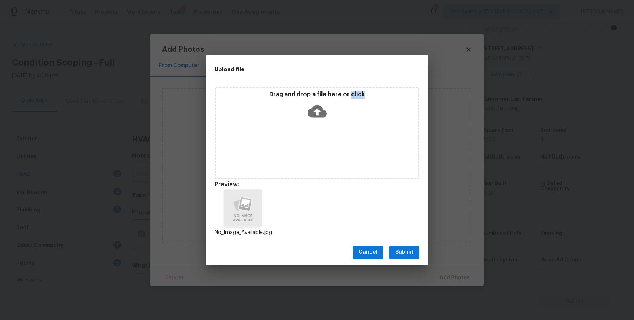
click at [407, 251] on span "Submit" at bounding box center [404, 252] width 18 height 9
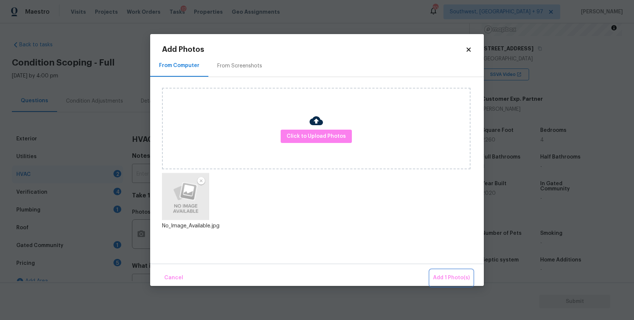
click at [445, 271] on button "Add 1 Photo(s)" at bounding box center [451, 278] width 43 height 16
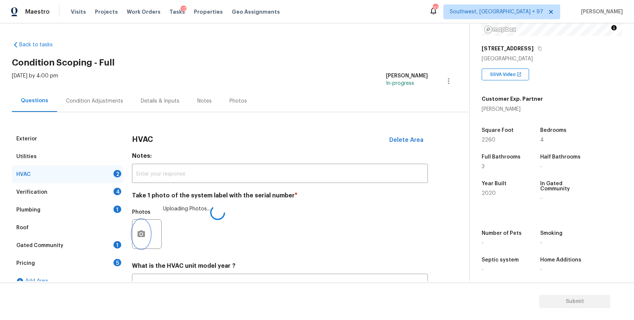
scroll to position [61, 0]
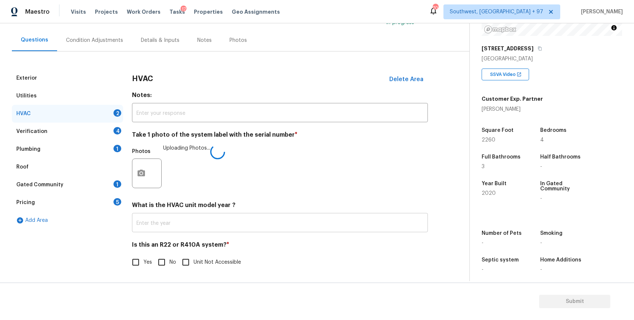
click at [200, 225] on input "text" at bounding box center [280, 223] width 296 height 17
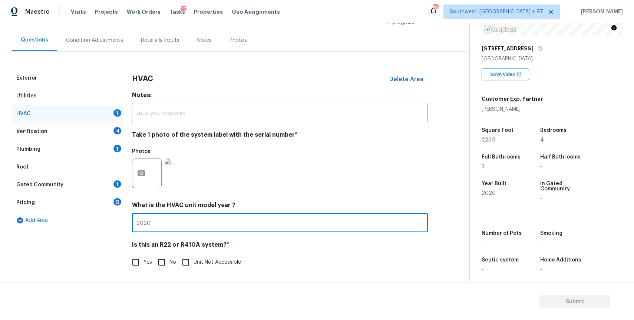
type input "2020"
click at [160, 263] on input "No" at bounding box center [162, 263] width 16 height 16
checkbox input "true"
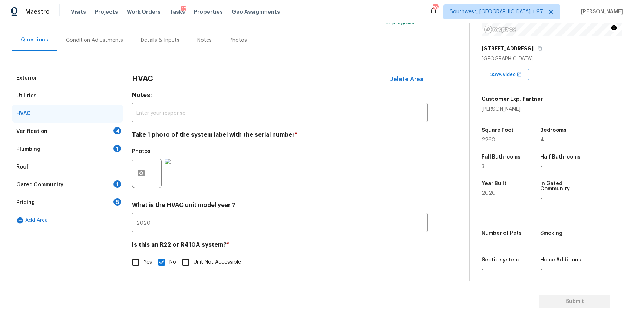
click at [111, 128] on div "Verification 4" at bounding box center [67, 132] width 111 height 18
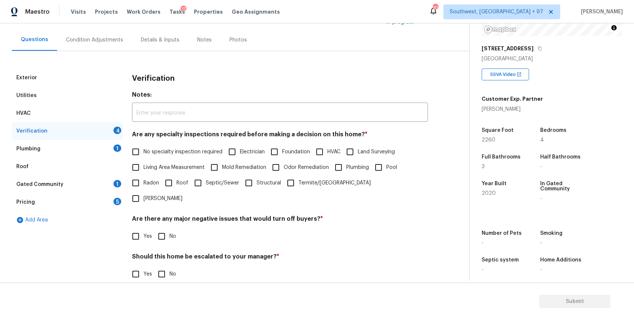
click at [163, 149] on span "No specialty inspection required" at bounding box center [183, 152] width 79 height 8
click at [144, 149] on input "No specialty inspection required" at bounding box center [136, 152] width 16 height 16
checkbox input "true"
click at [162, 229] on input "No" at bounding box center [162, 237] width 16 height 16
checkbox input "true"
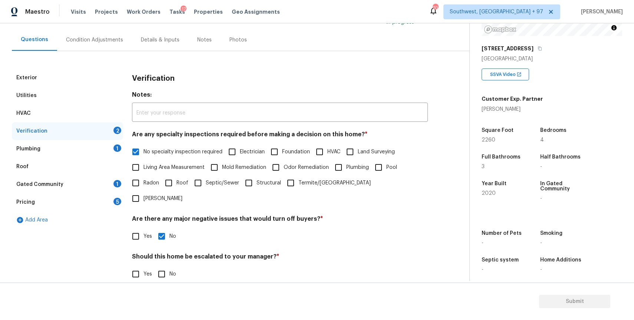
click at [165, 267] on input "No" at bounding box center [162, 275] width 16 height 16
checkbox input "true"
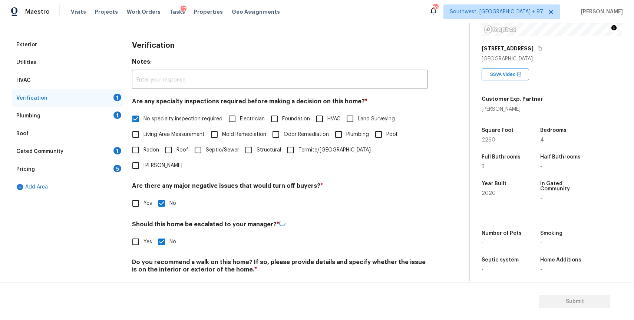
scroll to position [103, 0]
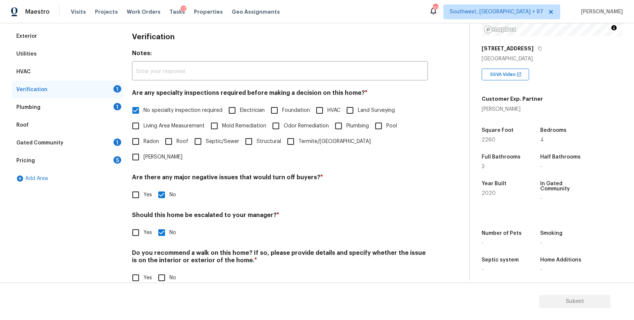
click at [160, 270] on input "No" at bounding box center [162, 278] width 16 height 16
checkbox input "true"
click at [103, 105] on div "Plumbing 1" at bounding box center [67, 108] width 111 height 18
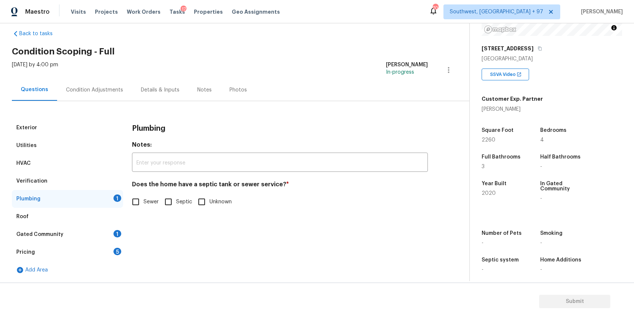
scroll to position [11, 0]
click at [138, 202] on input "Sewer" at bounding box center [136, 202] width 16 height 16
checkbox input "true"
click at [96, 223] on div "Roof" at bounding box center [67, 217] width 111 height 18
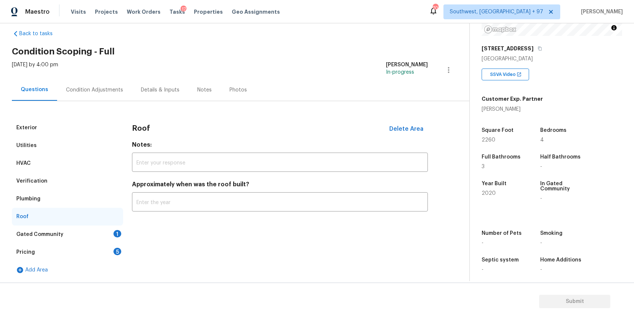
click at [108, 228] on div "Gated Community 1" at bounding box center [67, 235] width 111 height 18
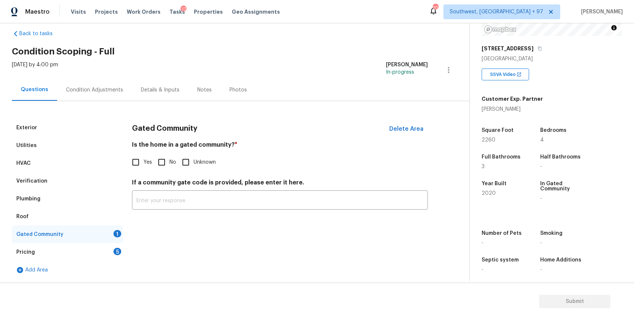
click at [163, 165] on input "No" at bounding box center [162, 163] width 16 height 16
checkbox input "true"
click at [115, 249] on div "5" at bounding box center [117, 251] width 8 height 7
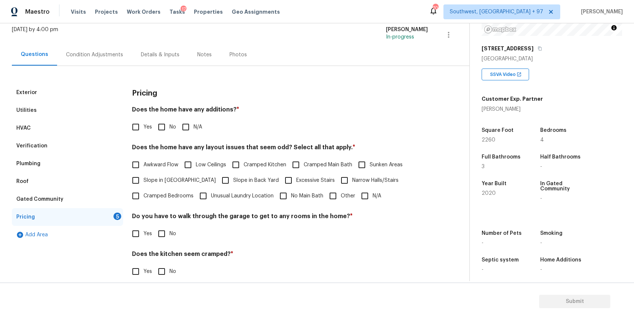
scroll to position [68, 0]
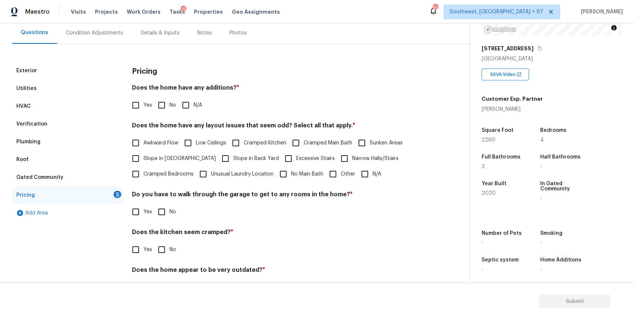
click at [183, 108] on input "N/A" at bounding box center [186, 106] width 16 height 16
checkbox input "true"
click at [371, 175] on input "N/A" at bounding box center [365, 175] width 16 height 16
checkbox input "true"
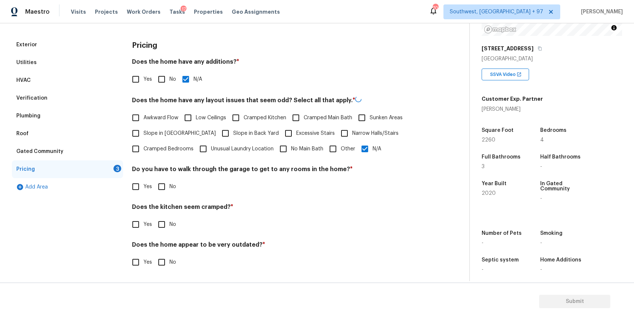
scroll to position [93, 0]
click at [171, 192] on label "No" at bounding box center [165, 187] width 22 height 16
click at [169, 192] on input "No" at bounding box center [162, 187] width 16 height 16
checkbox input "true"
click at [169, 222] on span "No" at bounding box center [172, 225] width 7 height 8
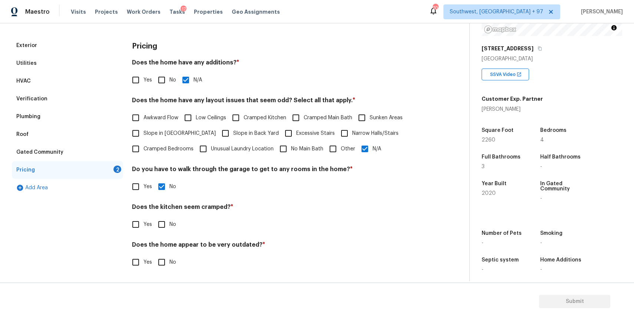
click at [169, 222] on input "No" at bounding box center [162, 225] width 16 height 16
checkbox input "true"
click at [161, 258] on input "No" at bounding box center [162, 264] width 16 height 16
checkbox input "true"
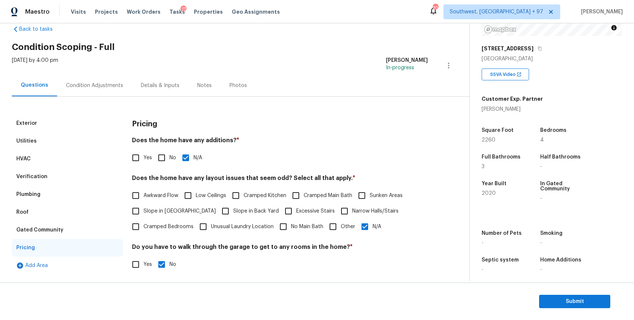
scroll to position [0, 0]
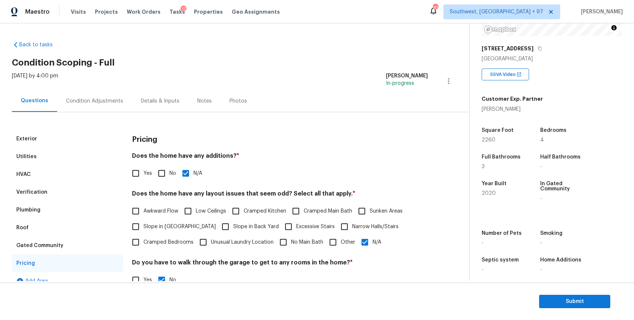
click at [114, 98] on div "Condition Adjustments" at bounding box center [94, 101] width 57 height 7
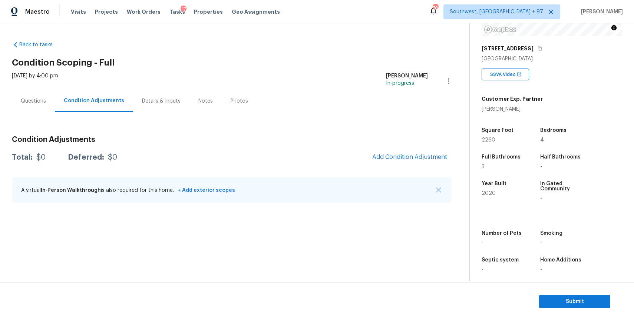
click at [432, 188] on div "A virtual In-Person Walkthrough is also required for this home. + Add exterior …" at bounding box center [232, 190] width 440 height 25
click at [439, 188] on img "button" at bounding box center [438, 190] width 5 height 5
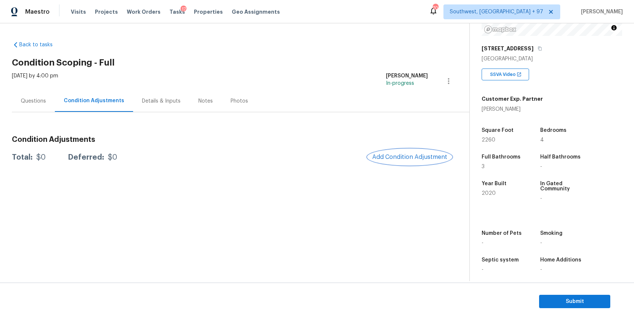
click at [420, 155] on span "Add Condition Adjustment" at bounding box center [409, 157] width 75 height 7
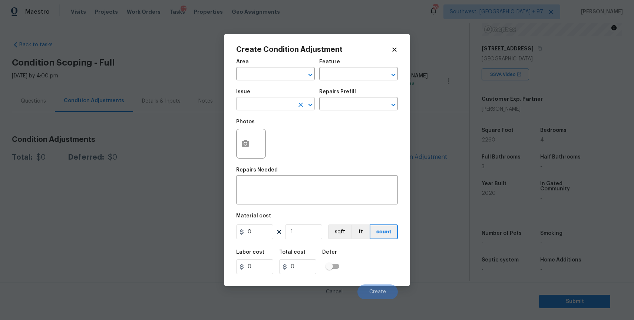
click at [267, 103] on input "text" at bounding box center [265, 104] width 58 height 11
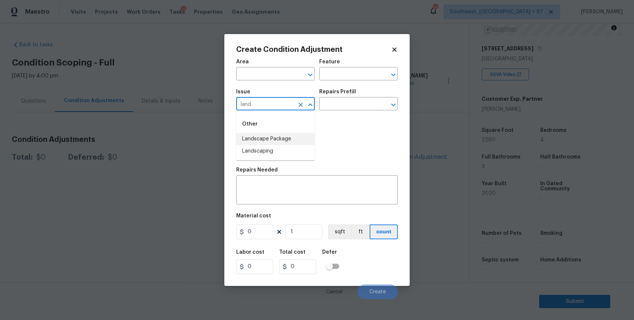
click at [284, 136] on li "Landscape Package" at bounding box center [275, 139] width 79 height 12
type input "Landscape Package"
click at [343, 102] on input "text" at bounding box center [348, 104] width 58 height 11
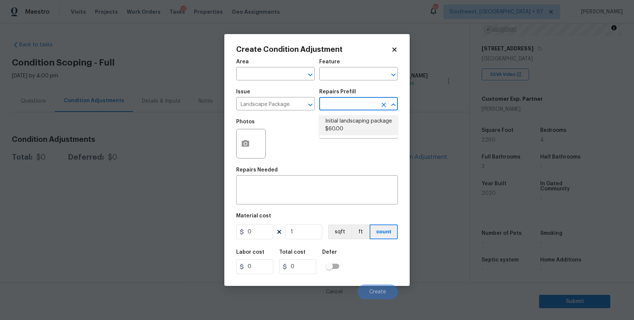
click at [335, 118] on li "Initial landscaping package $60.00" at bounding box center [358, 125] width 79 height 20
type input "Home Readiness Packages"
type textarea "Mowing of grass up to 6" in height. Mow, edge along driveways & sidewalks, trim…"
type input "60"
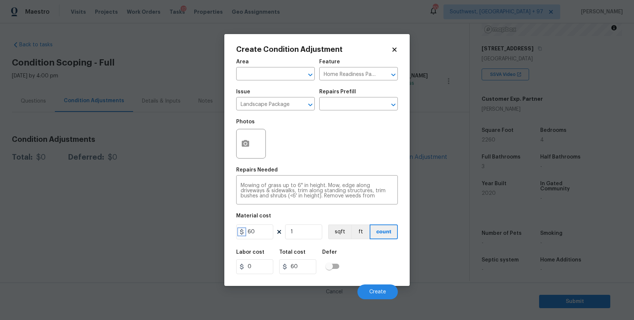
click at [244, 234] on icon at bounding box center [242, 232] width 6 height 6
click at [260, 229] on input "60" at bounding box center [254, 232] width 37 height 15
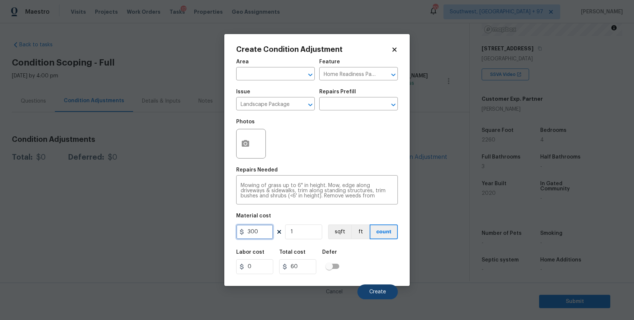
type input "300"
click at [380, 296] on button "Create" at bounding box center [378, 292] width 40 height 15
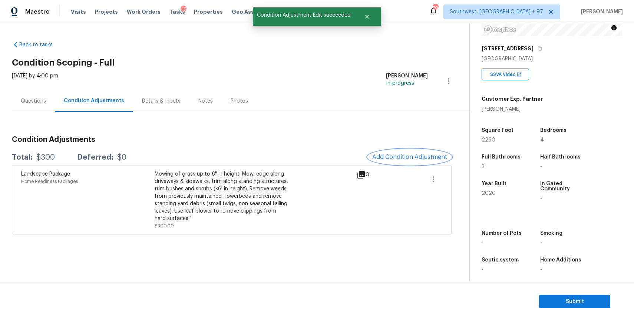
click at [402, 159] on span "Add Condition Adjustment" at bounding box center [409, 157] width 75 height 7
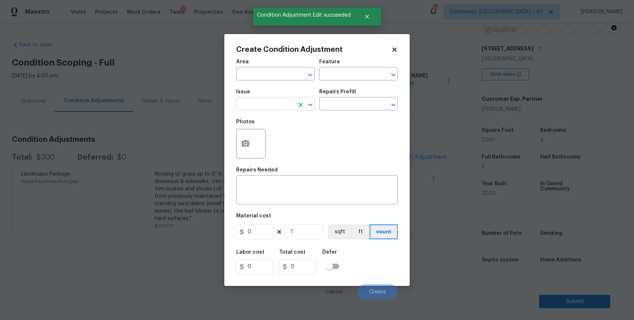
click at [289, 103] on input "text" at bounding box center [265, 104] width 58 height 11
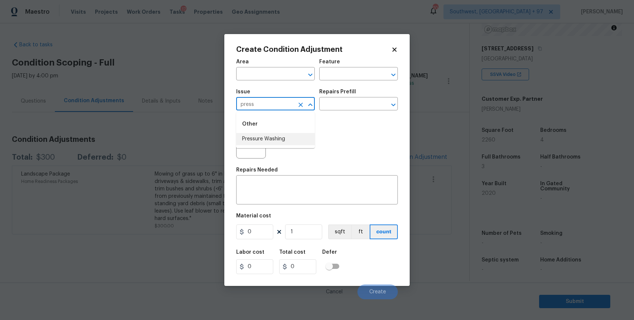
click at [294, 136] on li "Pressure Washing" at bounding box center [275, 139] width 79 height 12
type input "Pressure Washing"
click at [333, 112] on div "Issue Pressure Washing ​ Repairs Prefill ​" at bounding box center [317, 100] width 162 height 30
click at [346, 104] on input "text" at bounding box center [348, 104] width 58 height 11
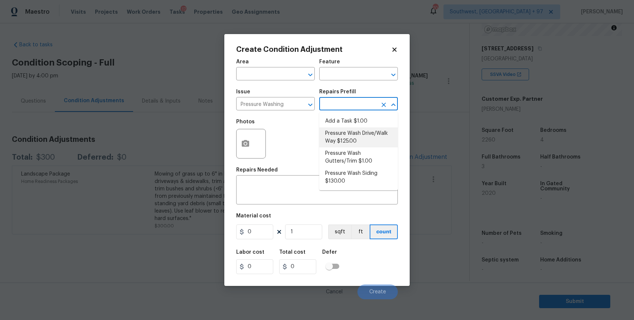
click at [364, 136] on li "Pressure Wash Drive/Walk Way $125.00" at bounding box center [358, 138] width 79 height 20
type input "Siding"
type textarea "Pressure wash the driveways/walkways as directed by the PM. Ensure that all deb…"
type input "125"
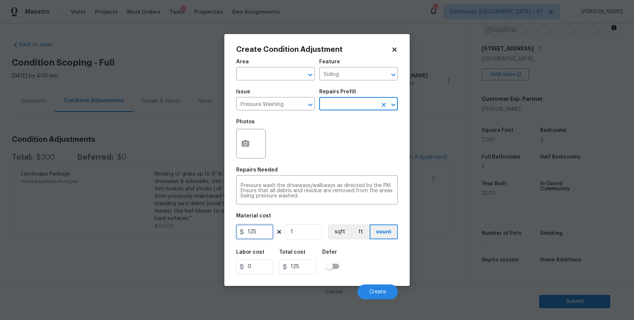
click at [253, 236] on input "125" at bounding box center [254, 232] width 37 height 15
type input "300"
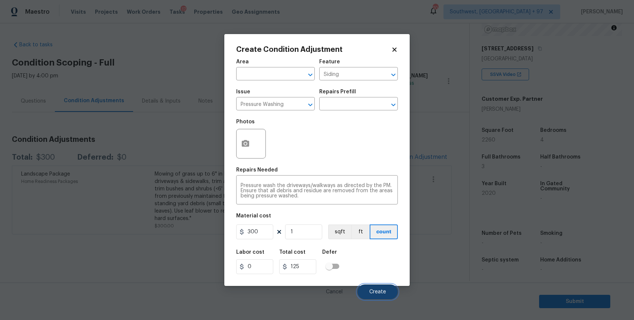
type input "300"
click at [379, 294] on span "Create" at bounding box center [377, 293] width 17 height 6
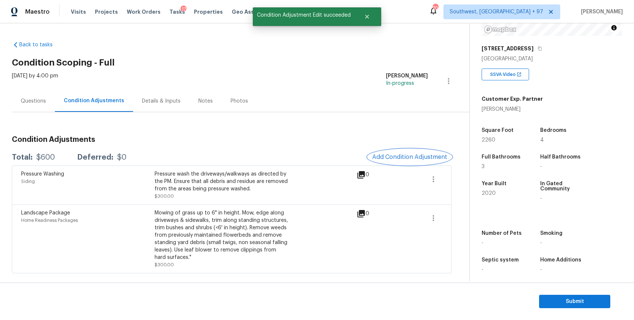
click at [411, 155] on span "Add Condition Adjustment" at bounding box center [409, 157] width 75 height 7
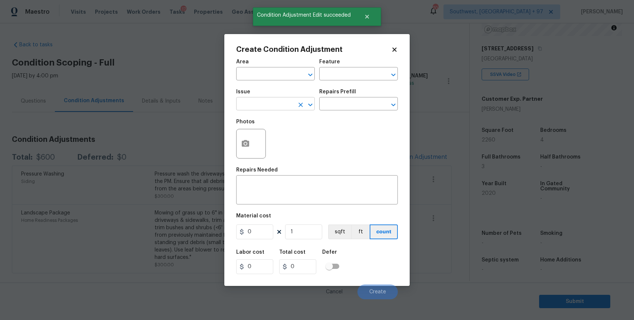
click at [267, 99] on input "text" at bounding box center [265, 104] width 58 height 11
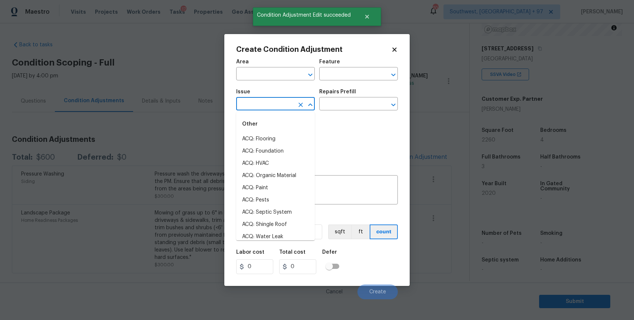
click at [472, 97] on body "Maestro Visits Projects Work Orders Tasks 17 Properties Geo Assignments 708 Sou…" at bounding box center [317, 160] width 634 height 320
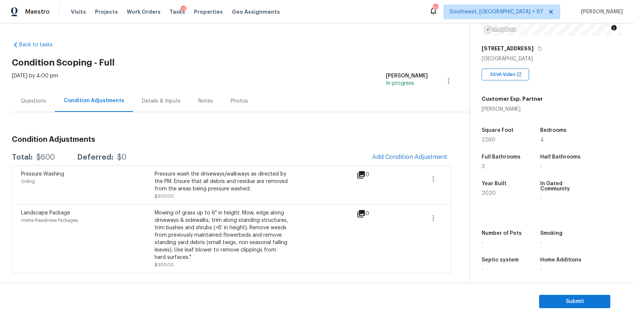
click at [36, 96] on div "Questions" at bounding box center [33, 101] width 43 height 22
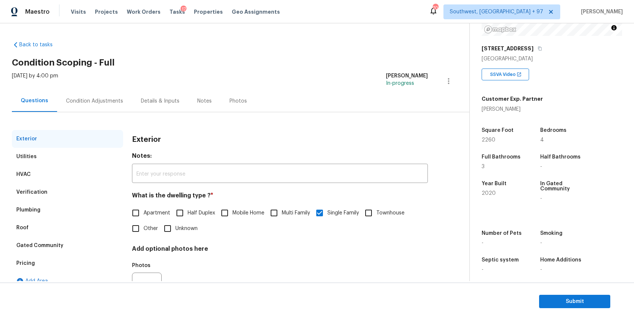
scroll to position [37, 0]
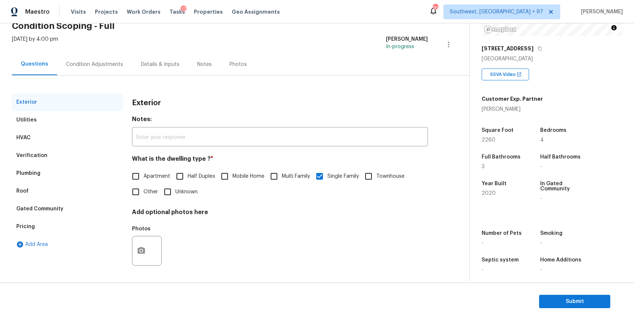
click at [49, 228] on div "Pricing" at bounding box center [67, 227] width 111 height 18
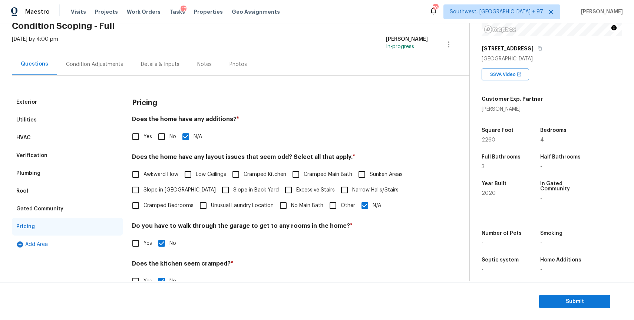
click at [157, 185] on label "Slope in [GEOGRAPHIC_DATA]" at bounding box center [172, 190] width 88 height 16
click at [144, 185] on input "Slope in [GEOGRAPHIC_DATA]" at bounding box center [136, 190] width 16 height 16
checkbox input "true"
click at [91, 68] on div "Condition Adjustments" at bounding box center [94, 64] width 75 height 22
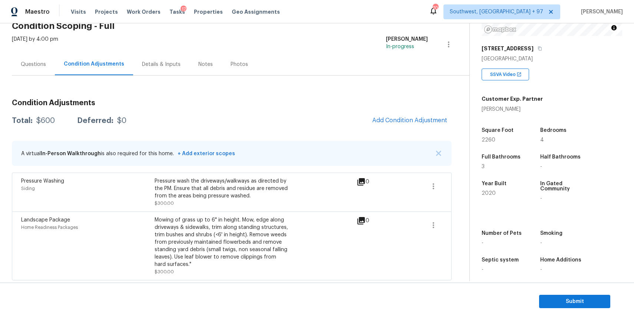
scroll to position [39, 0]
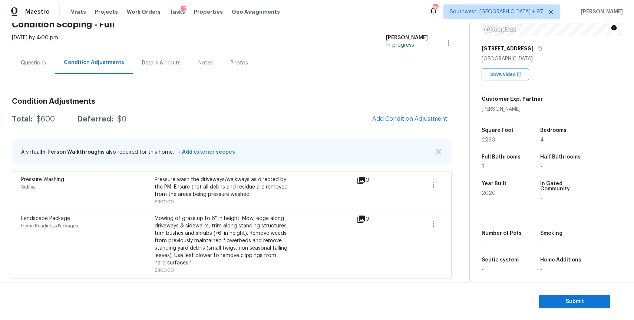
click at [40, 71] on div "Questions" at bounding box center [33, 63] width 43 height 22
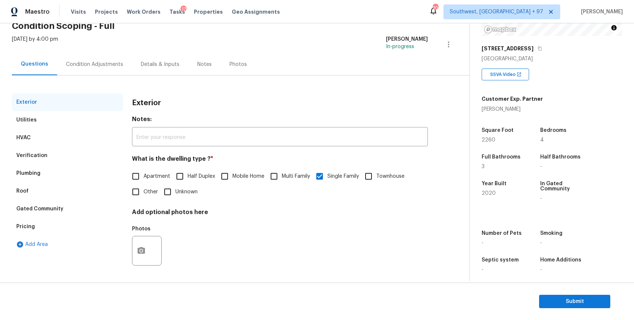
scroll to position [37, 0]
click at [40, 71] on div "Questions" at bounding box center [34, 64] width 45 height 22
click at [51, 189] on div "Roof" at bounding box center [67, 191] width 111 height 18
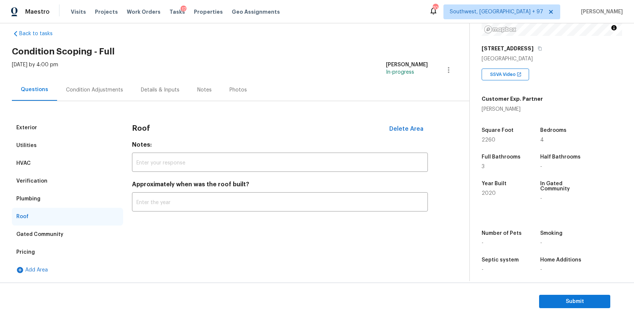
click at [60, 179] on div "Verification" at bounding box center [67, 181] width 111 height 18
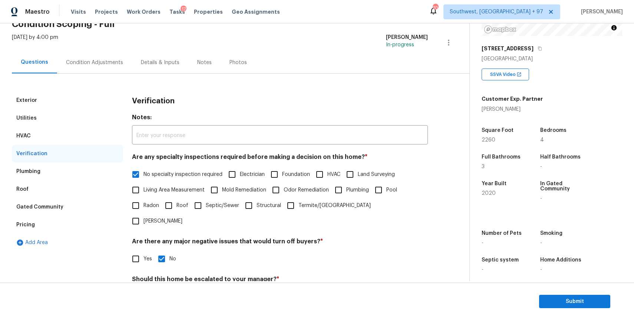
click at [86, 131] on div "HVAC" at bounding box center [67, 136] width 111 height 18
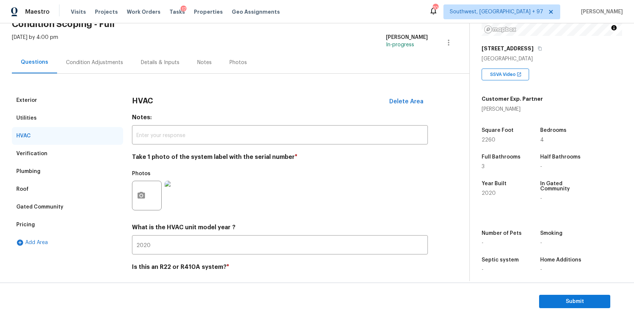
click at [190, 201] on img at bounding box center [180, 196] width 30 height 30
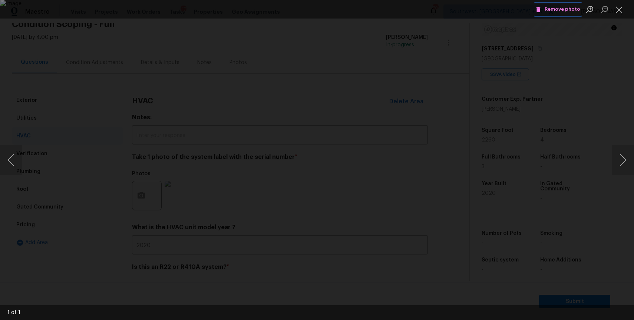
click at [562, 14] on button "Remove photo" at bounding box center [558, 9] width 48 height 11
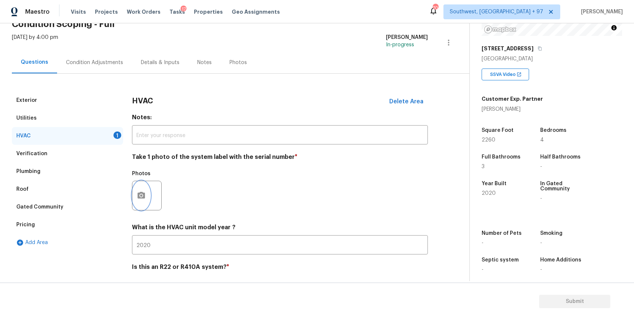
click at [144, 194] on icon "button" at bounding box center [141, 195] width 7 height 7
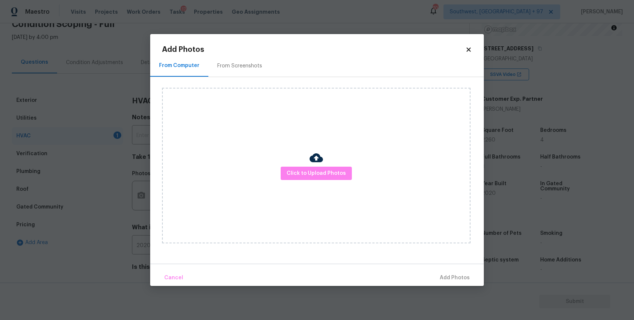
click at [144, 194] on body "Maestro Visits Projects Work Orders Tasks 17 Properties Geo Assignments 706 Sou…" at bounding box center [317, 160] width 634 height 320
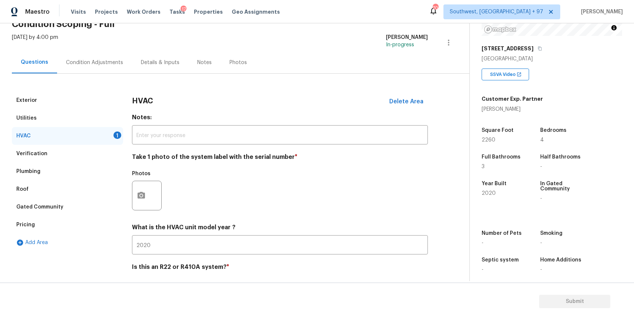
click at [131, 188] on div "Exterior Utilities HVAC 1 Verification Plumbing Roof Gated Community Pricing Ad…" at bounding box center [232, 197] width 440 height 210
click at [148, 193] on button "button" at bounding box center [141, 195] width 18 height 29
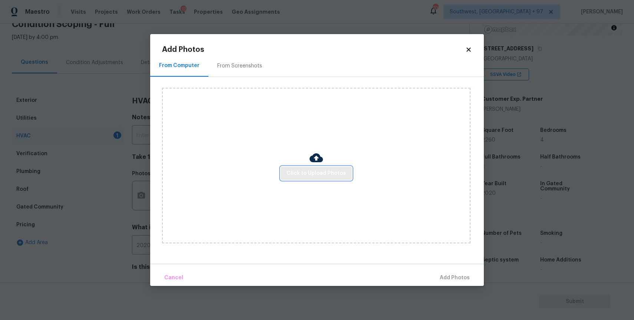
click at [310, 178] on span "Click to Upload Photos" at bounding box center [316, 173] width 59 height 9
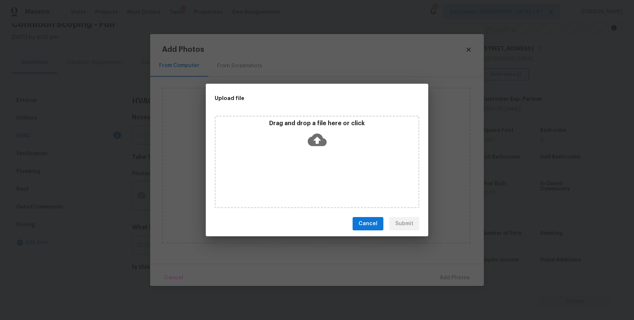
click at [310, 178] on div "Drag and drop a file here or click" at bounding box center [317, 162] width 205 height 93
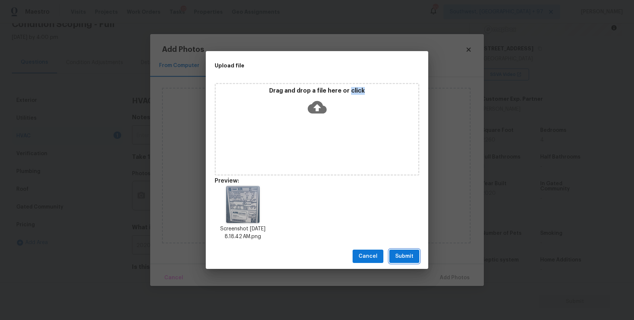
click at [402, 255] on span "Submit" at bounding box center [404, 256] width 18 height 9
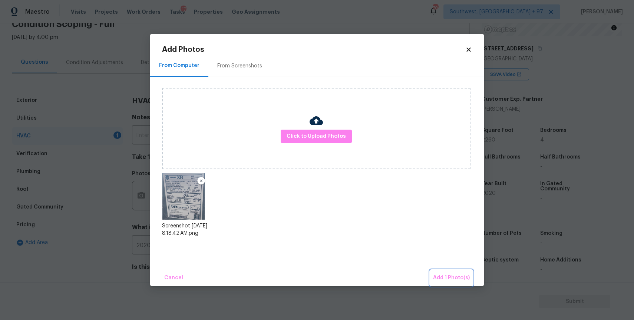
click at [431, 273] on button "Add 1 Photo(s)" at bounding box center [451, 278] width 43 height 16
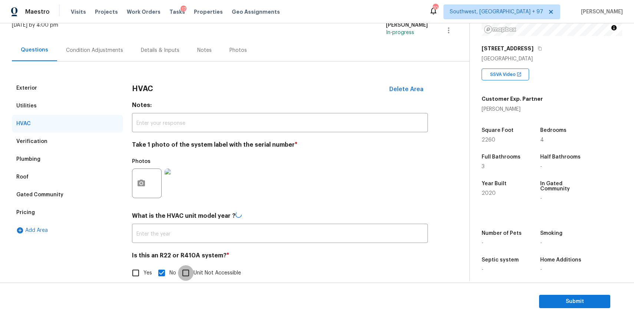
scroll to position [43, 0]
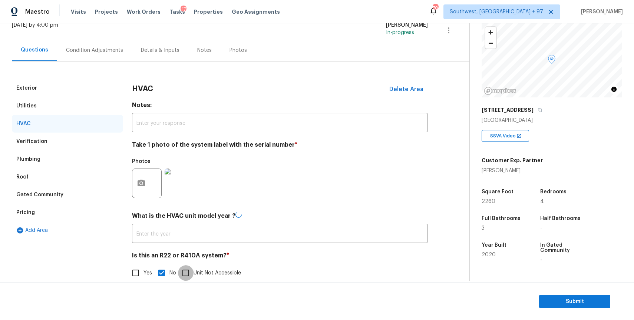
type input "2020"
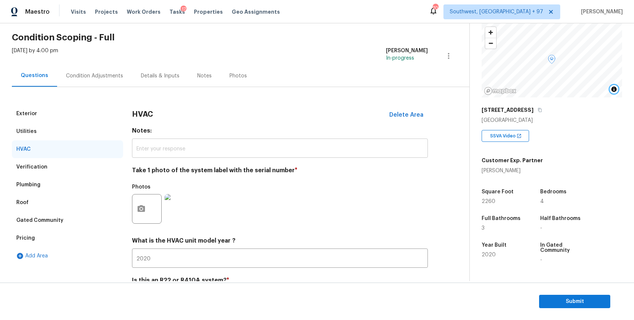
scroll to position [0, 0]
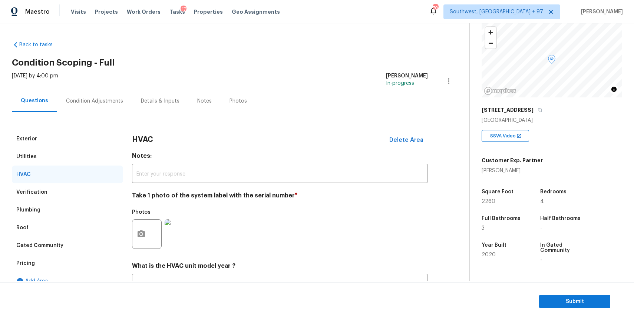
click at [58, 88] on div "[DATE] by 4:00 pm" at bounding box center [35, 81] width 46 height 18
click at [90, 99] on div "Condition Adjustments" at bounding box center [94, 101] width 57 height 7
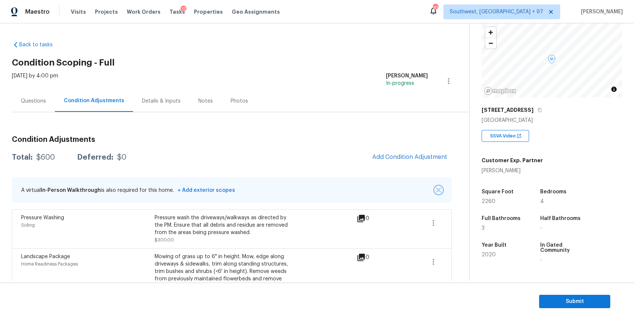
click at [436, 190] on button "button" at bounding box center [438, 190] width 7 height 7
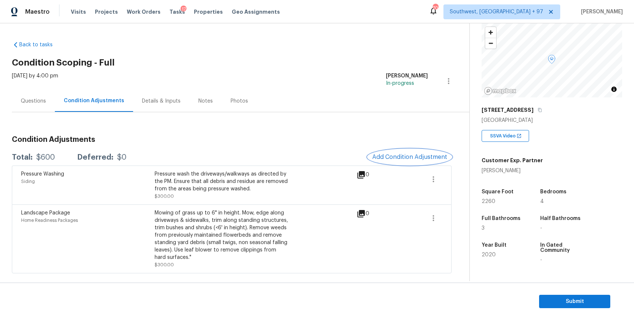
click at [421, 162] on button "Add Condition Adjustment" at bounding box center [410, 157] width 84 height 16
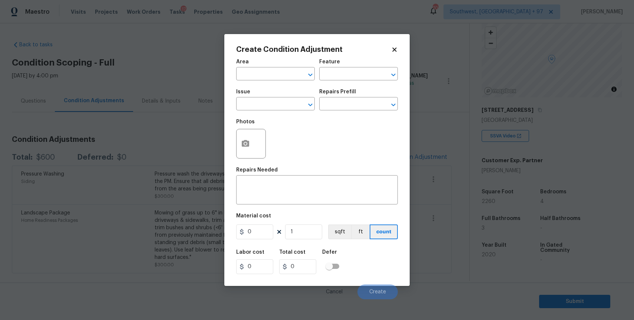
click at [279, 111] on span "Issue ​" at bounding box center [275, 100] width 79 height 30
click at [282, 104] on input "text" at bounding box center [265, 104] width 58 height 11
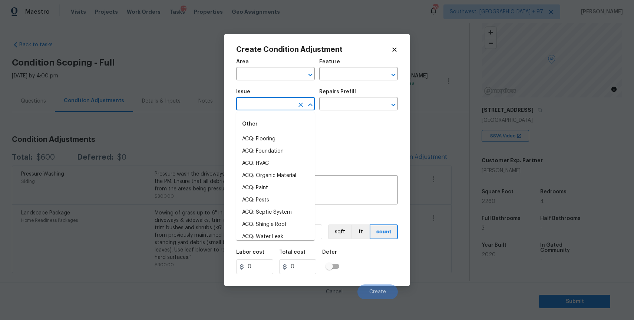
click at [194, 135] on body "Maestro Visits Projects Work Orders Tasks 17 Properties Geo Assignments 705 Sou…" at bounding box center [317, 160] width 634 height 320
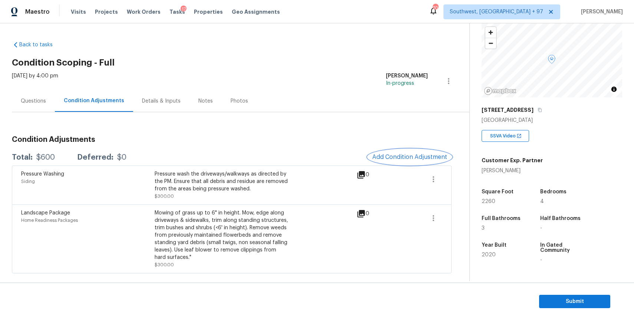
click at [424, 159] on span "Add Condition Adjustment" at bounding box center [409, 157] width 75 height 7
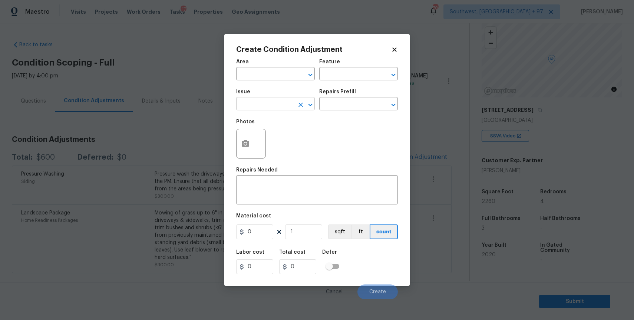
click at [279, 102] on input "text" at bounding box center [265, 104] width 58 height 11
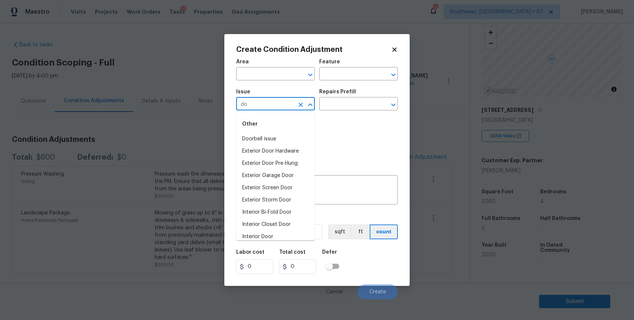
type input "d"
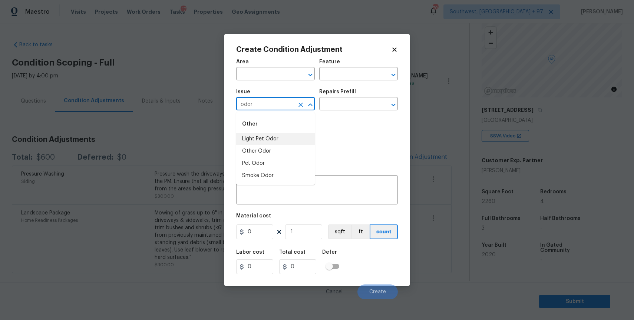
click at [276, 144] on li "Light Pet Odor" at bounding box center [275, 139] width 79 height 12
type input "Light Pet Odor"
click at [276, 144] on div "Photos" at bounding box center [317, 139] width 162 height 48
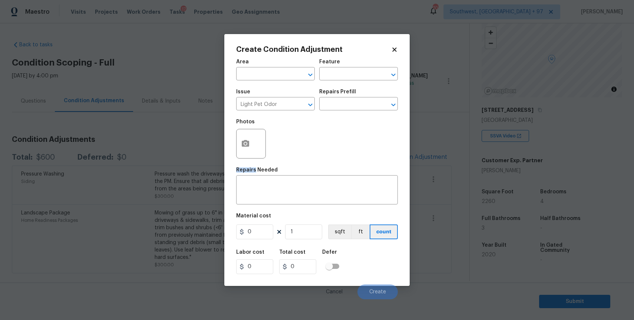
click at [346, 114] on div "Issue Light Pet Odor ​ Repairs Prefill ​" at bounding box center [317, 100] width 162 height 30
click at [340, 109] on input "text" at bounding box center [348, 104] width 58 height 11
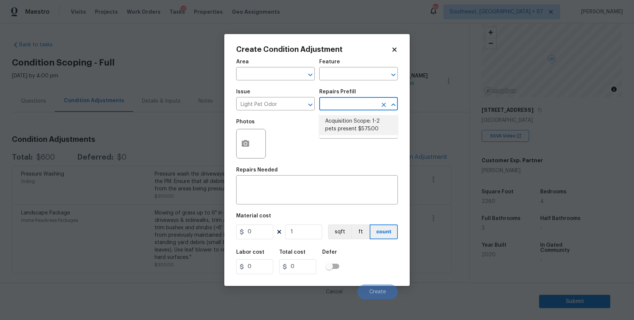
click at [342, 121] on li "Acquisition Scope: 1-2 pets present $575.00" at bounding box center [358, 125] width 79 height 20
type textarea "Acquisition Scope: 1-2 pets present"
type input "575"
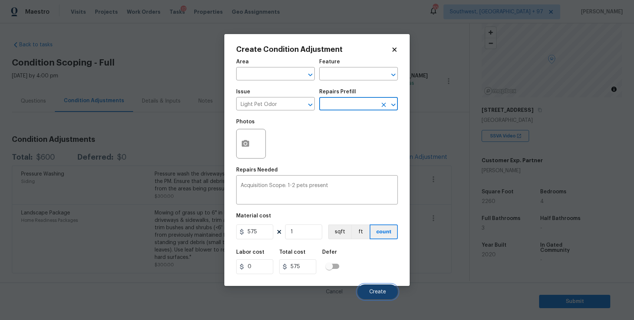
click at [391, 294] on button "Create" at bounding box center [378, 292] width 40 height 15
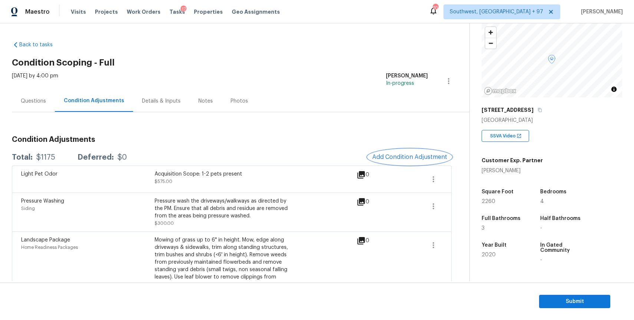
click at [407, 159] on span "Add Condition Adjustment" at bounding box center [409, 157] width 75 height 7
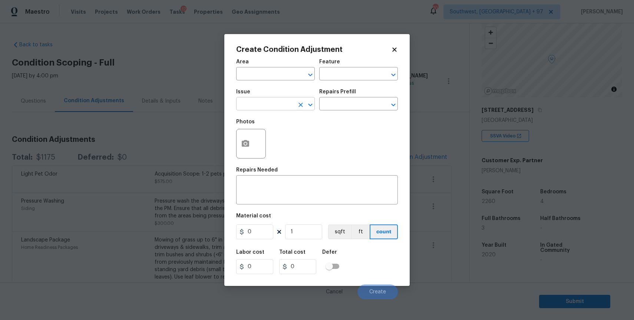
click at [283, 101] on input "text" at bounding box center [265, 104] width 58 height 11
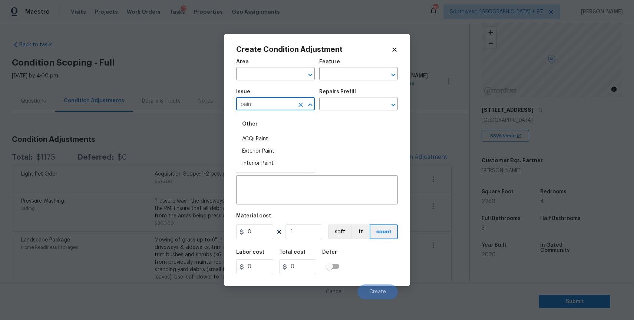
click at [261, 136] on li "ACQ: Paint" at bounding box center [275, 139] width 79 height 12
type input "ACQ: Paint"
click at [340, 101] on input "text" at bounding box center [348, 104] width 58 height 11
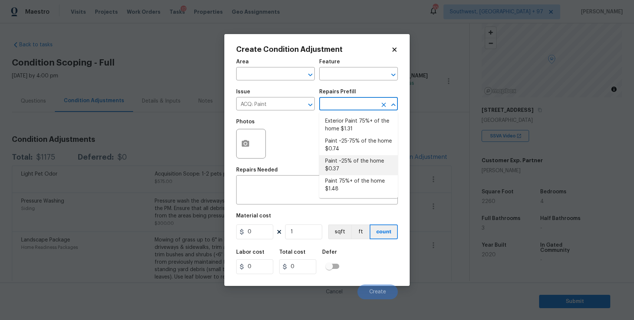
click at [358, 169] on li "Paint ~25% of the home $0.37" at bounding box center [358, 165] width 79 height 20
type input "Acquisition"
type textarea "Acquisition Scope: ~25% of the home needs interior paint"
type input "0.37"
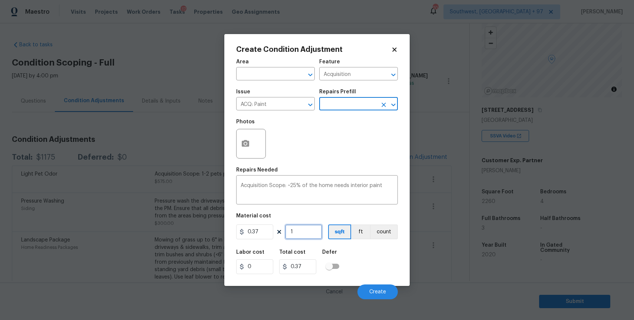
click at [300, 233] on input "1" at bounding box center [303, 232] width 37 height 15
type input "0"
type input "2"
type input "0.74"
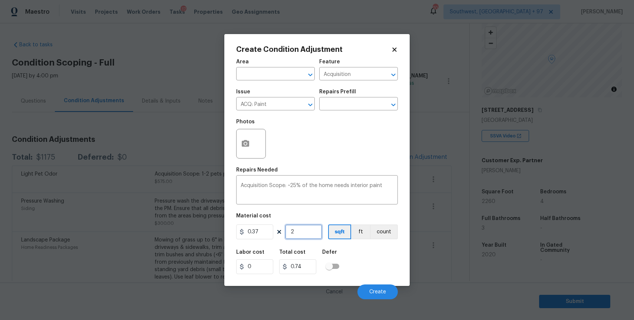
type input "22"
type input "8.14"
type input "226"
type input "83.62"
type input "2260"
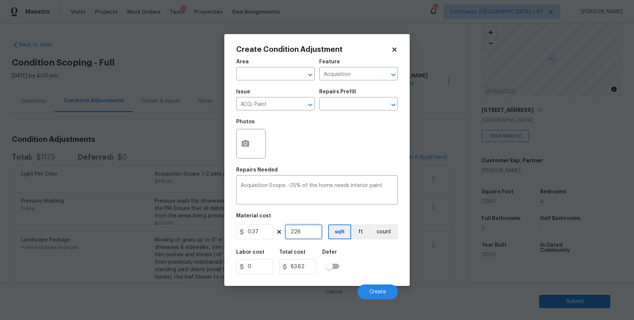
type input "836.2"
type input "2260"
click at [385, 287] on button "Create" at bounding box center [378, 292] width 40 height 15
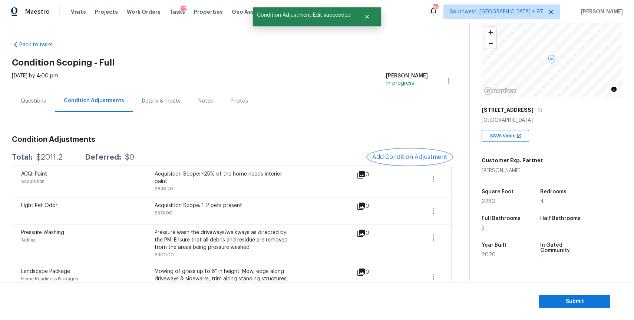
click at [393, 155] on span "Add Condition Adjustment" at bounding box center [409, 157] width 75 height 7
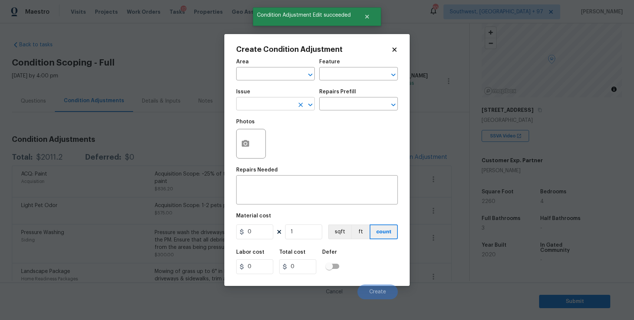
click at [264, 110] on input "text" at bounding box center [265, 104] width 58 height 11
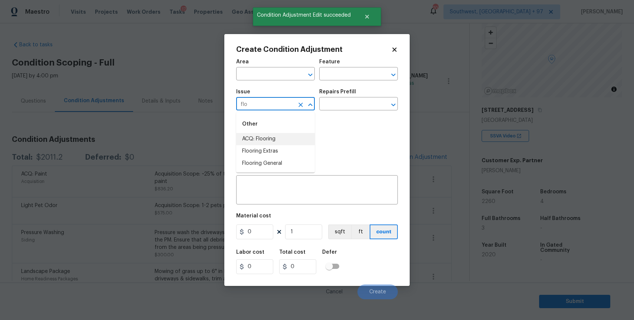
click at [279, 140] on li "ACQ: Flooring" at bounding box center [275, 139] width 79 height 12
type input "ACQ: Flooring"
click at [360, 110] on input "text" at bounding box center [348, 104] width 58 height 11
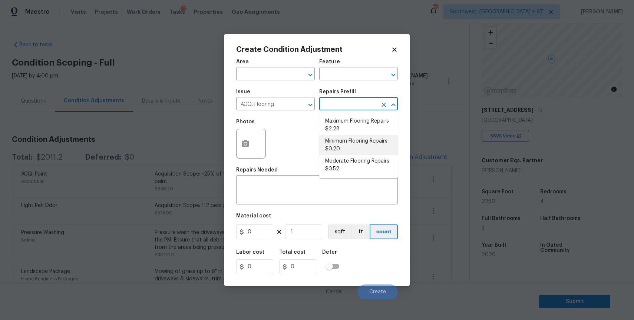
click at [364, 149] on li "Minimum Flooring Repairs $0.20" at bounding box center [358, 145] width 79 height 20
type input "Acquisition"
type textarea "Acquisition Scope: Minimum flooring repairs"
type input "0.2"
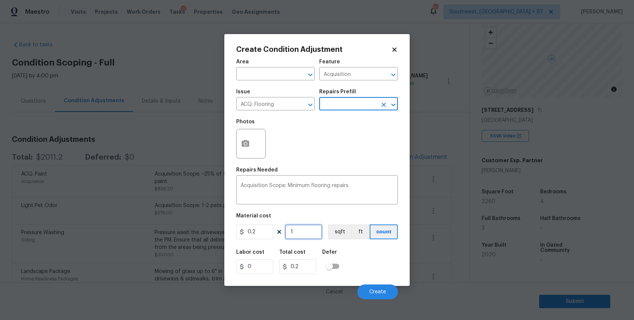
click at [306, 233] on input "1" at bounding box center [303, 232] width 37 height 15
type input "0"
type input "2"
type input "0.4"
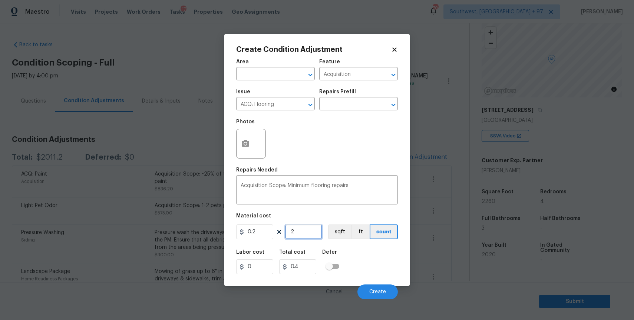
type input "22"
type input "4.4"
type input "226"
type input "45.2"
type input "2260"
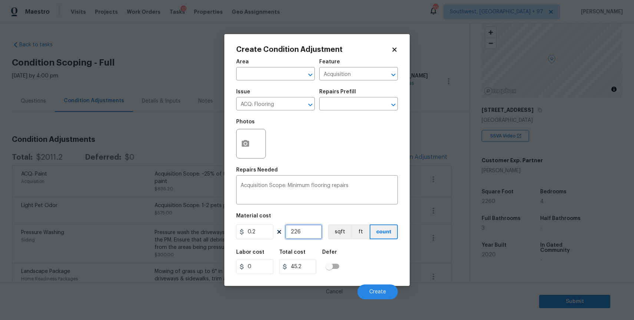
type input "452"
type input "2260"
click at [383, 292] on span "Create" at bounding box center [377, 293] width 17 height 6
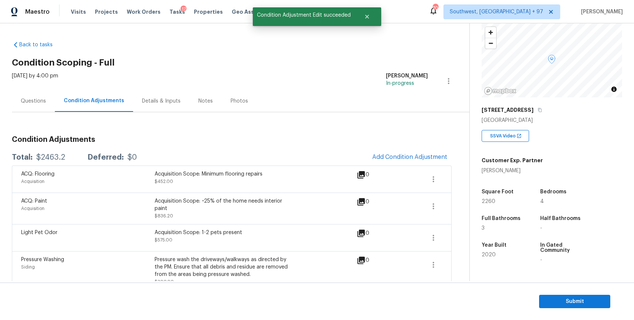
click at [40, 113] on div "Condition Adjustments Total: $2463.2 Deferred: $0 Add Condition Adjustment ACQ:…" at bounding box center [232, 235] width 440 height 247
click at [43, 103] on div "Questions" at bounding box center [33, 101] width 25 height 7
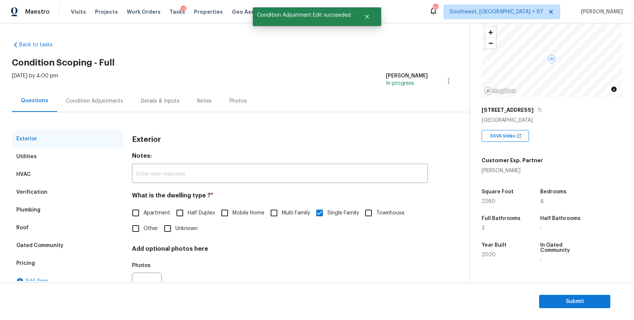
click at [103, 106] on div "Condition Adjustments" at bounding box center [94, 101] width 75 height 22
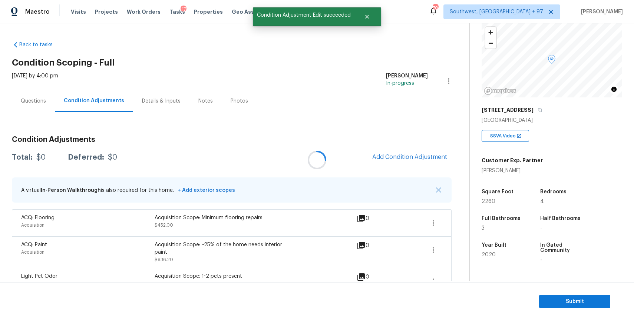
click at [103, 106] on div at bounding box center [317, 160] width 634 height 320
click at [51, 155] on div "$2463.2" at bounding box center [50, 157] width 29 height 7
copy div "$2463.2"
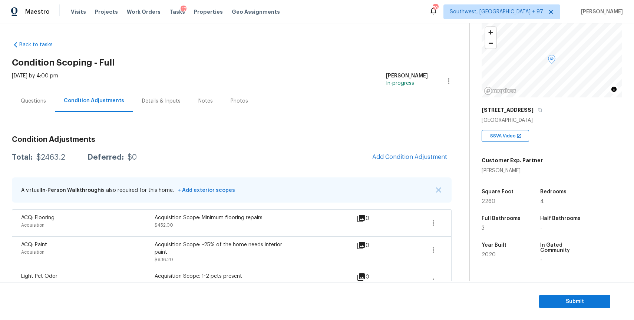
click at [34, 96] on div "Questions" at bounding box center [33, 101] width 43 height 22
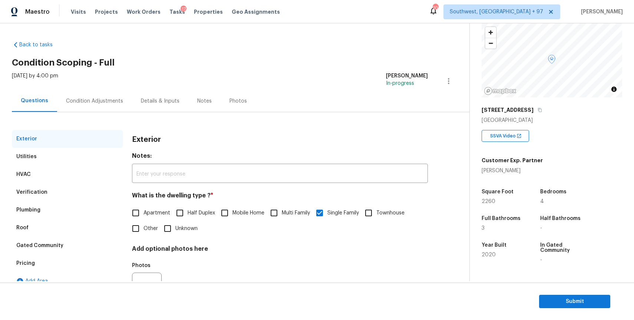
click at [92, 99] on div "Condition Adjustments" at bounding box center [94, 101] width 57 height 7
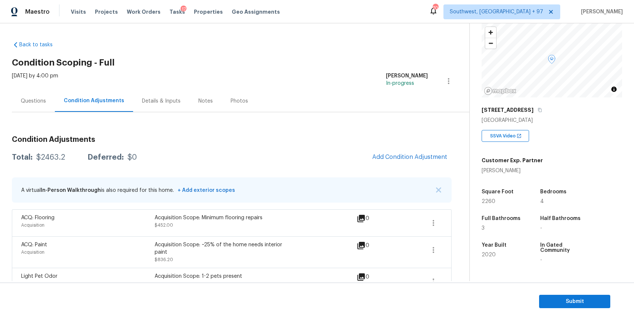
click at [55, 153] on div "Total: $2463.2 Deferred: $0 Add Condition Adjustment" at bounding box center [232, 157] width 440 height 16
copy div "$2463.2"
click at [47, 97] on div "Questions" at bounding box center [33, 101] width 43 height 22
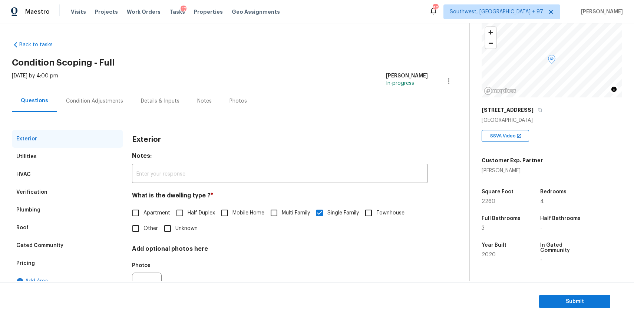
click at [104, 101] on div "Condition Adjustments" at bounding box center [94, 101] width 57 height 7
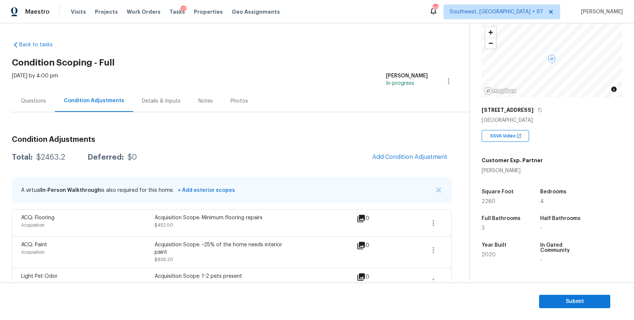
click at [30, 104] on div "Questions" at bounding box center [33, 101] width 25 height 7
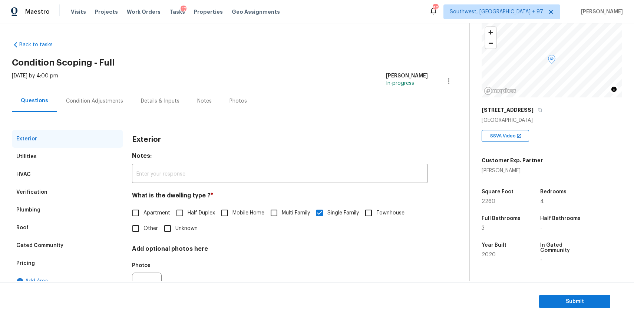
scroll to position [37, 0]
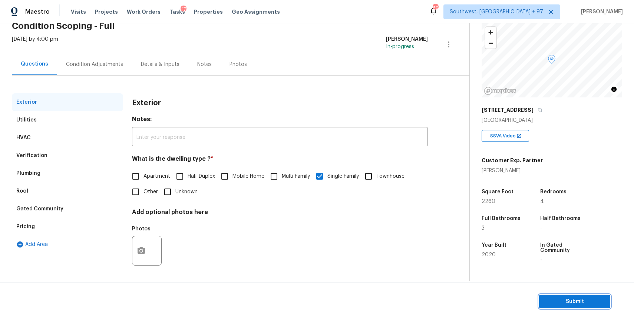
click at [577, 301] on span "Submit" at bounding box center [574, 301] width 59 height 9
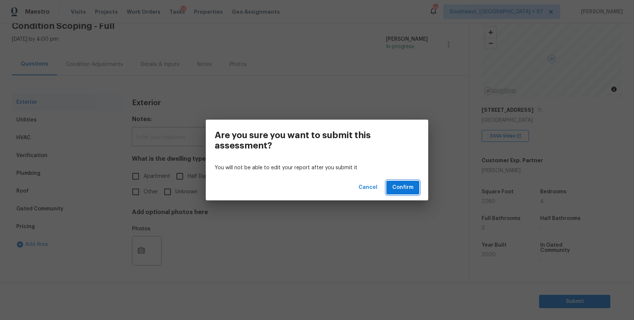
click at [411, 191] on span "Confirm" at bounding box center [402, 187] width 21 height 9
